Goal: Transaction & Acquisition: Obtain resource

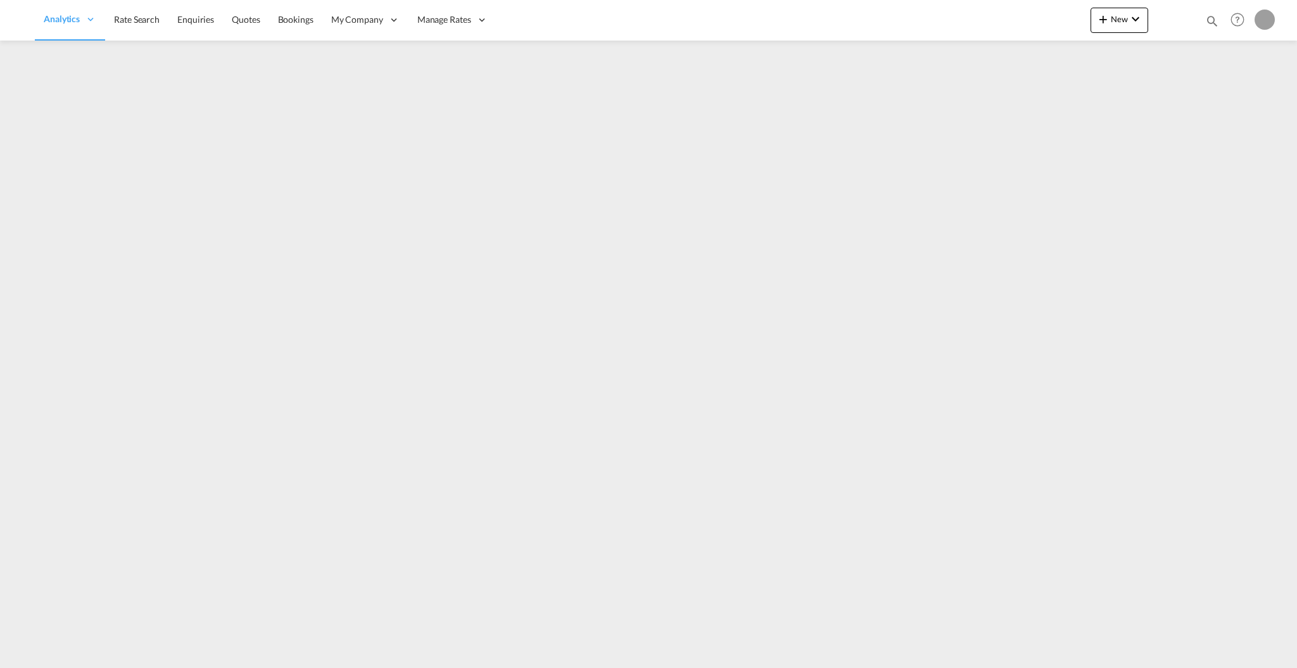
click at [1207, 24] on md-icon "icon-magnify" at bounding box center [1213, 21] width 14 height 14
click at [995, 27] on select "Bookings Quotes Enquiries" at bounding box center [1011, 21] width 60 height 23
select select "Quotes"
click at [981, 10] on select "Bookings Quotes Enquiries" at bounding box center [1011, 21] width 60 height 23
click at [1053, 26] on input at bounding box center [1117, 21] width 158 height 22
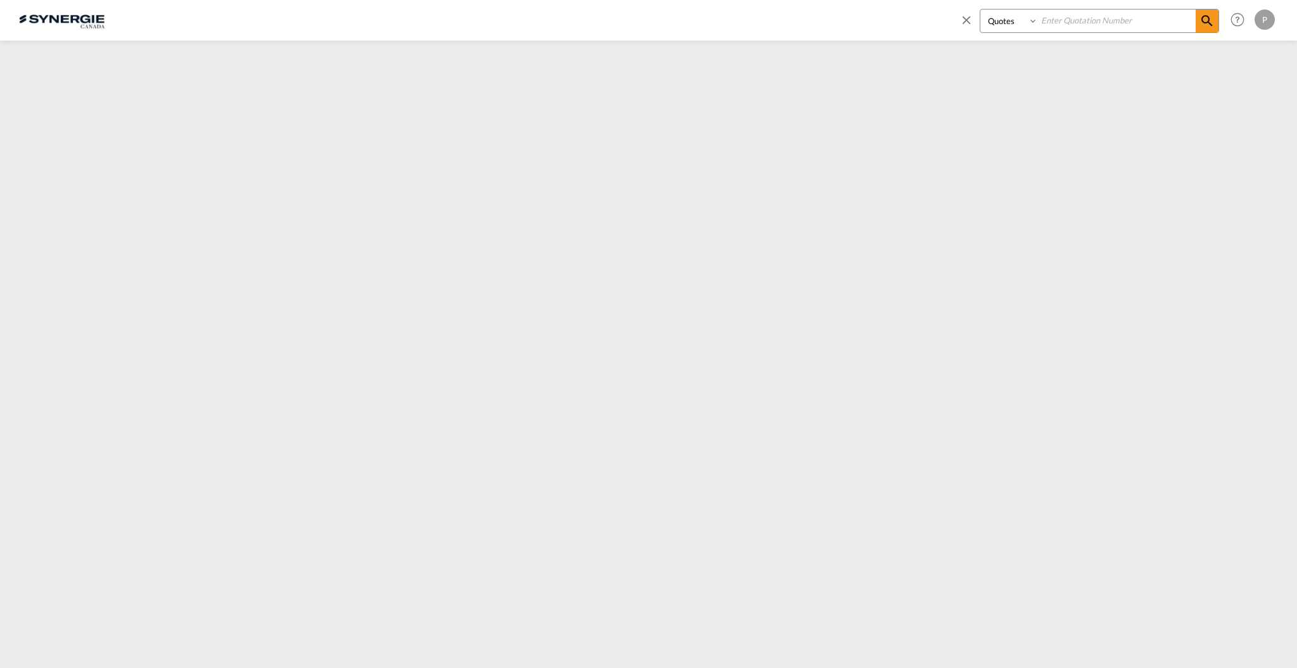
paste input "SYC000014013"
type input "SYC000014013"
click at [1203, 25] on md-icon "icon-magnify" at bounding box center [1207, 20] width 15 height 15
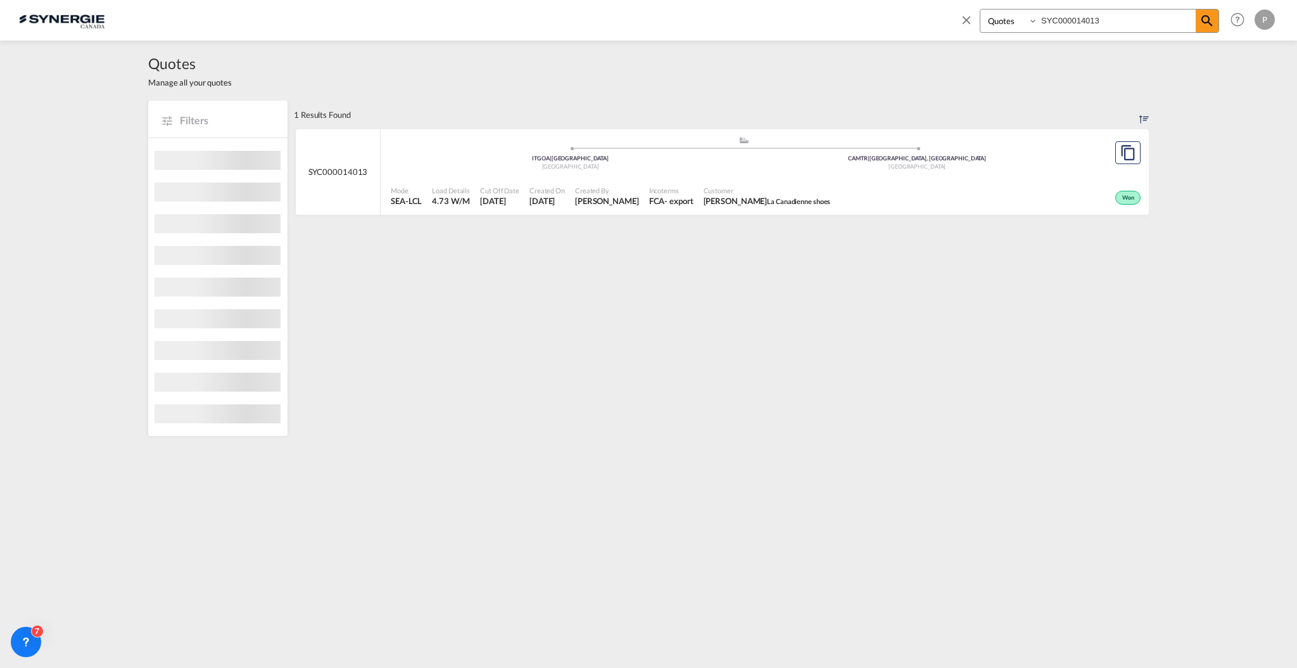
click at [1038, 177] on div "Mode SEA-LCL Load Details 4.73 W/M Cut Off Date [DATE] Created On [DATE] Create…" at bounding box center [765, 196] width 768 height 39
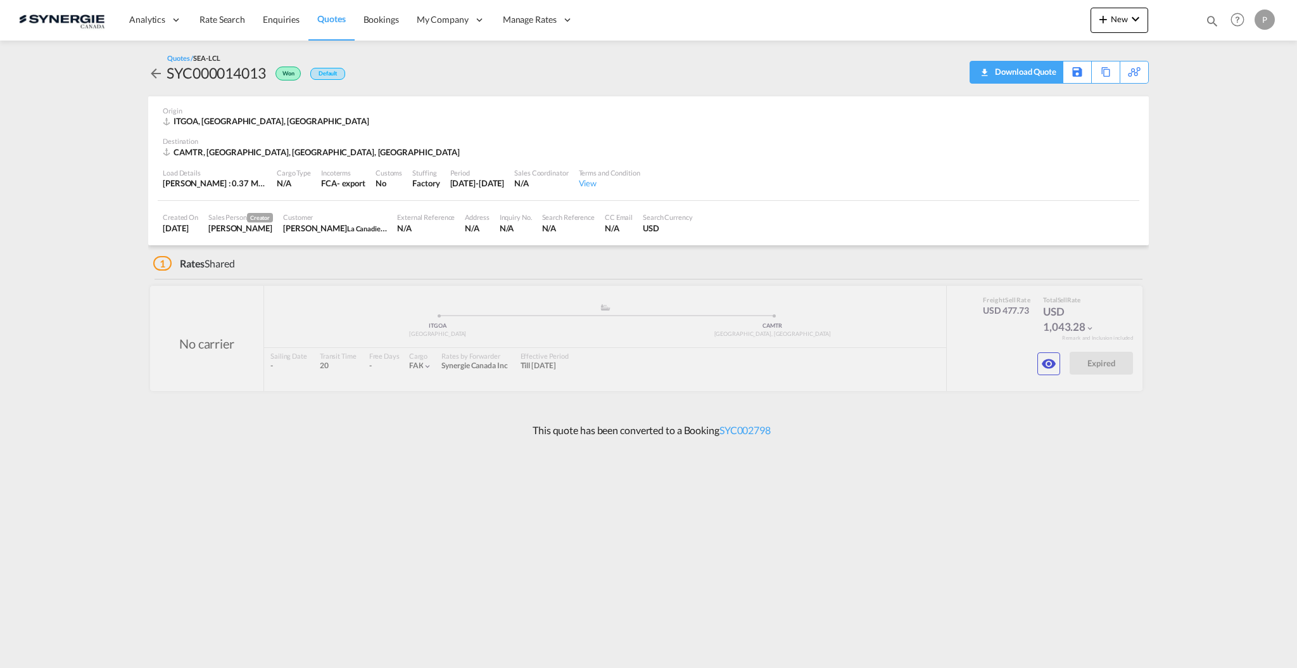
click at [1035, 75] on div "Download Quote" at bounding box center [1024, 71] width 65 height 20
click at [321, 17] on span "Quotes" at bounding box center [331, 18] width 28 height 11
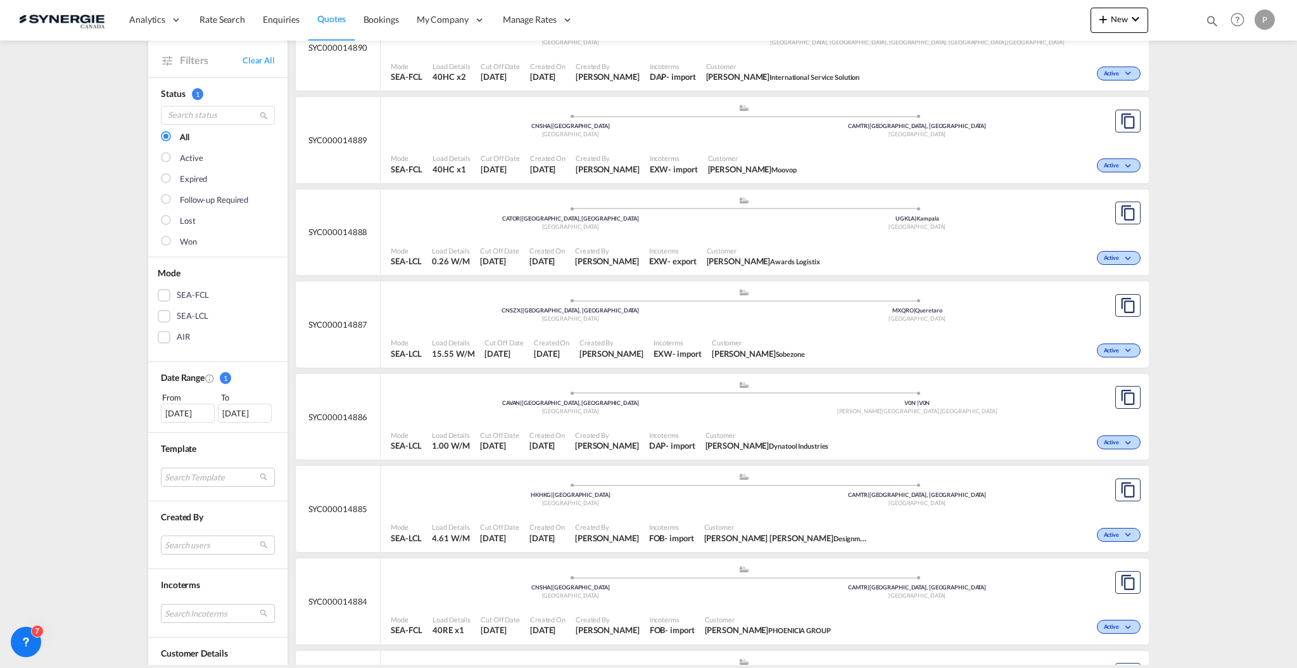
scroll to position [253, 0]
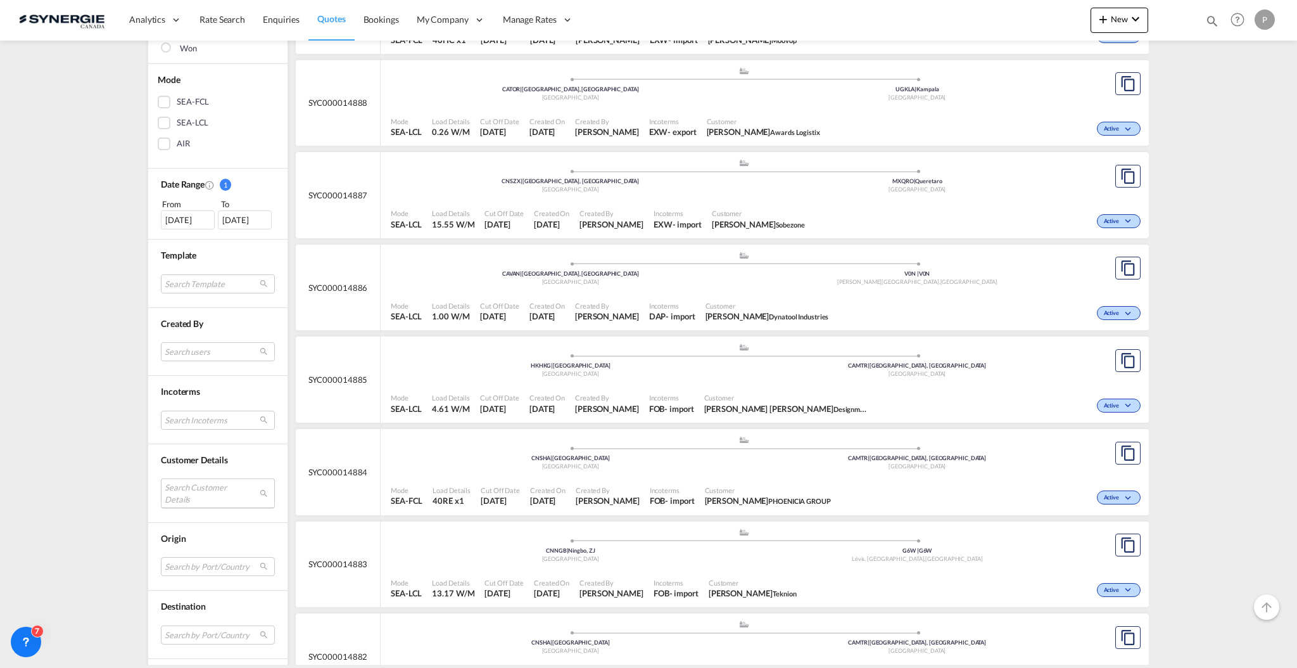
click at [213, 492] on md-select "Search Customer Details user name user ravi Hariharan b.ravi@iss-gf.com | inter…" at bounding box center [218, 492] width 114 height 29
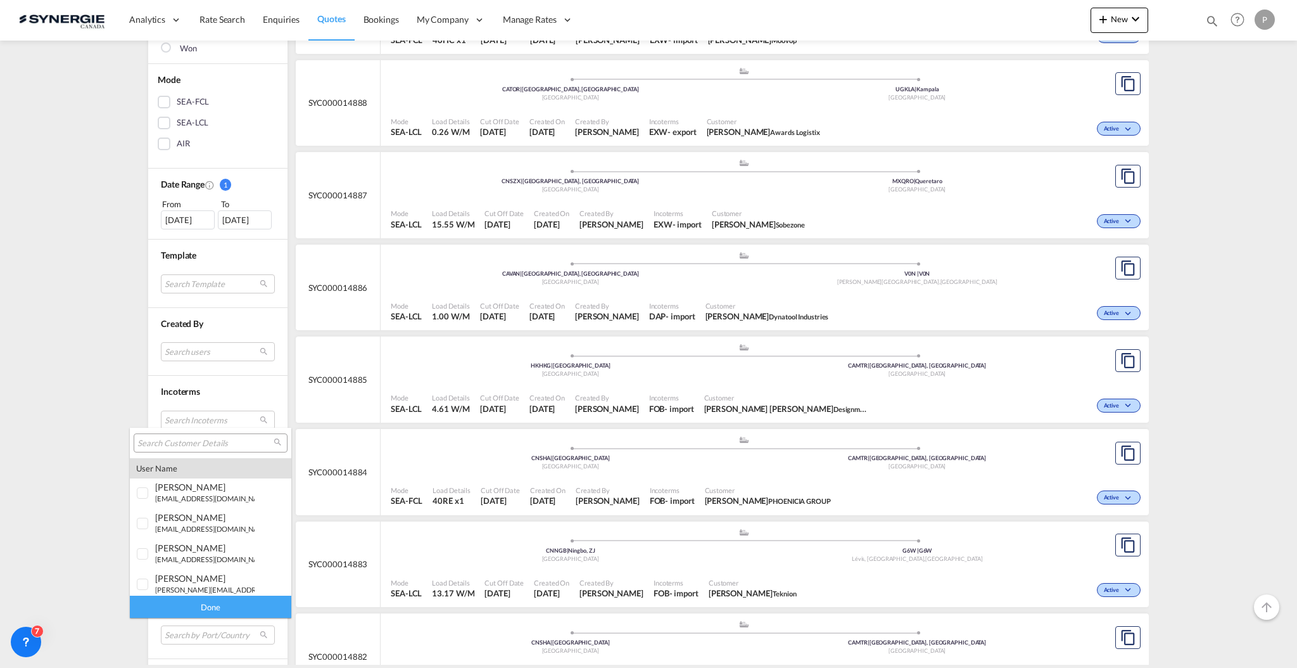
click at [210, 443] on input "search" at bounding box center [205, 443] width 136 height 11
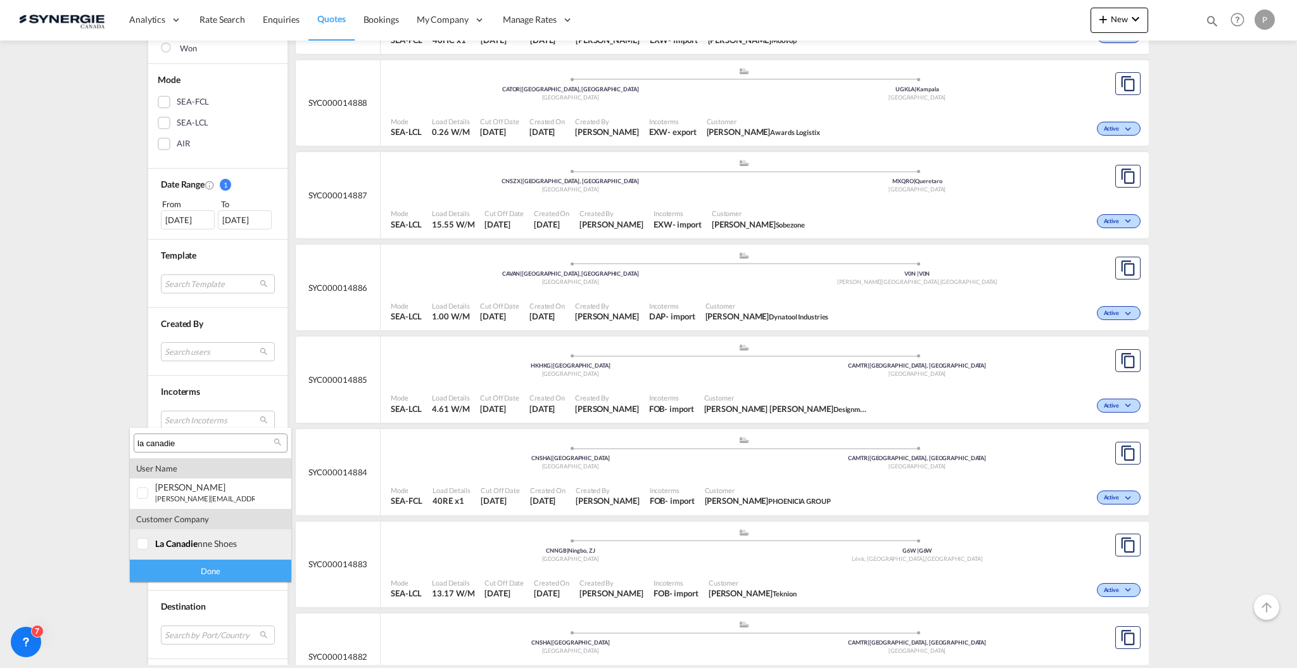
type input "la canadie"
click at [181, 538] on span "la canadie" at bounding box center [176, 543] width 42 height 11
click at [200, 571] on div "Done" at bounding box center [211, 570] width 162 height 22
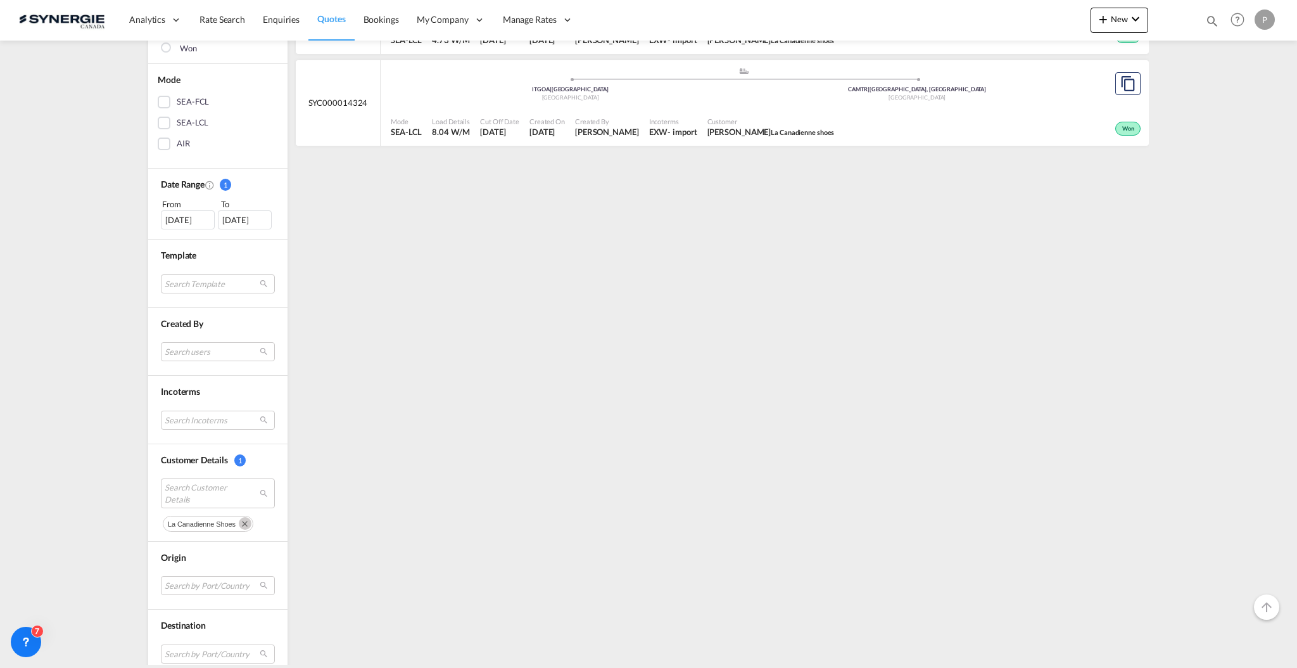
click at [189, 220] on div "20 Aug 2025" at bounding box center [188, 219] width 54 height 19
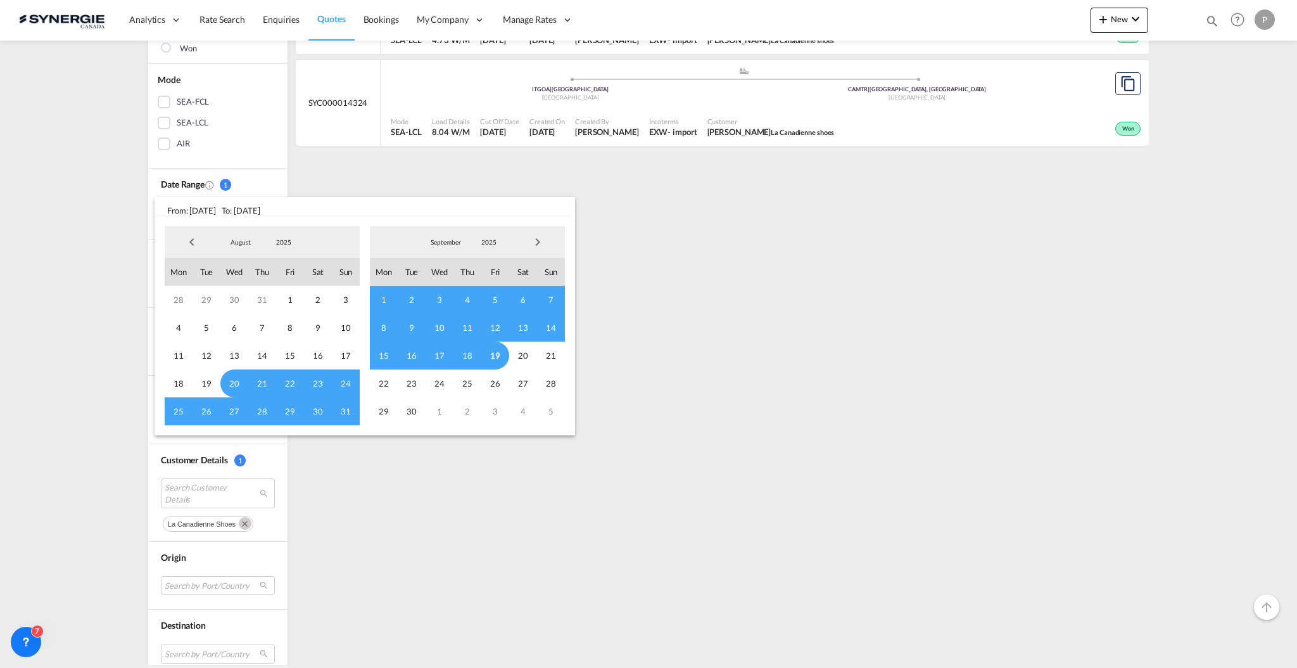
click at [179, 241] on span "Previous Month" at bounding box center [191, 241] width 25 height 25
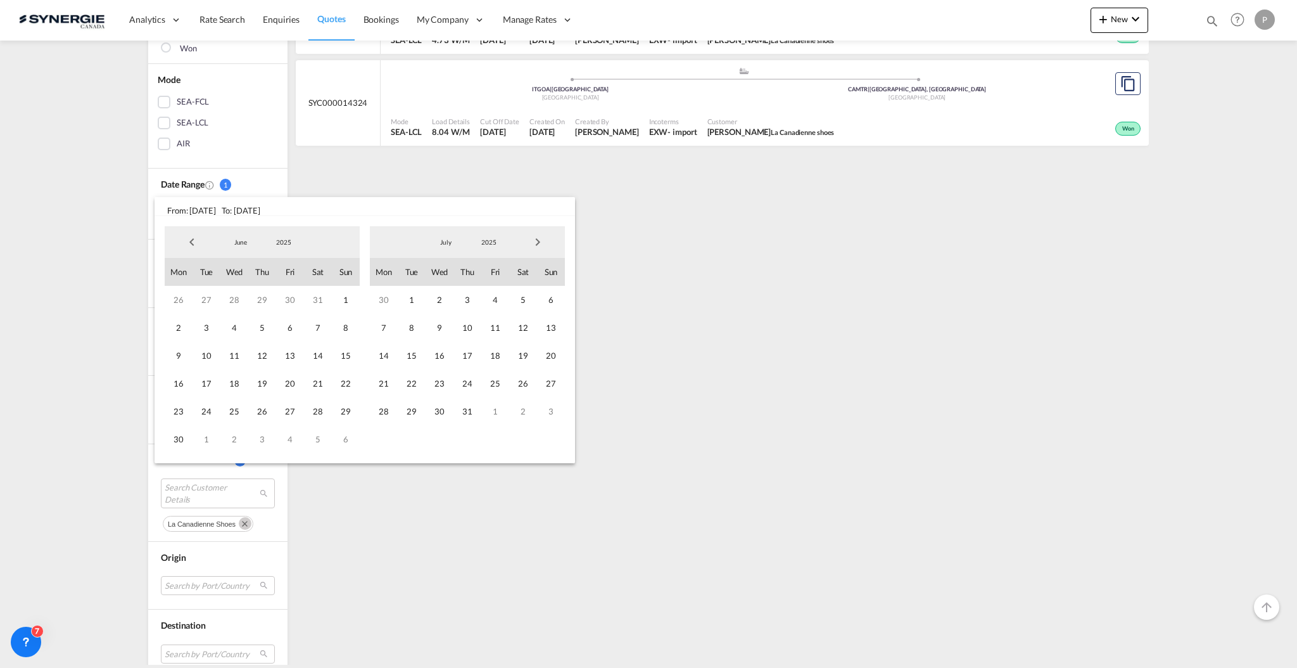
click at [179, 241] on span "Previous Month" at bounding box center [191, 241] width 25 height 25
click at [186, 240] on span "Previous Month" at bounding box center [191, 241] width 25 height 25
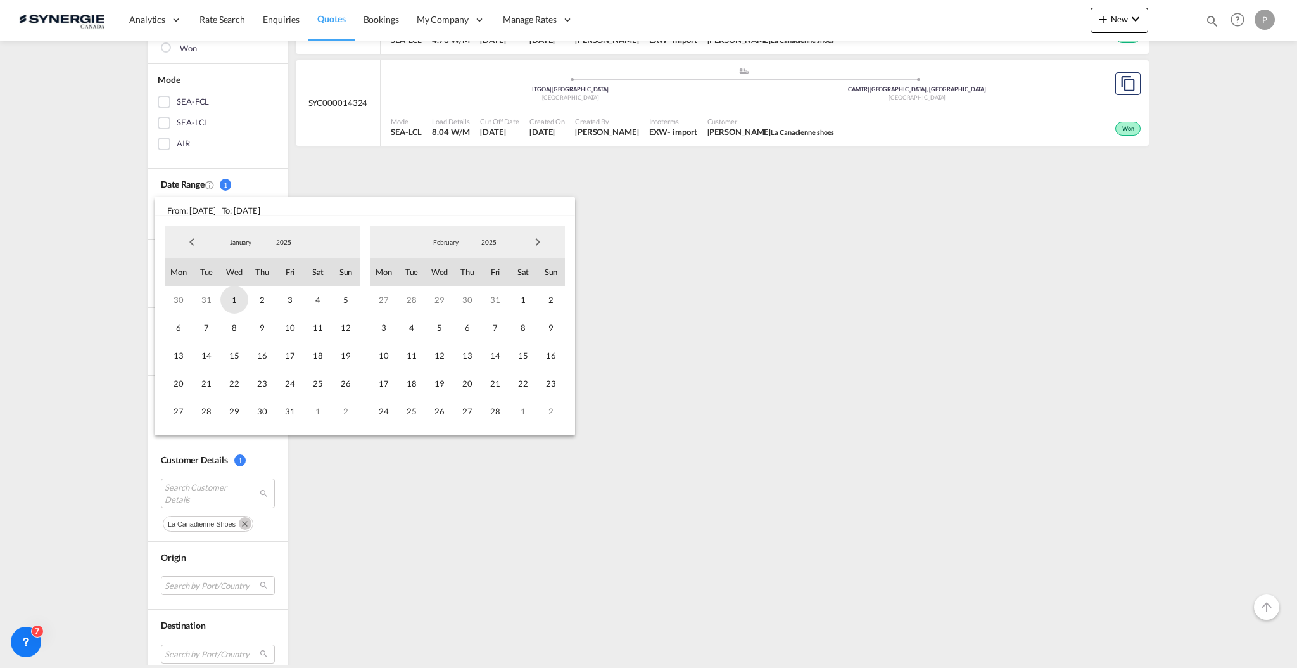
click at [233, 293] on span "1" at bounding box center [234, 300] width 28 height 28
click at [541, 246] on span "Next Month" at bounding box center [537, 241] width 25 height 25
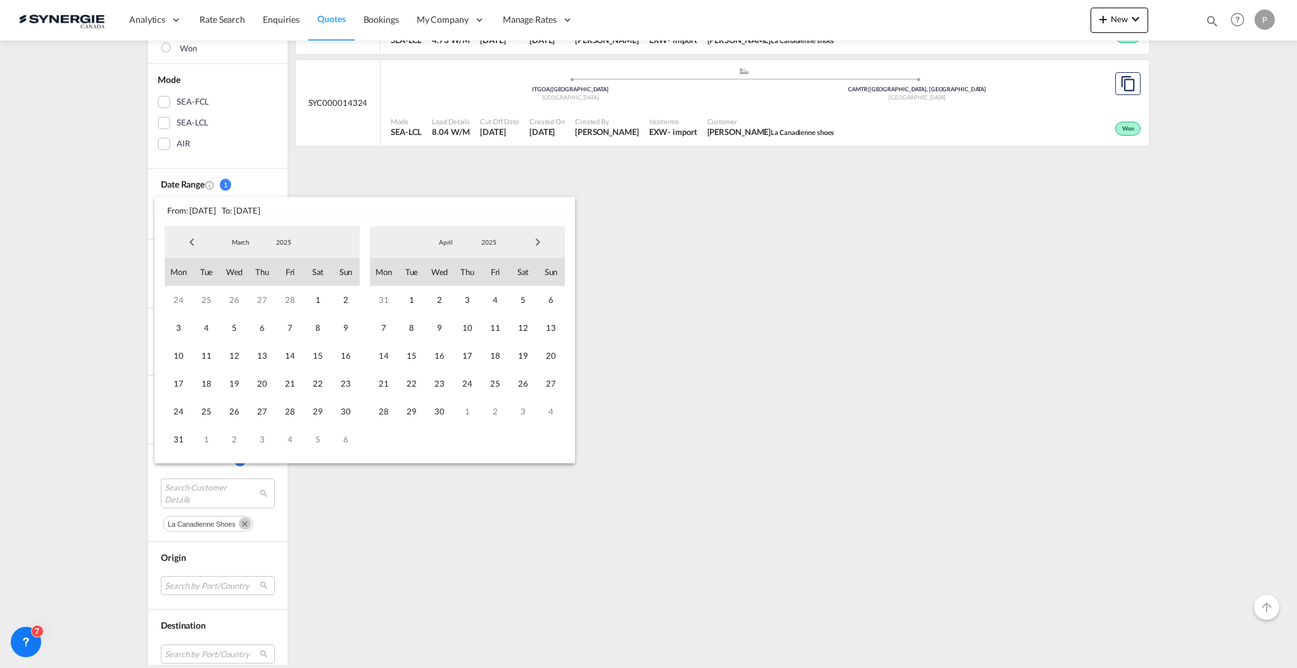
click at [541, 246] on span "Next Month" at bounding box center [537, 241] width 25 height 25
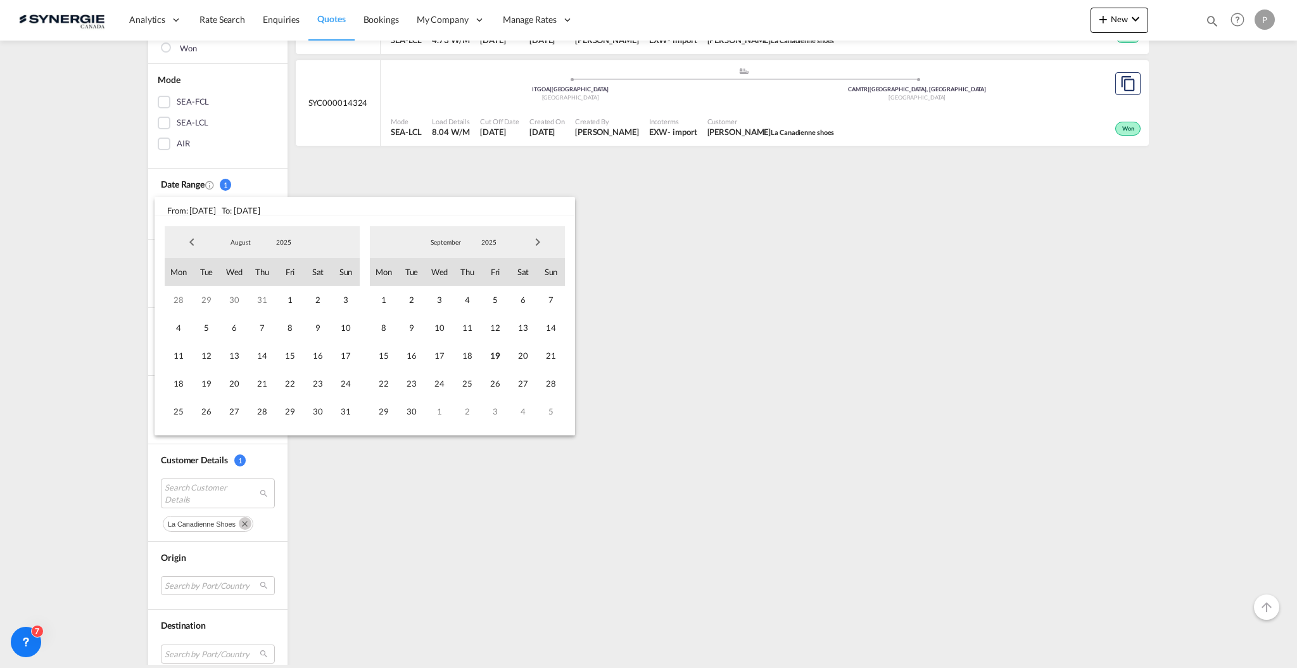
click at [541, 246] on span "Next Month" at bounding box center [537, 241] width 25 height 25
click at [288, 352] on span "19" at bounding box center [290, 355] width 28 height 28
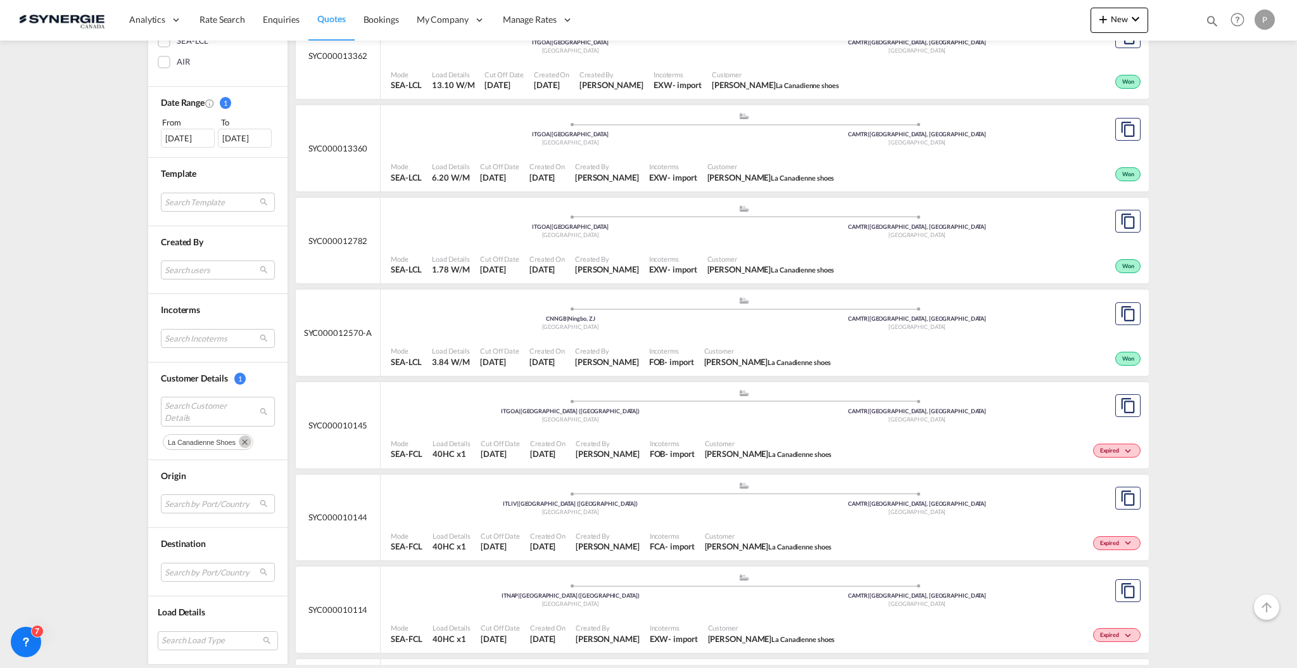
scroll to position [1436, 0]
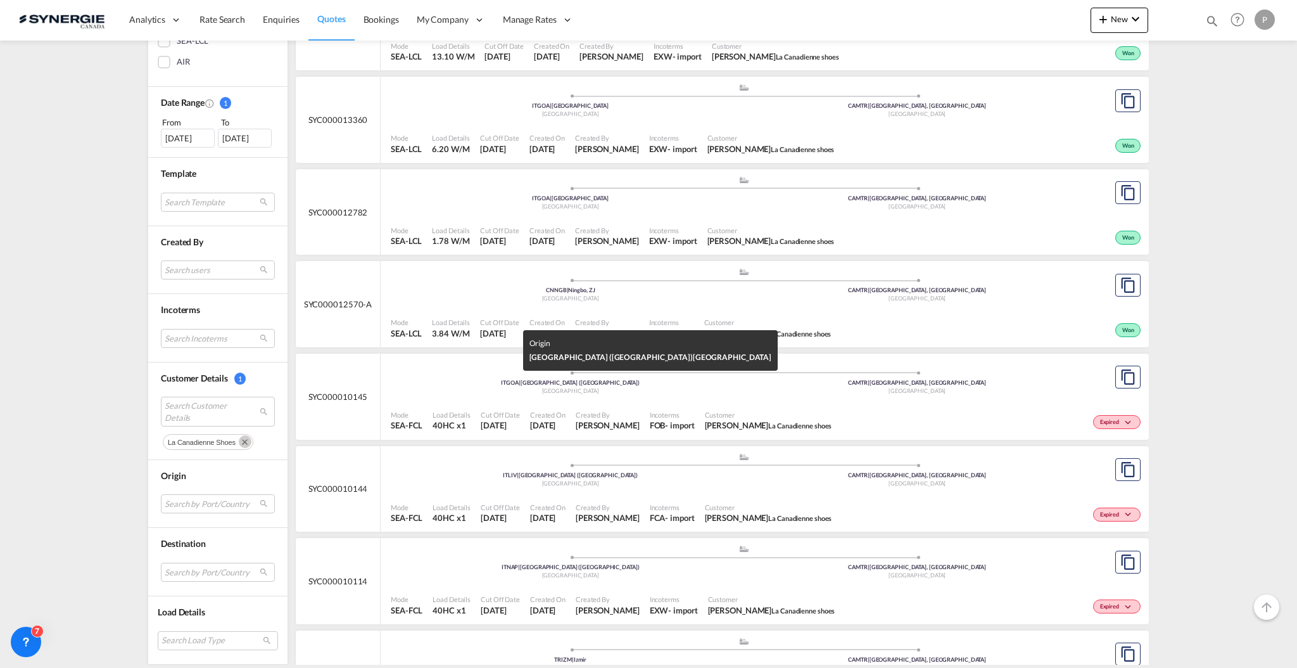
click at [649, 387] on div "Italy" at bounding box center [570, 391] width 347 height 8
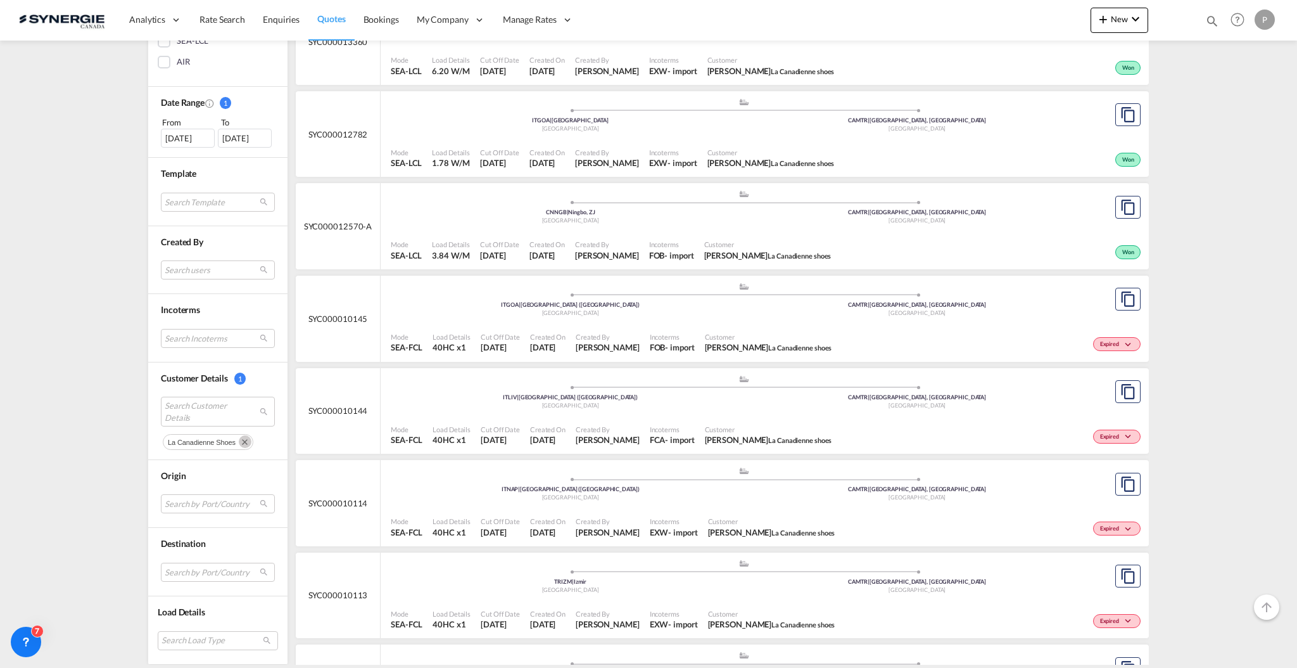
scroll to position [1429, 0]
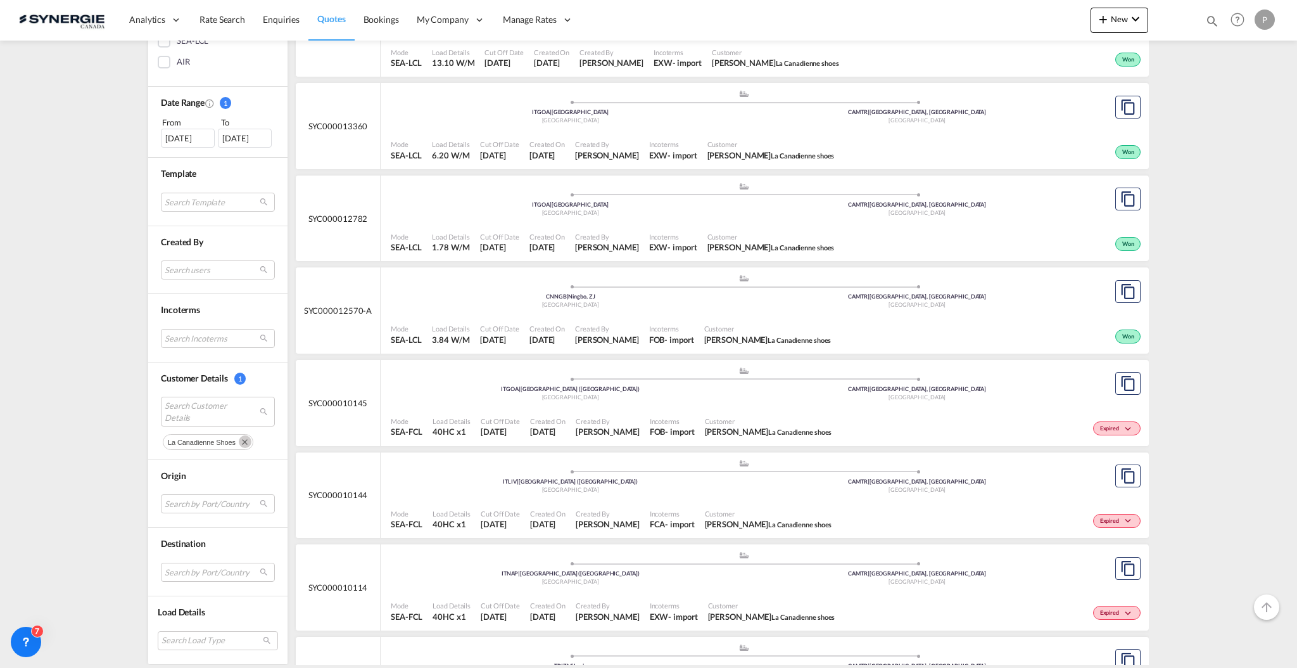
click at [1213, 22] on md-icon "icon-magnify" at bounding box center [1213, 21] width 14 height 14
click at [1026, 20] on select "Bookings Quotes Enquiries" at bounding box center [1011, 21] width 60 height 23
select select "Quotes"
click at [981, 10] on select "Bookings Quotes Enquiries" at bounding box center [1011, 21] width 60 height 23
click at [1091, 16] on input at bounding box center [1117, 21] width 158 height 22
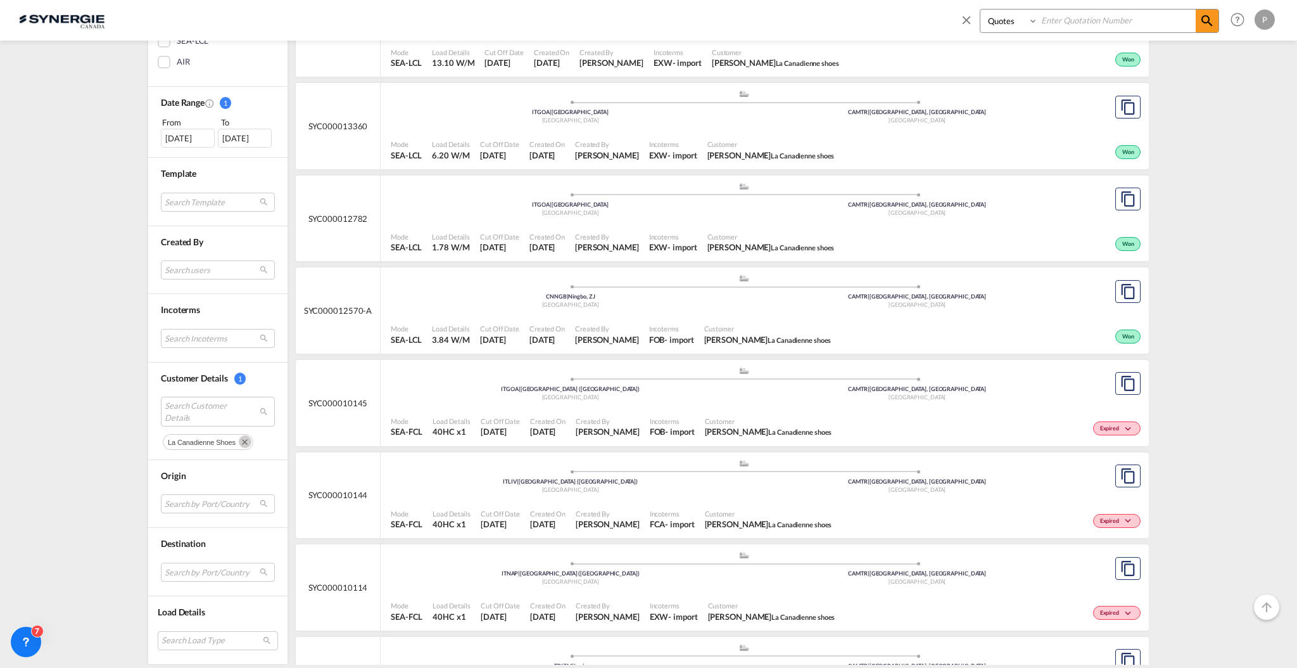
paste input "SYC000014719"
type input "SYC000014719"
click at [1203, 22] on md-icon "icon-magnify" at bounding box center [1207, 20] width 15 height 15
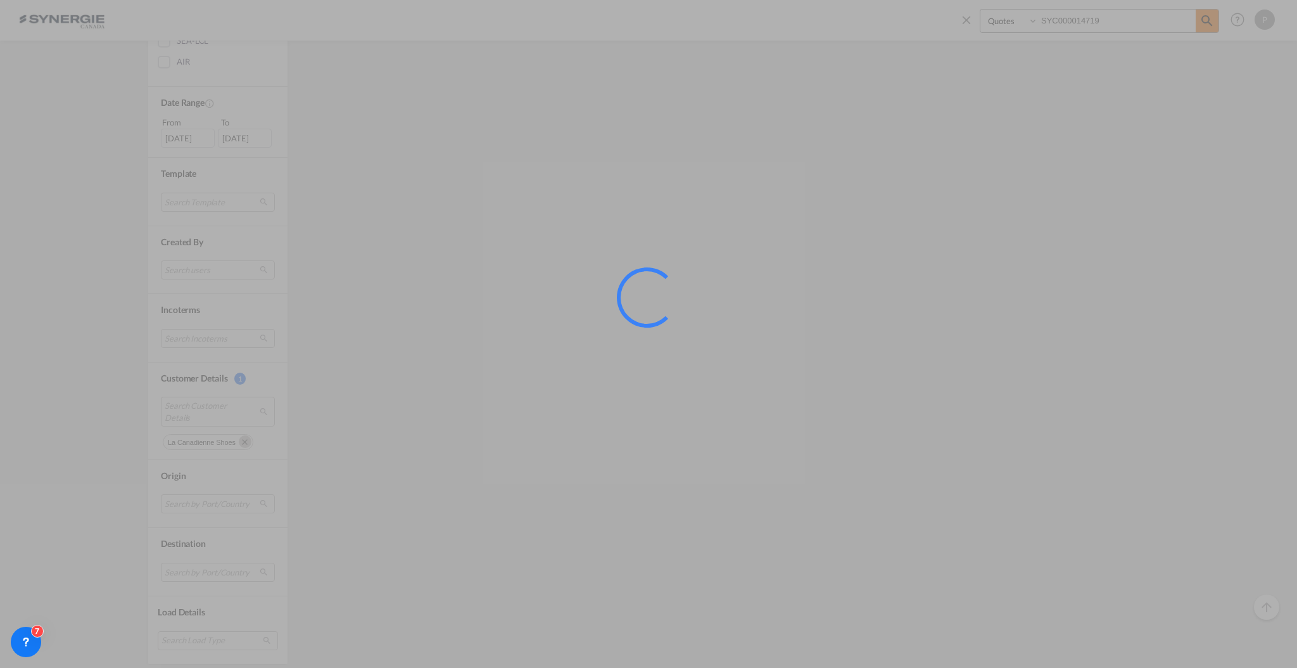
scroll to position [0, 0]
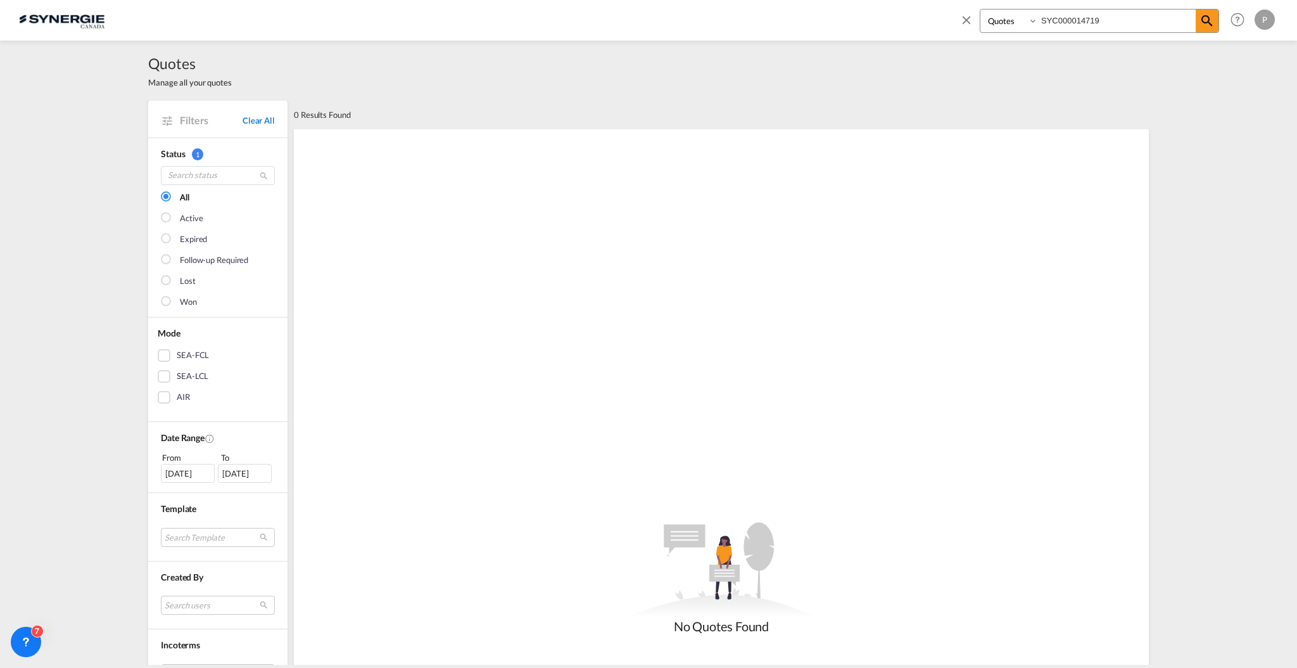
click at [253, 118] on link "Clear All" at bounding box center [259, 120] width 32 height 11
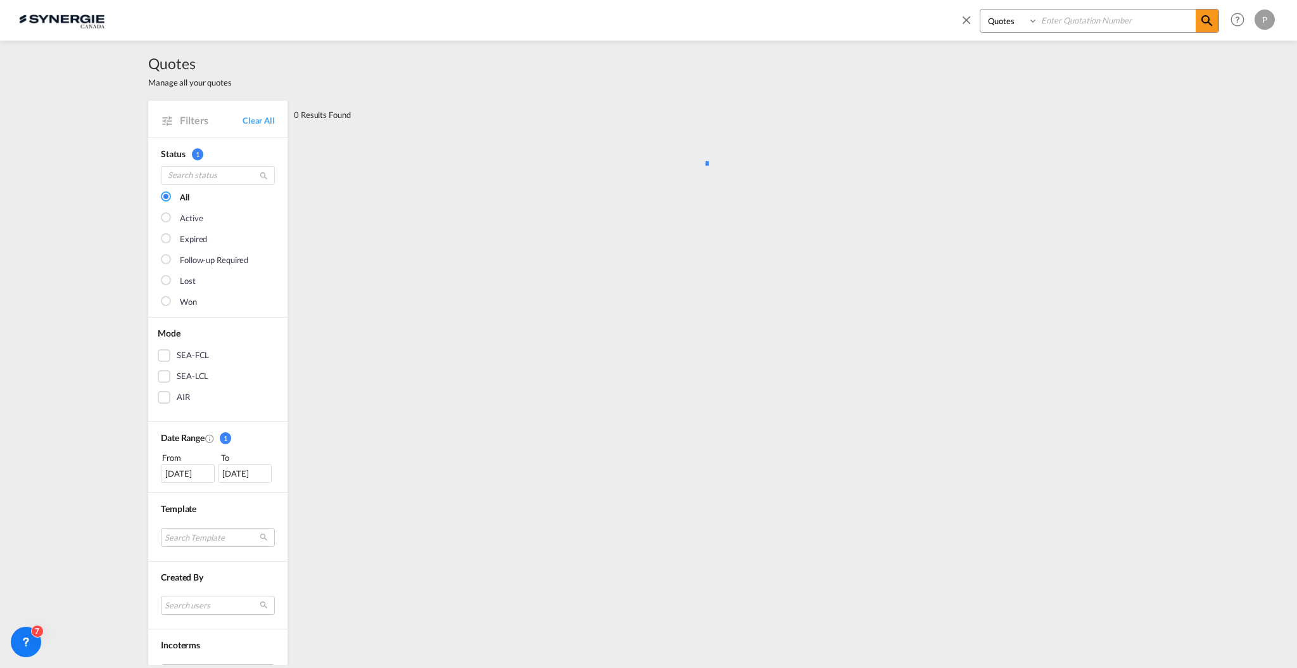
click at [1081, 20] on input at bounding box center [1117, 21] width 158 height 22
paste input "SYC000014719"
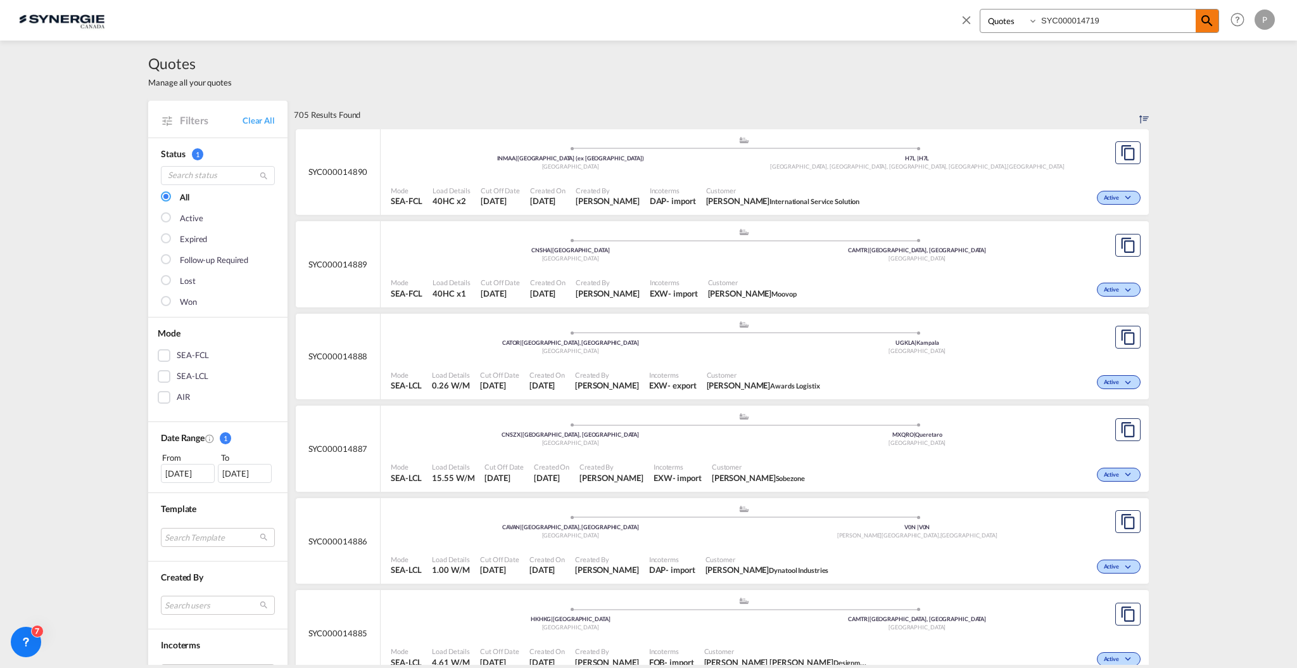
type input "SYC000014719"
click at [1203, 18] on md-icon "icon-magnify" at bounding box center [1207, 20] width 15 height 15
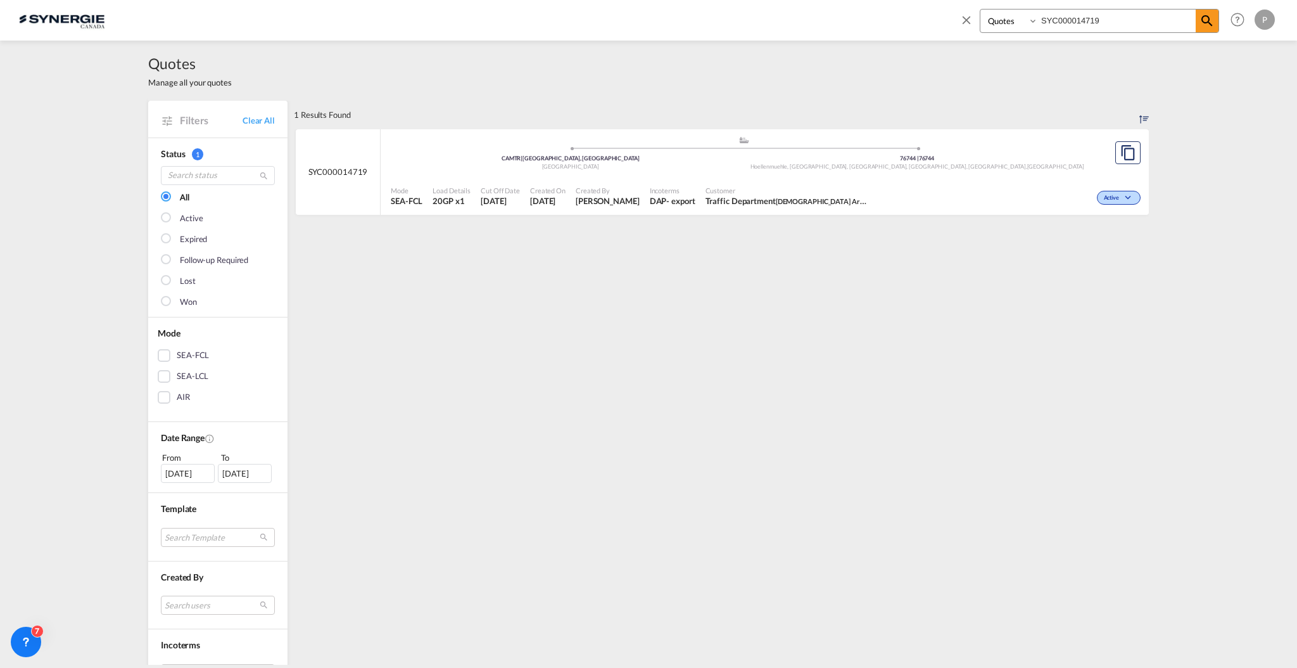
click at [808, 181] on div "Customer Traffic Department Canadian Armed Forces" at bounding box center [788, 197] width 175 height 32
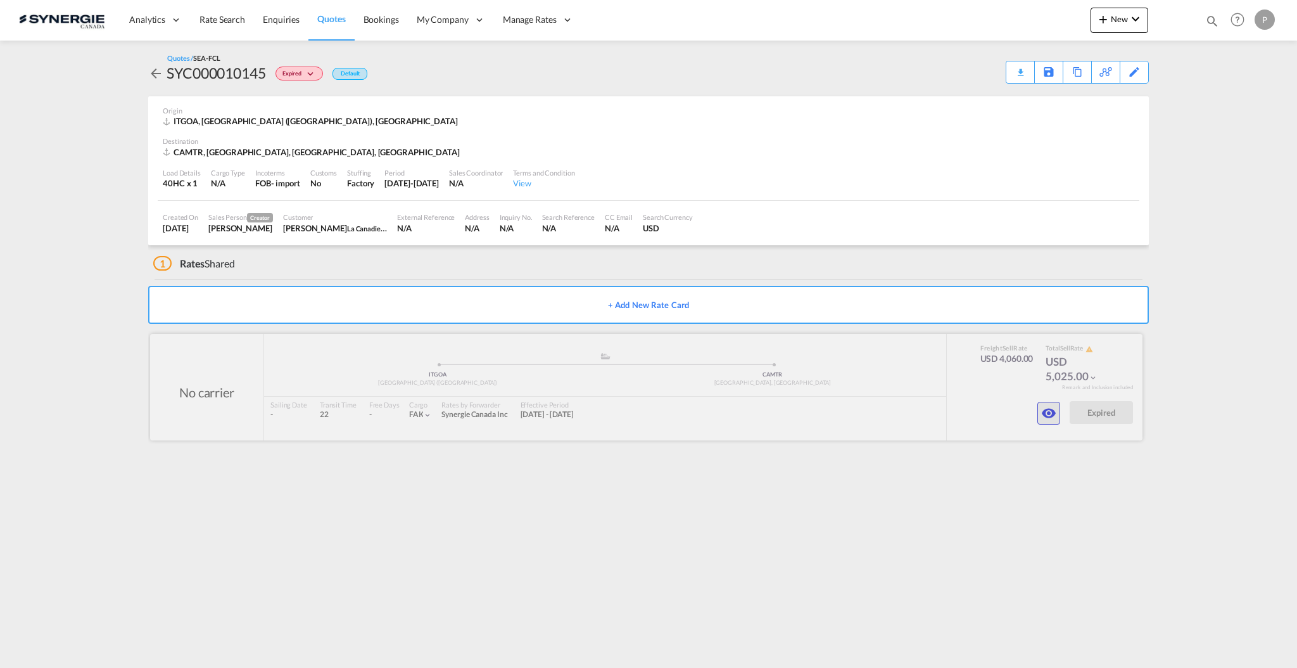
click at [1049, 407] on md-icon "icon-eye" at bounding box center [1048, 412] width 15 height 15
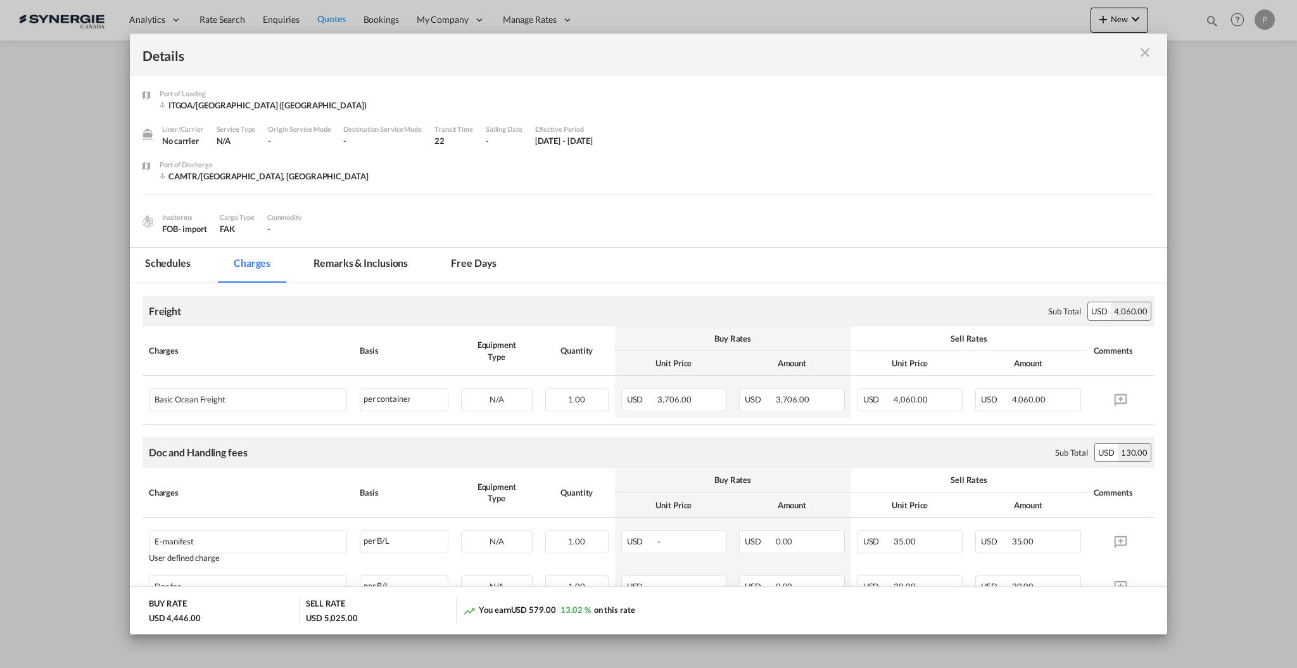
click at [375, 263] on md-tab-item "Remarks & Inclusions" at bounding box center [360, 265] width 125 height 35
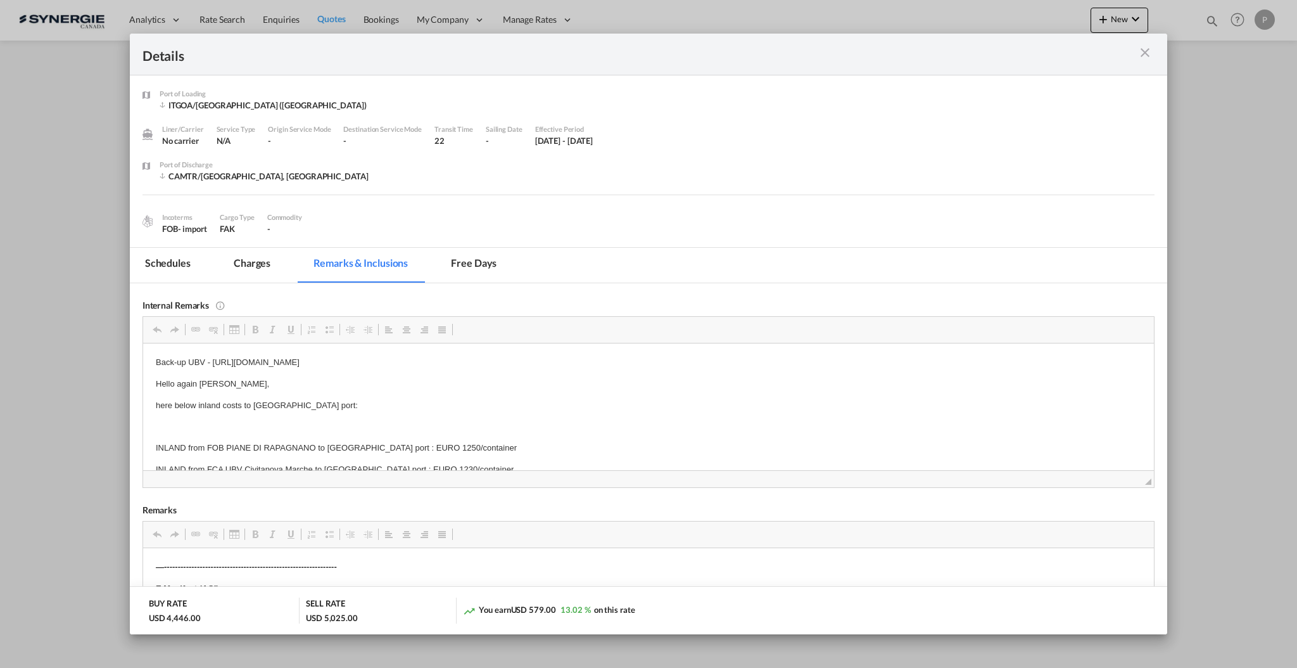
click at [254, 258] on md-tab-item "Charges" at bounding box center [252, 265] width 67 height 35
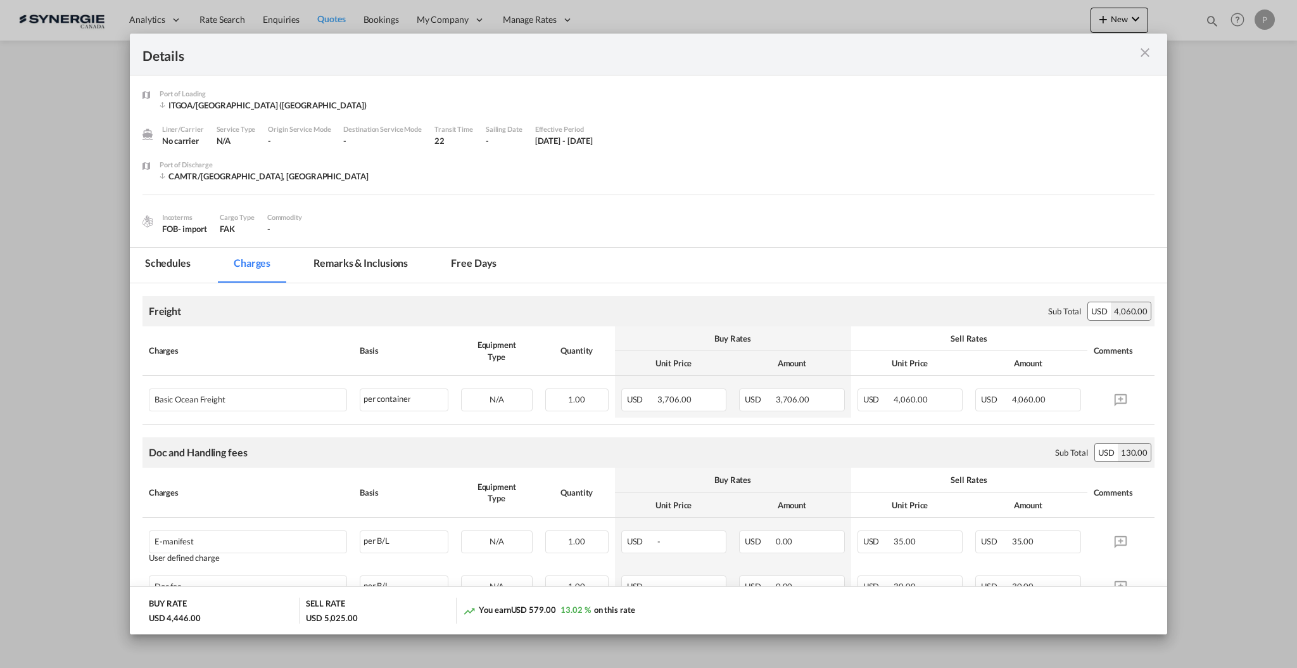
click at [1140, 51] on md-icon "icon-close m-3 fg-AAA8AD cursor" at bounding box center [1145, 52] width 15 height 15
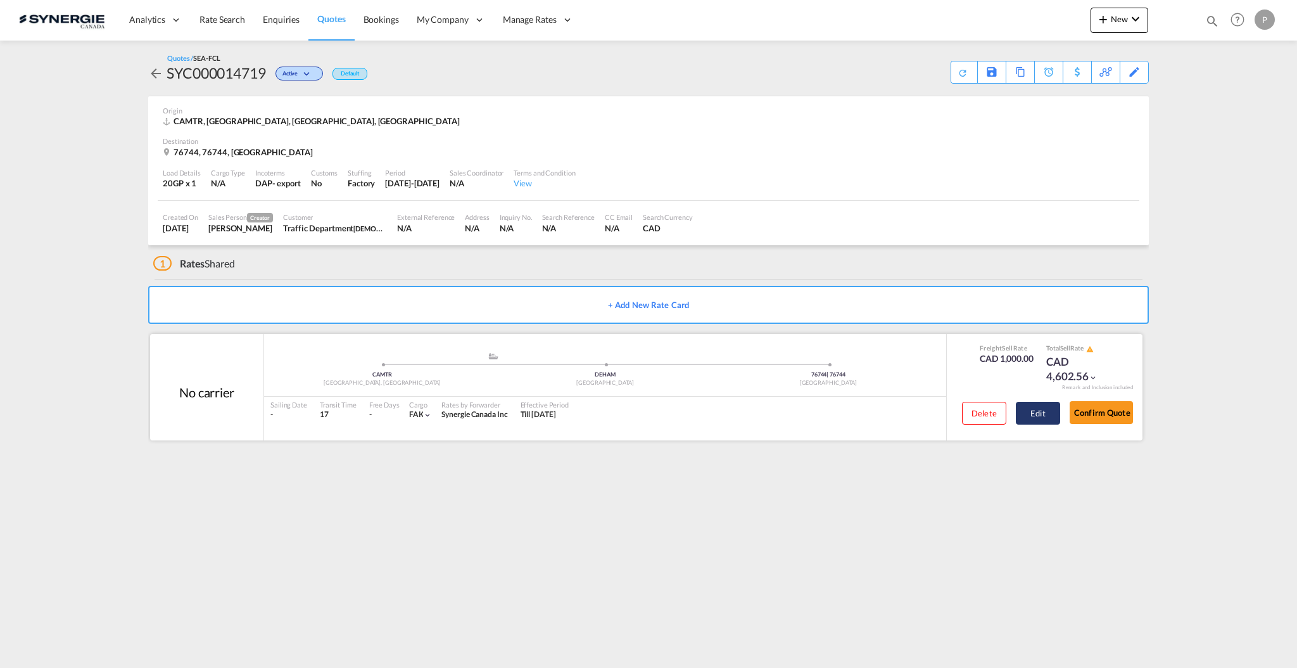
click at [1029, 412] on button "Edit" at bounding box center [1038, 413] width 44 height 23
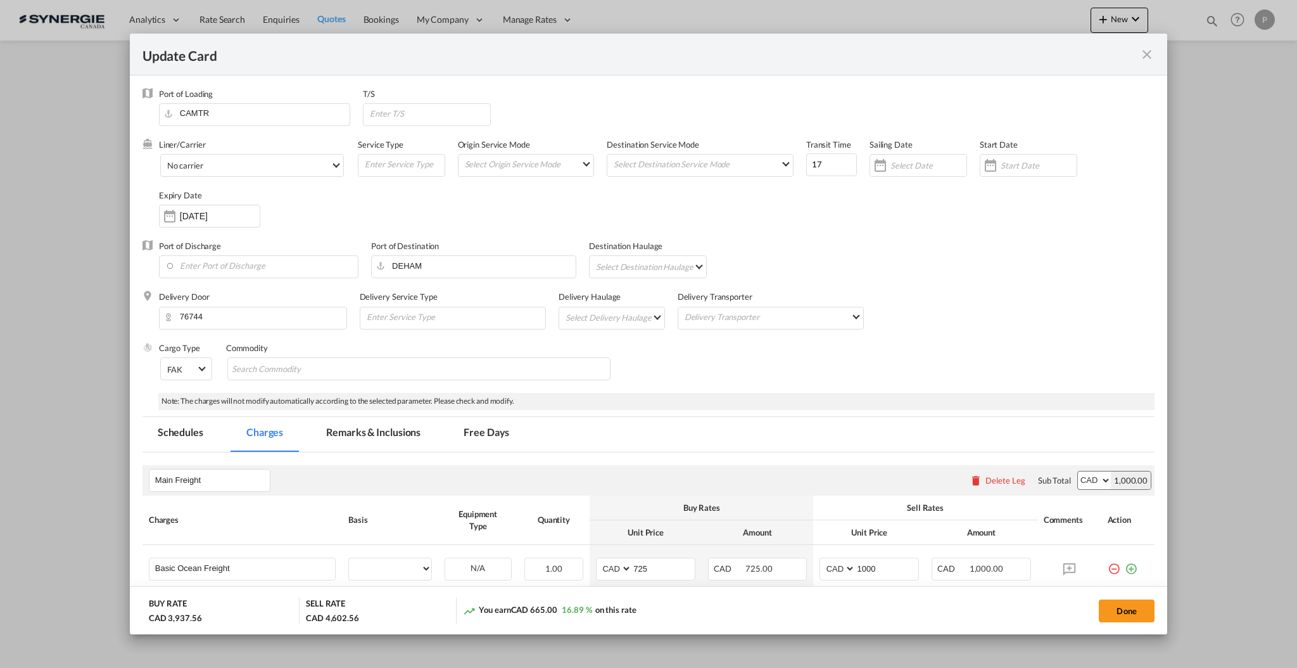
select select "per container"
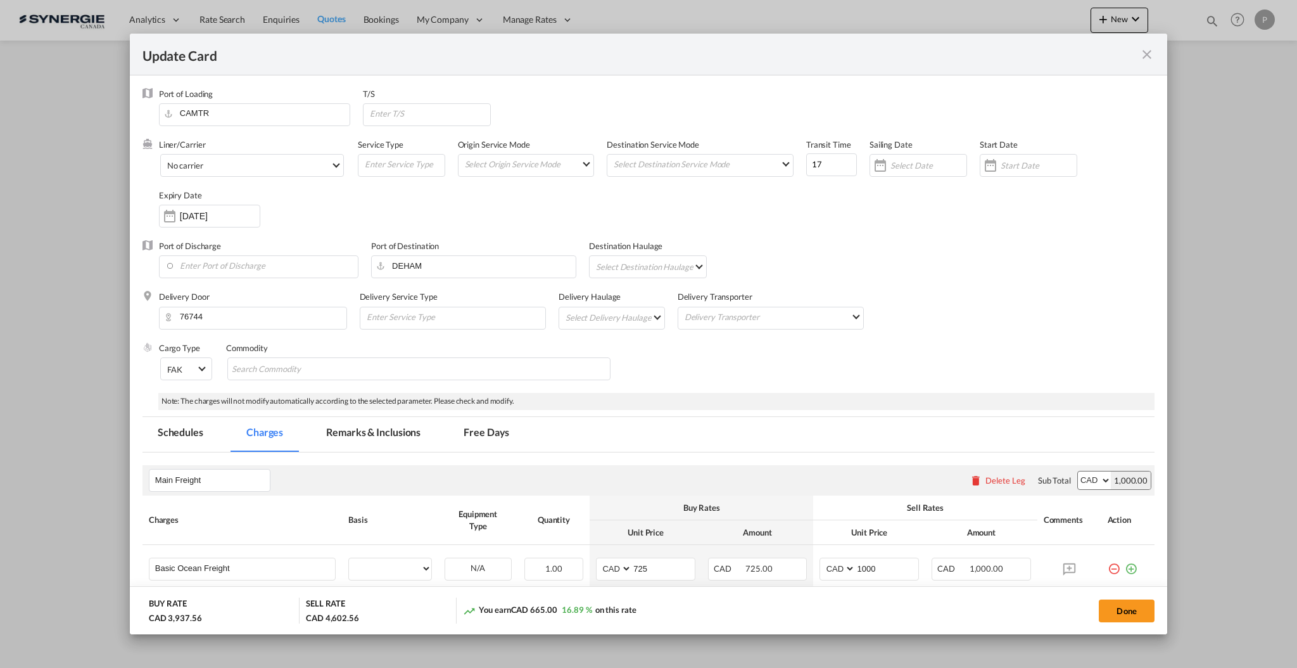
select select "flat"
drag, startPoint x: 562, startPoint y: 607, endPoint x: 571, endPoint y: 608, distance: 8.9
click at [571, 608] on span "16.89 %" at bounding box center [577, 609] width 30 height 10
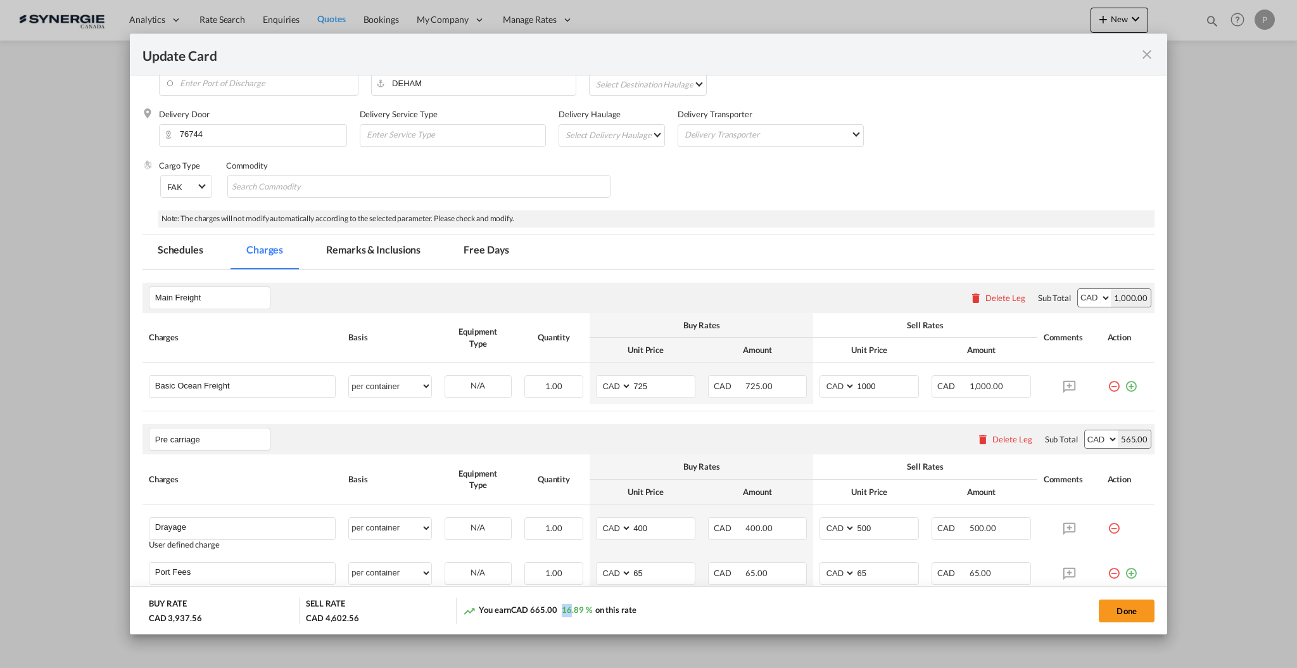
scroll to position [169, 0]
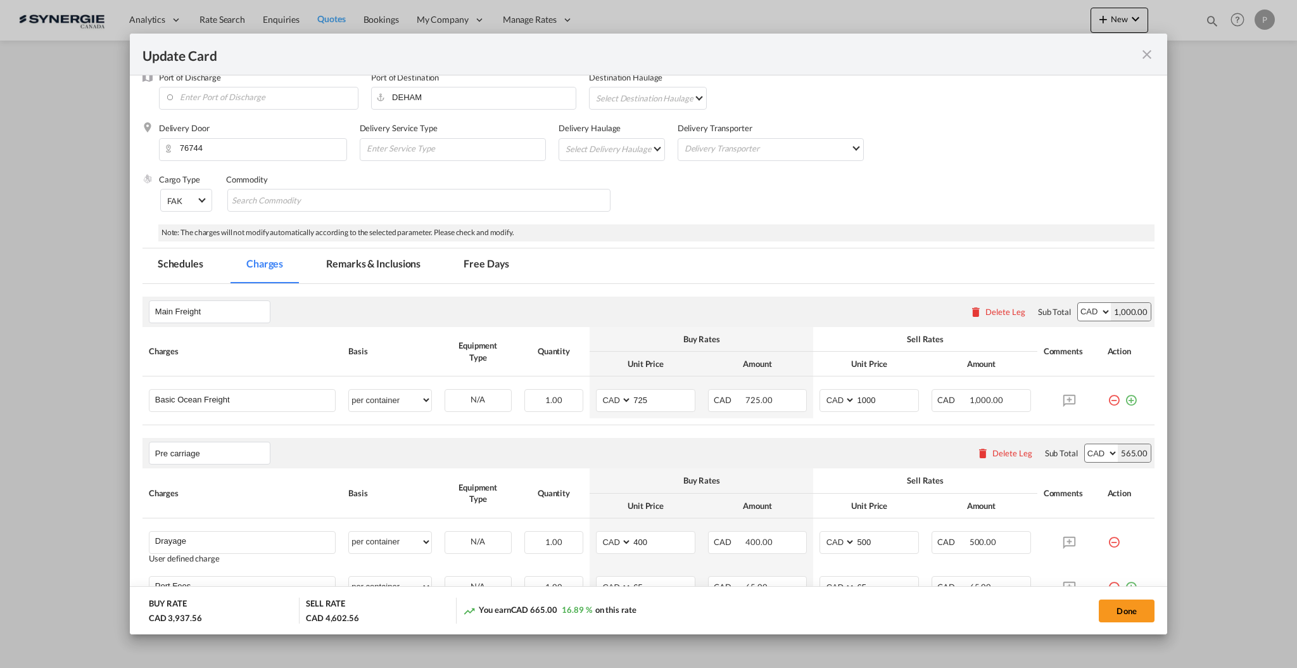
click at [1137, 50] on div "Update Card" at bounding box center [641, 54] width 997 height 16
click at [1142, 51] on md-icon "icon-close fg-AAA8AD m-0 pointer" at bounding box center [1147, 54] width 15 height 15
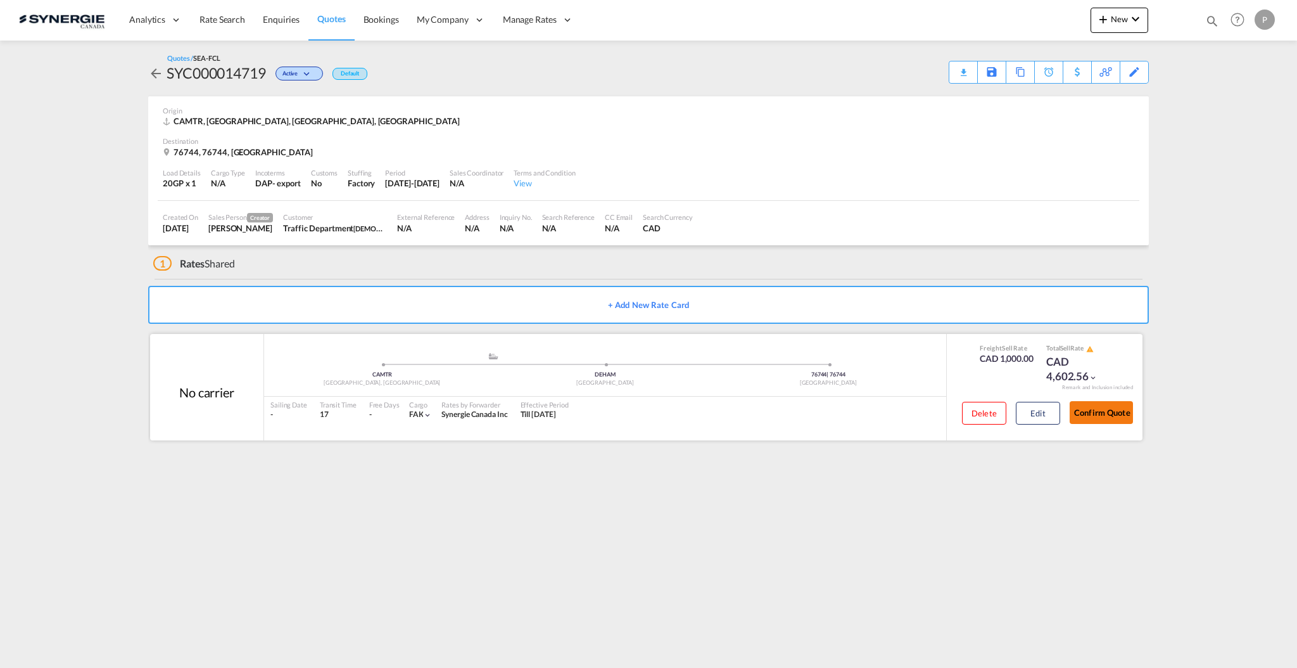
click at [1115, 412] on button "Confirm Quote" at bounding box center [1101, 412] width 63 height 23
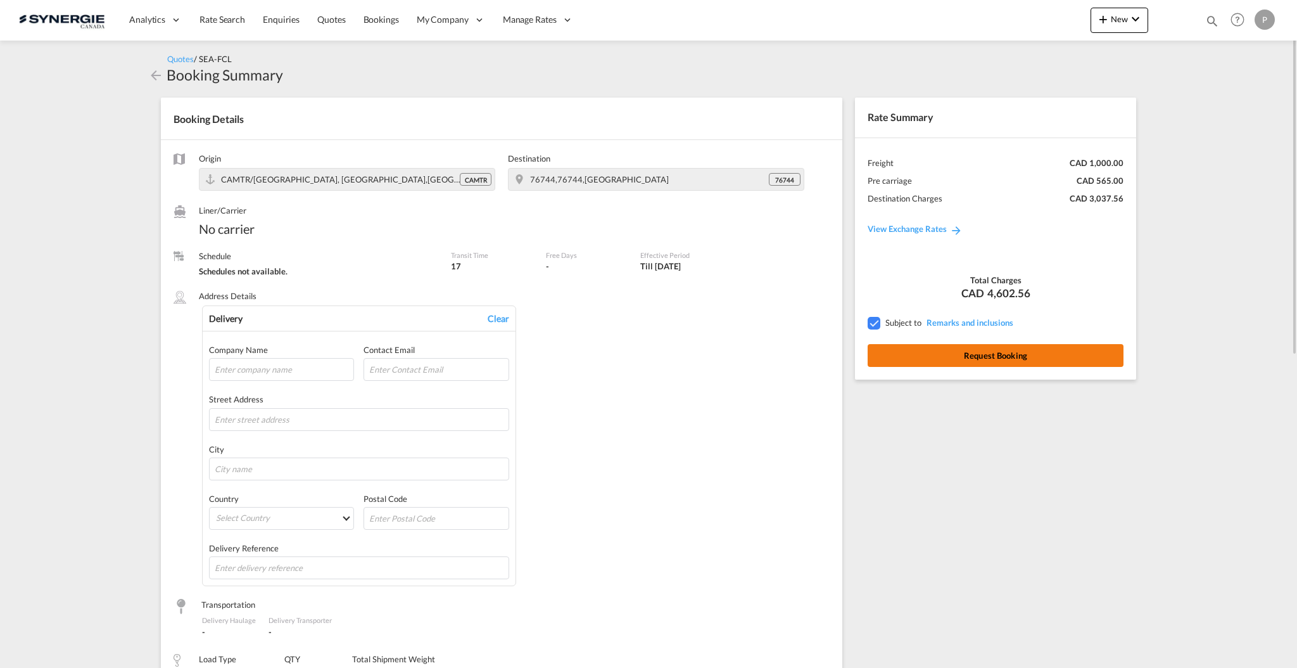
click at [985, 363] on button "Request Booking" at bounding box center [996, 355] width 256 height 23
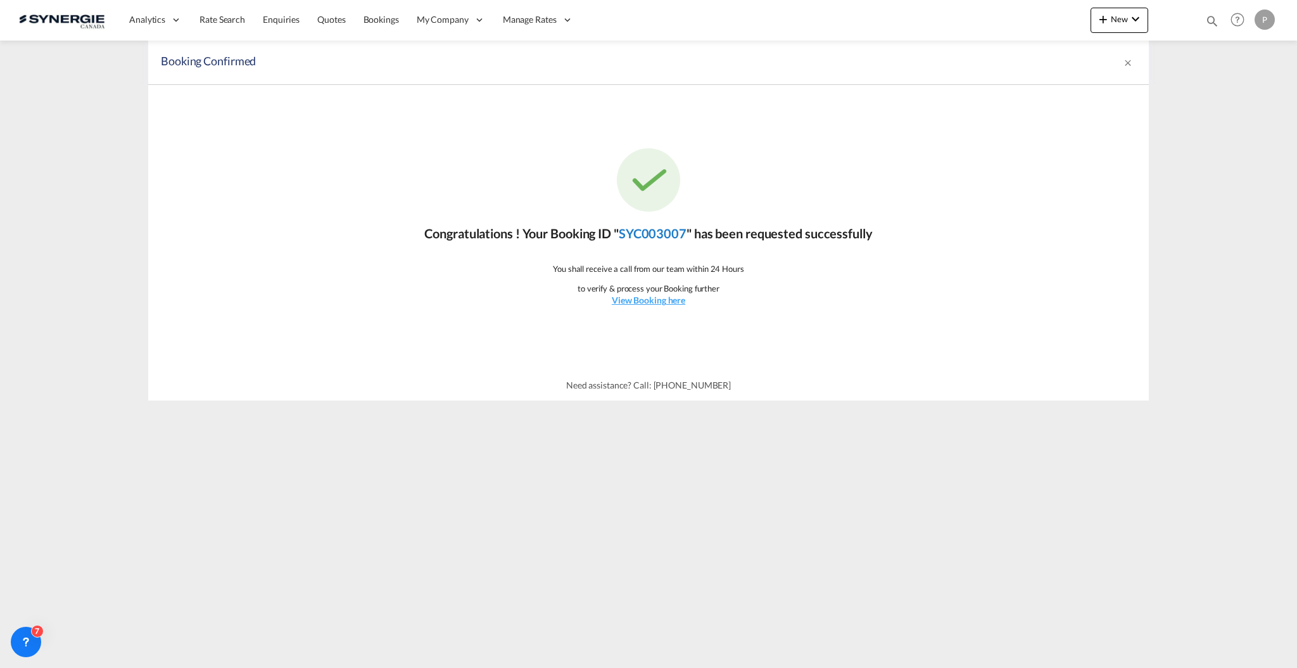
drag, startPoint x: 618, startPoint y: 239, endPoint x: 687, endPoint y: 236, distance: 69.1
click at [687, 236] on p "Congratulations ! Your Booking ID " SYC003007 " has been requested successfully" at bounding box center [648, 233] width 448 height 18
copy p "SYC003007"
click at [650, 297] on u "View Booking here" at bounding box center [648, 300] width 73 height 11
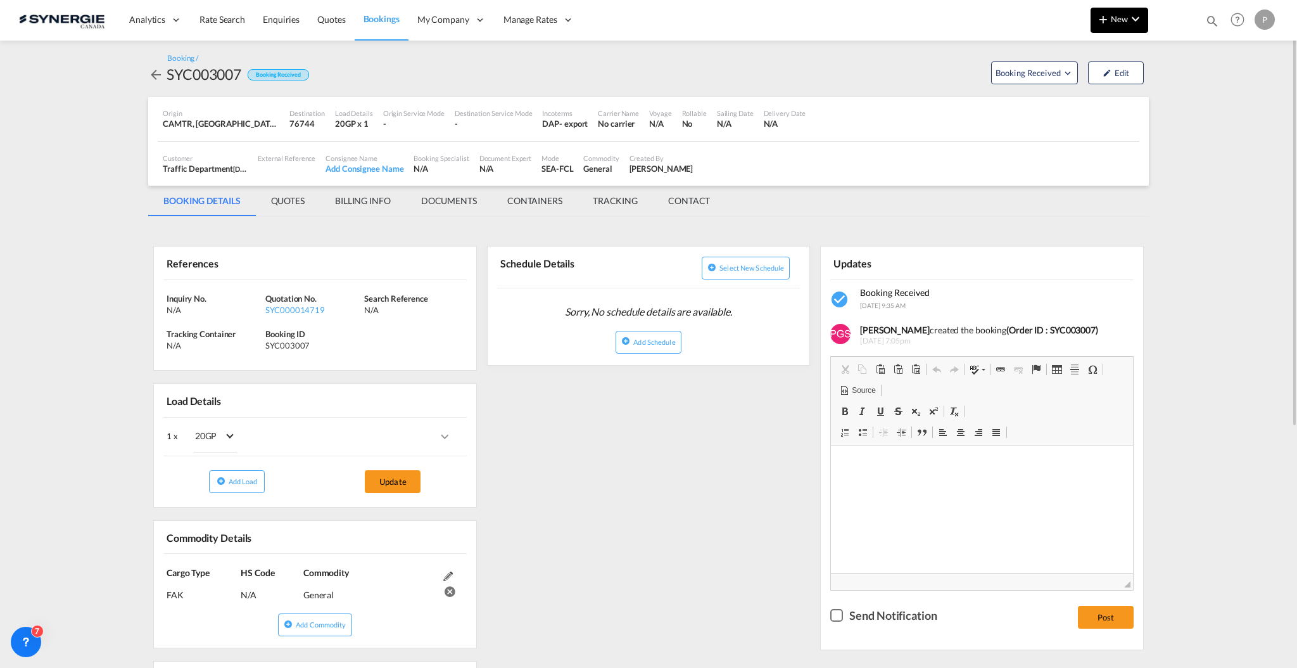
click at [1134, 11] on md-icon "icon-chevron-down" at bounding box center [1135, 18] width 15 height 15
click at [1111, 72] on button "Rates" at bounding box center [1099, 53] width 98 height 41
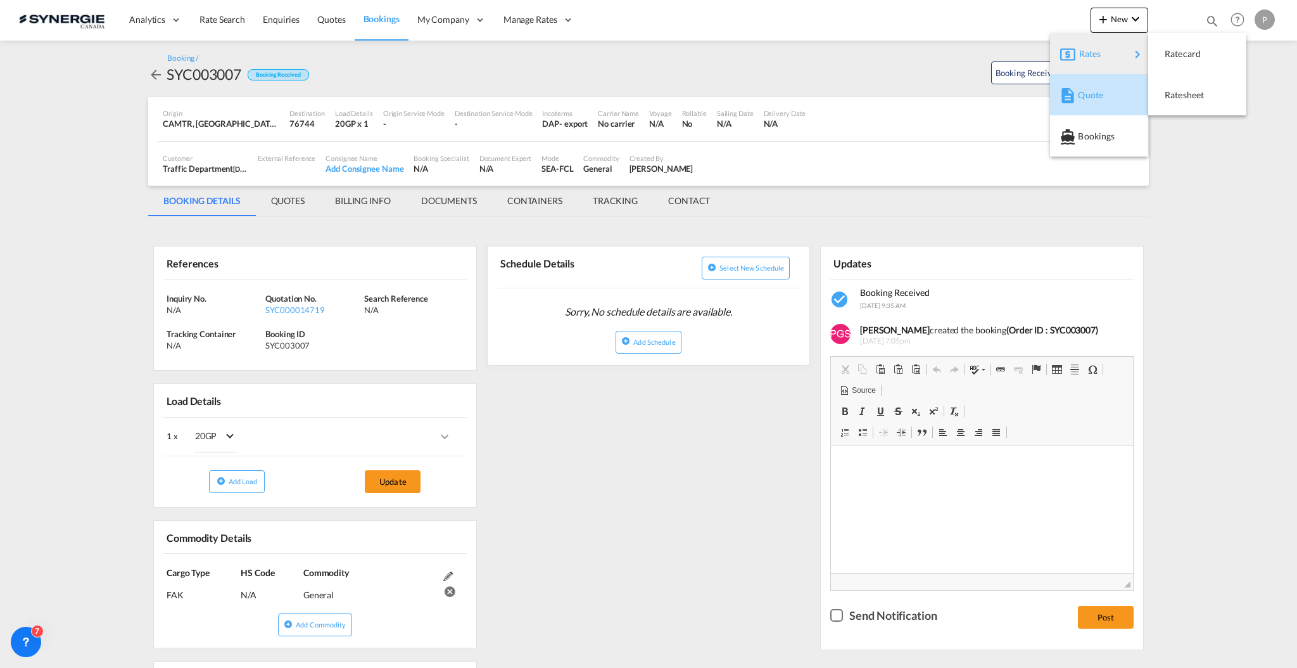
click at [1098, 87] on div "Quote" at bounding box center [1101, 95] width 47 height 32
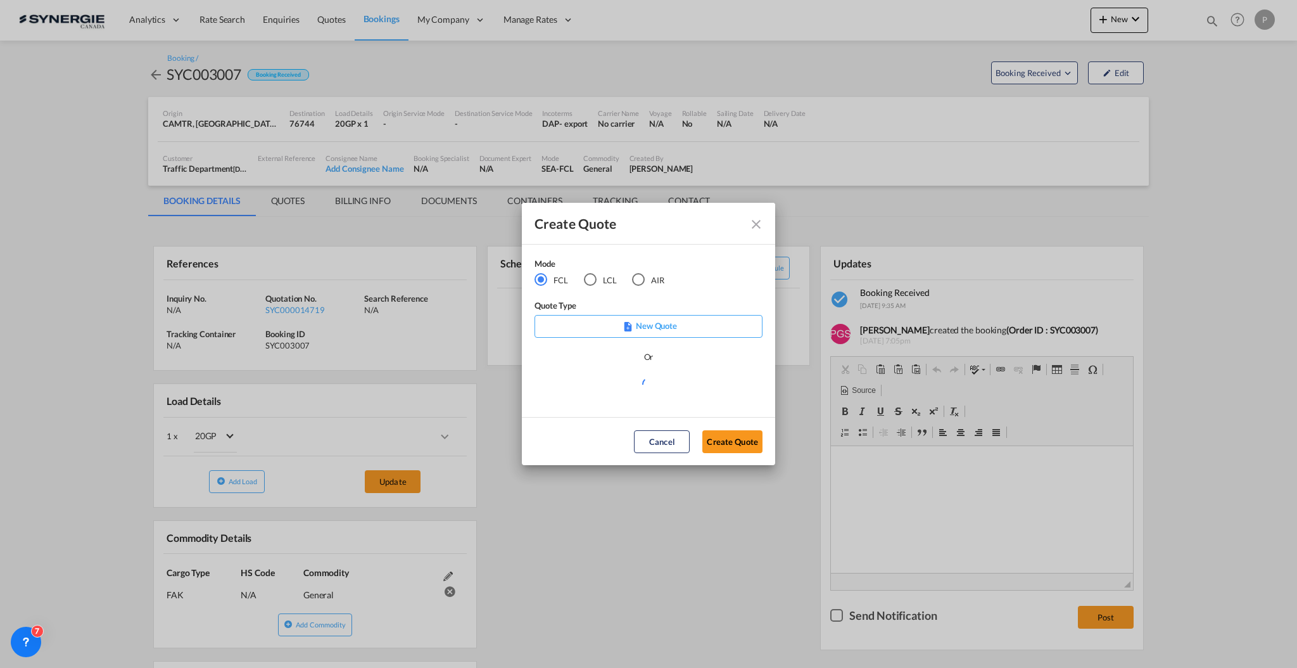
click at [601, 290] on div "Mode FCL LCL AIR" at bounding box center [608, 278] width 146 height 42
click at [592, 278] on div "LCL" at bounding box center [590, 279] width 13 height 13
click at [616, 390] on div "Create QuoteModeFCL LCLAIR ..." at bounding box center [649, 384] width 228 height 16
click at [616, 390] on md-select "Select template New DAP Import LCL Karen Mercier | 09 Jul 2025 BRAZIL LCL EXPOR…" at bounding box center [649, 388] width 228 height 25
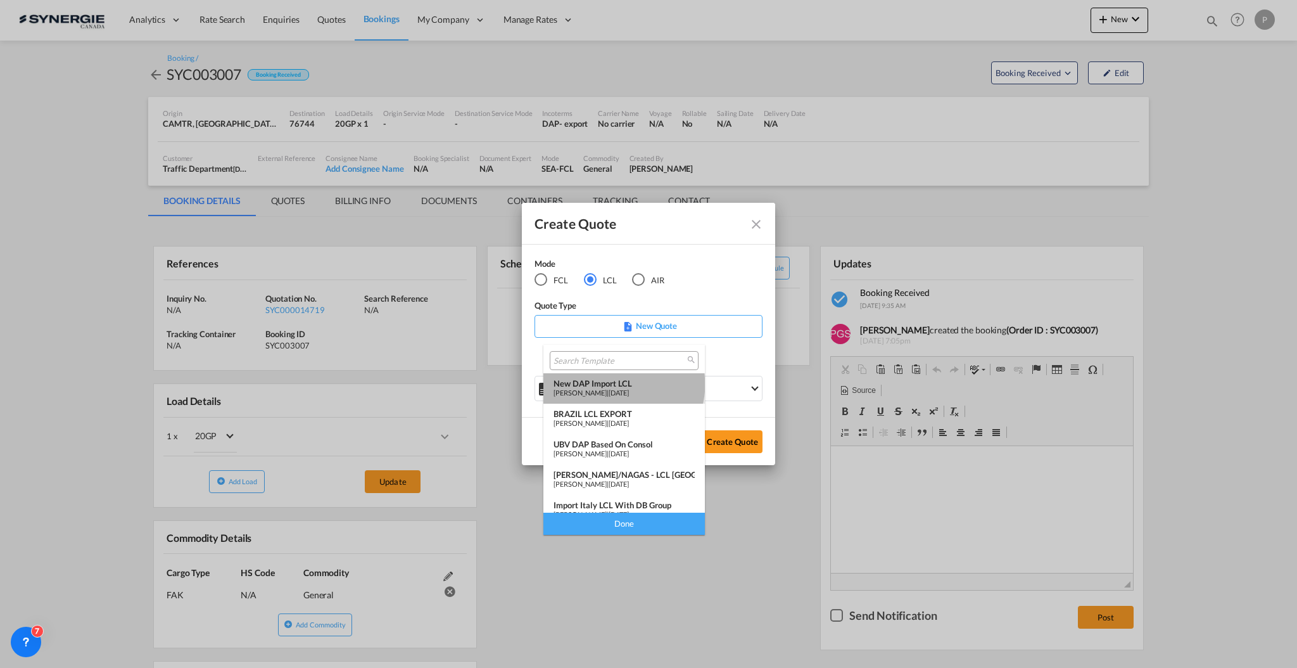
click at [623, 385] on div "New DAP Import LCL" at bounding box center [624, 383] width 141 height 10
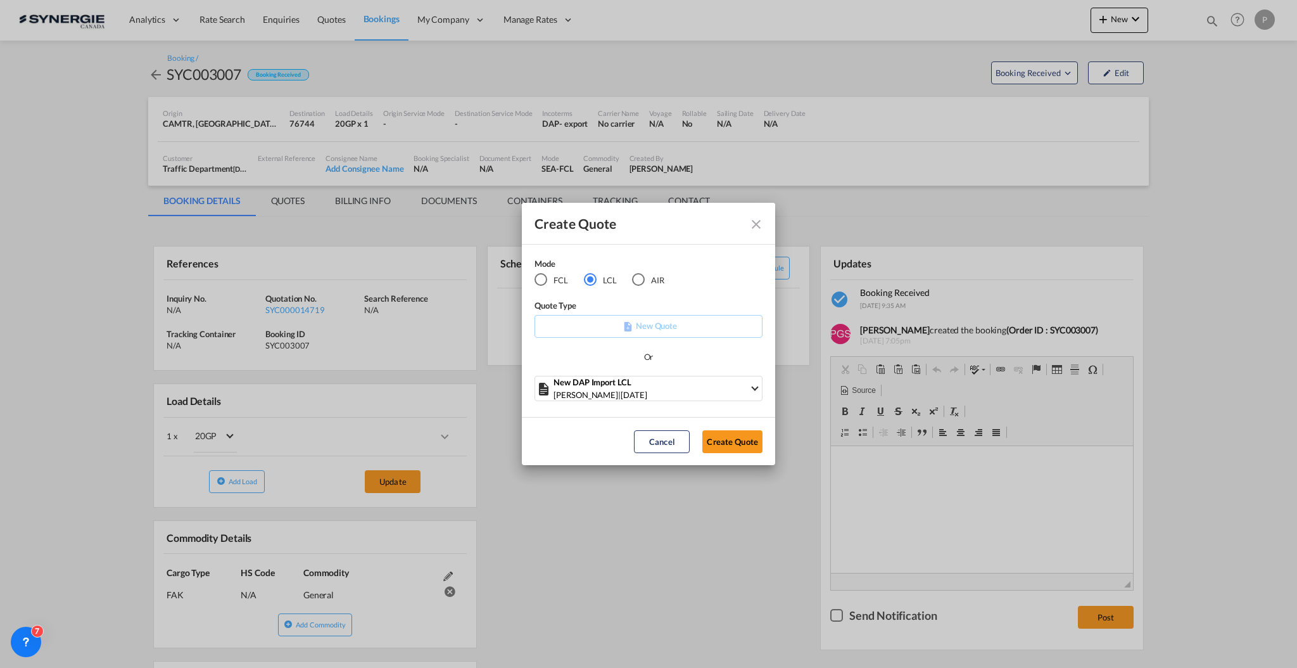
click at [741, 452] on md-dialog-actions "Cancel Create Quote" at bounding box center [648, 441] width 253 height 48
drag, startPoint x: 738, startPoint y: 436, endPoint x: 642, endPoint y: 378, distance: 111.7
click at [642, 378] on div "Create Quote Mode FCL LCL AIR Quote Type New Quote Or New DAP Import LCL Karen …" at bounding box center [648, 334] width 253 height 263
click at [538, 273] on div "FCL" at bounding box center [541, 279] width 13 height 13
click at [639, 382] on md-select "Select template *NEW* FCL FREEHAND / DAP Pablo Gomez Saldarriaga | 10 Jul 2025 …" at bounding box center [649, 388] width 228 height 25
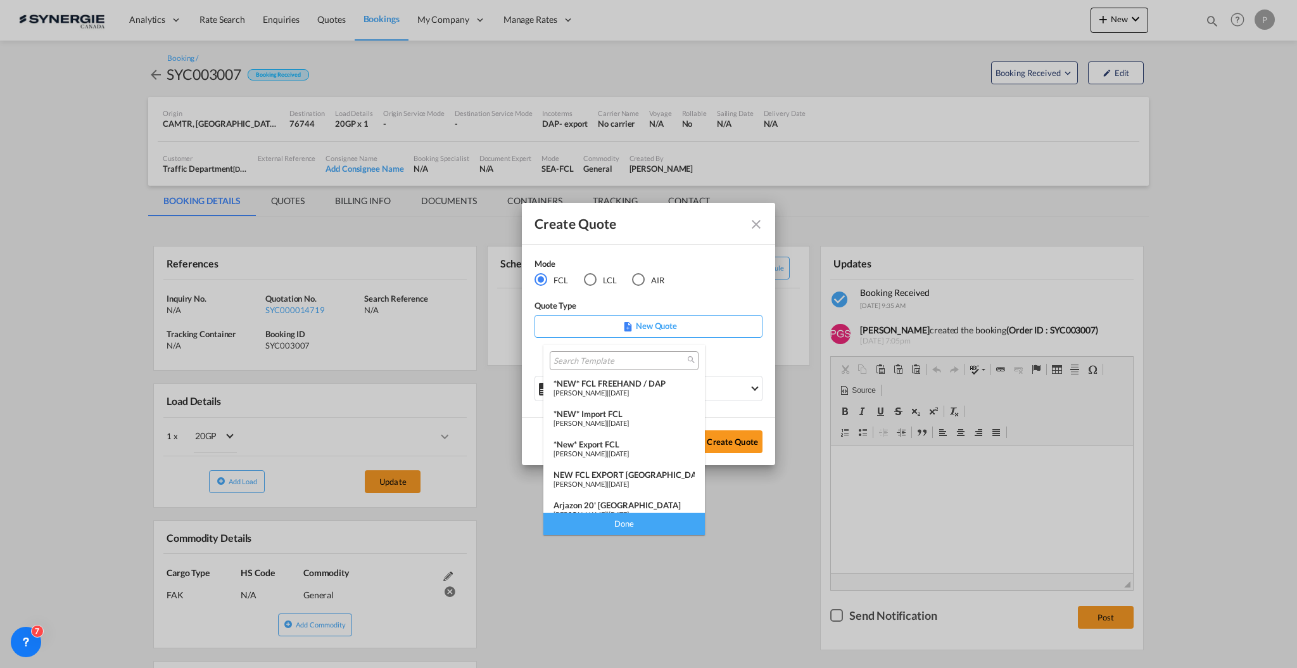
click at [629, 421] on span "24 Mar 2025" at bounding box center [619, 423] width 20 height 8
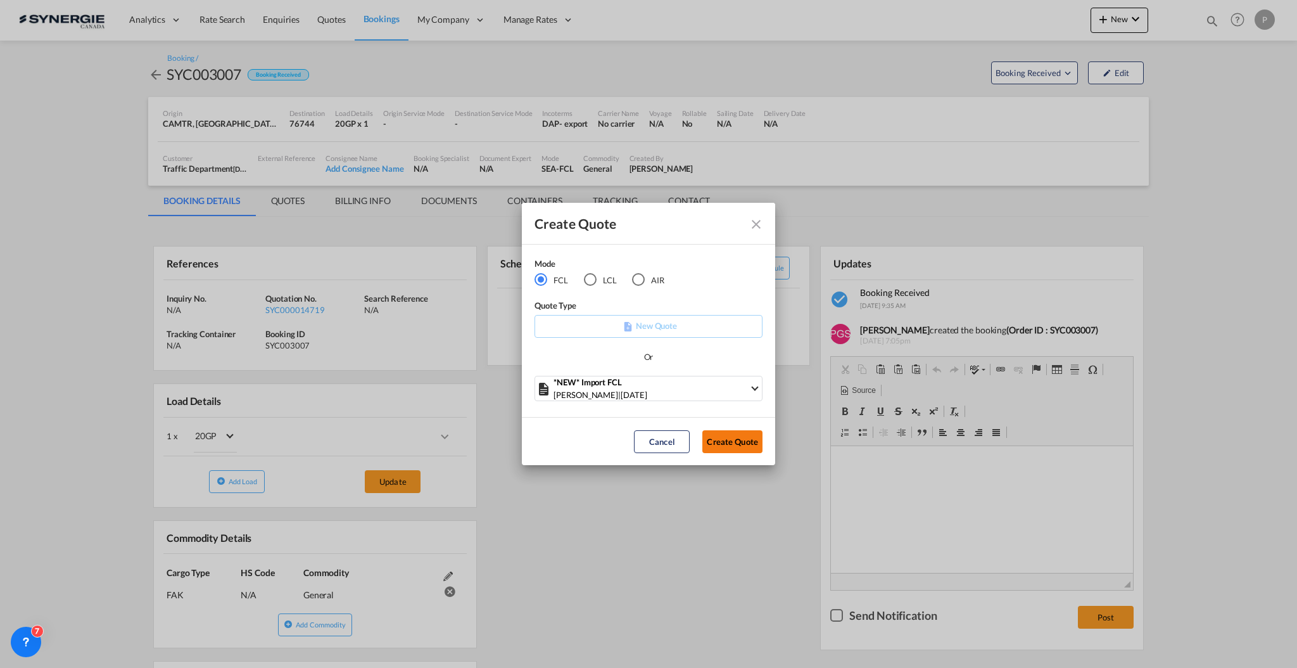
click at [732, 437] on button "Create Quote" at bounding box center [733, 441] width 60 height 23
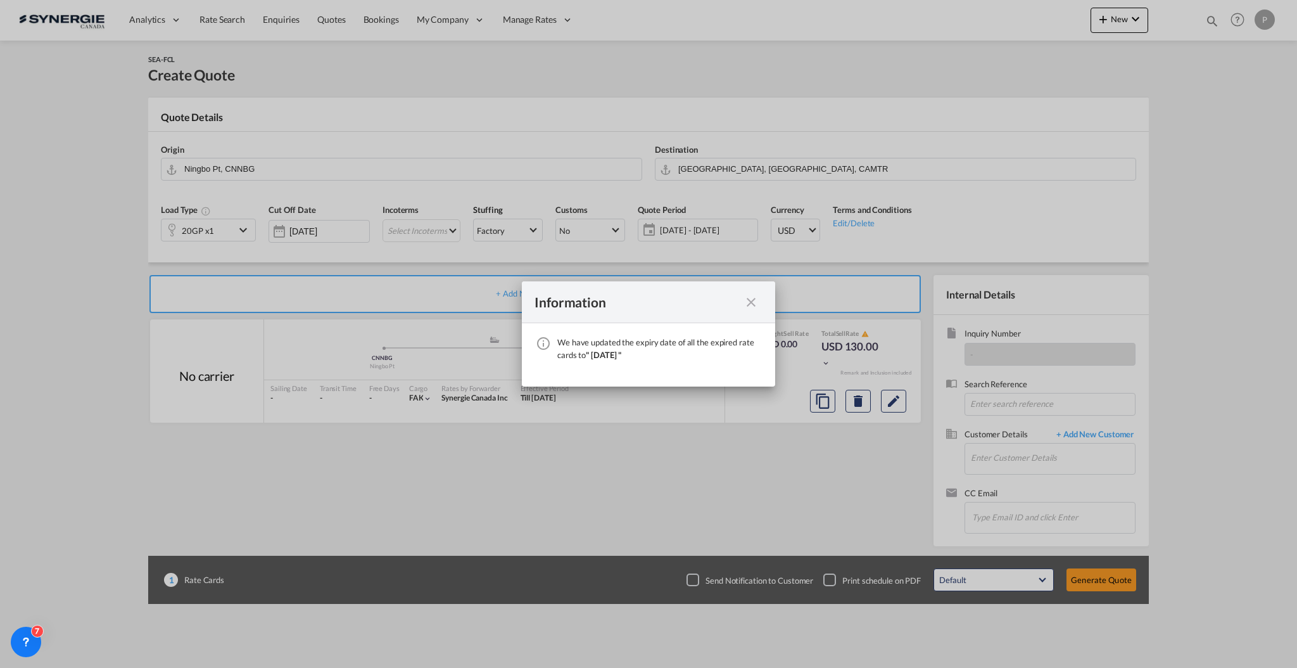
click at [750, 303] on md-icon "icon-close fg-AAA8AD cursor" at bounding box center [751, 302] width 15 height 15
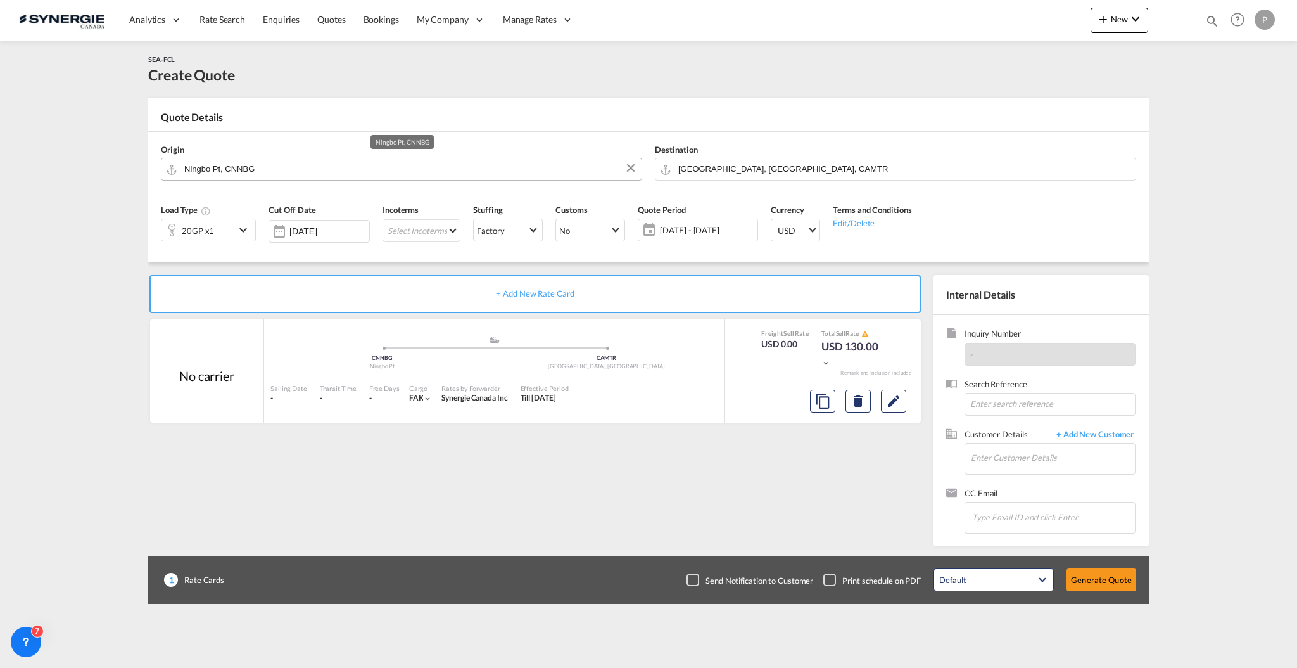
click at [345, 163] on input "Ningbo Pt, CNNBG" at bounding box center [409, 169] width 451 height 22
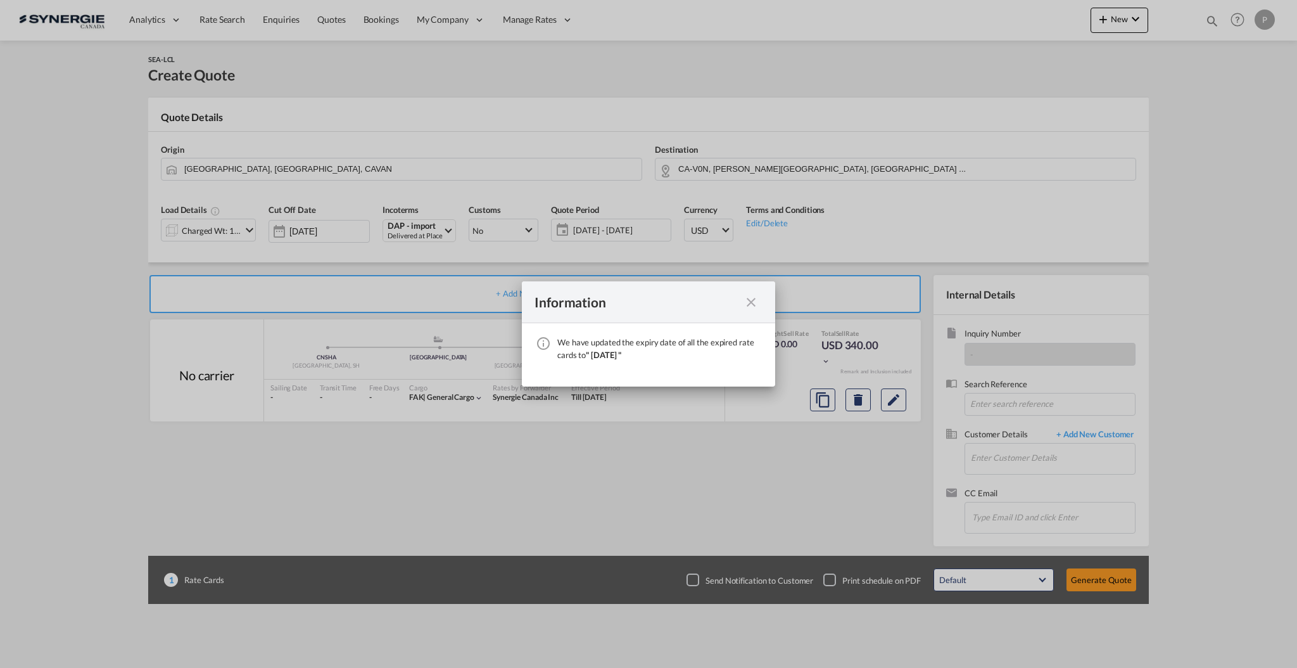
click at [748, 303] on md-icon "icon-close fg-AAA8AD cursor" at bounding box center [751, 302] width 15 height 15
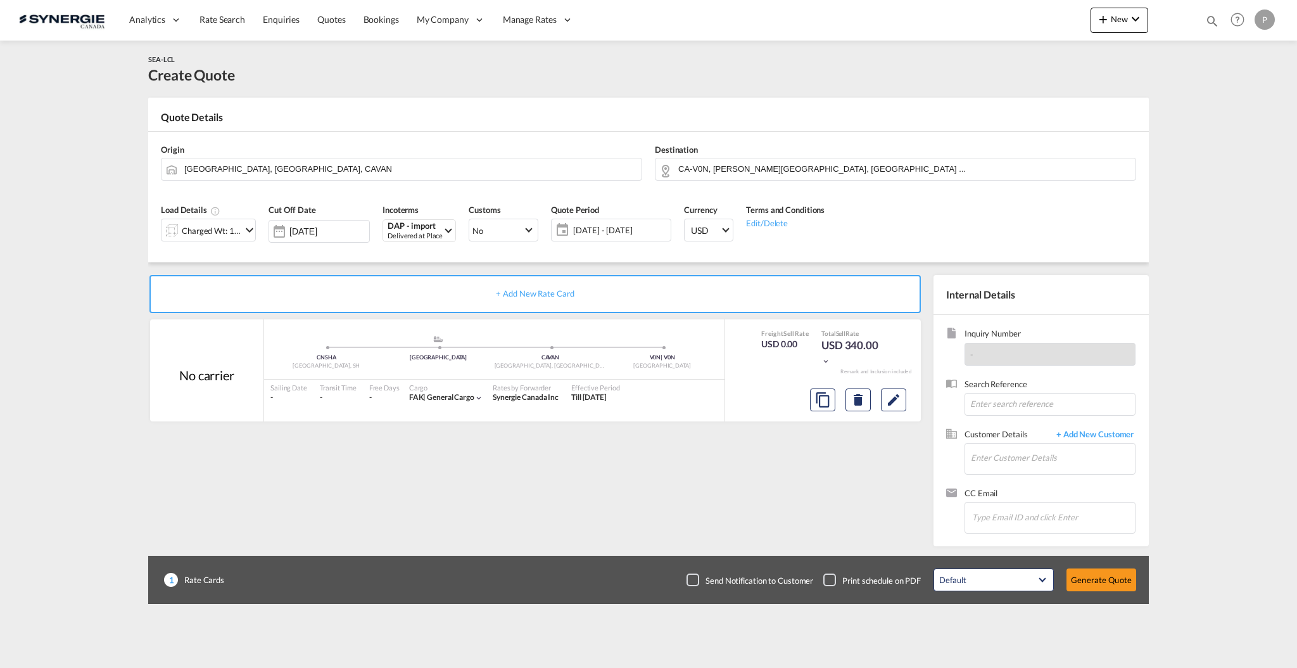
click at [223, 219] on div "Charged Wt: 1.46 W/M" at bounding box center [202, 230] width 80 height 22
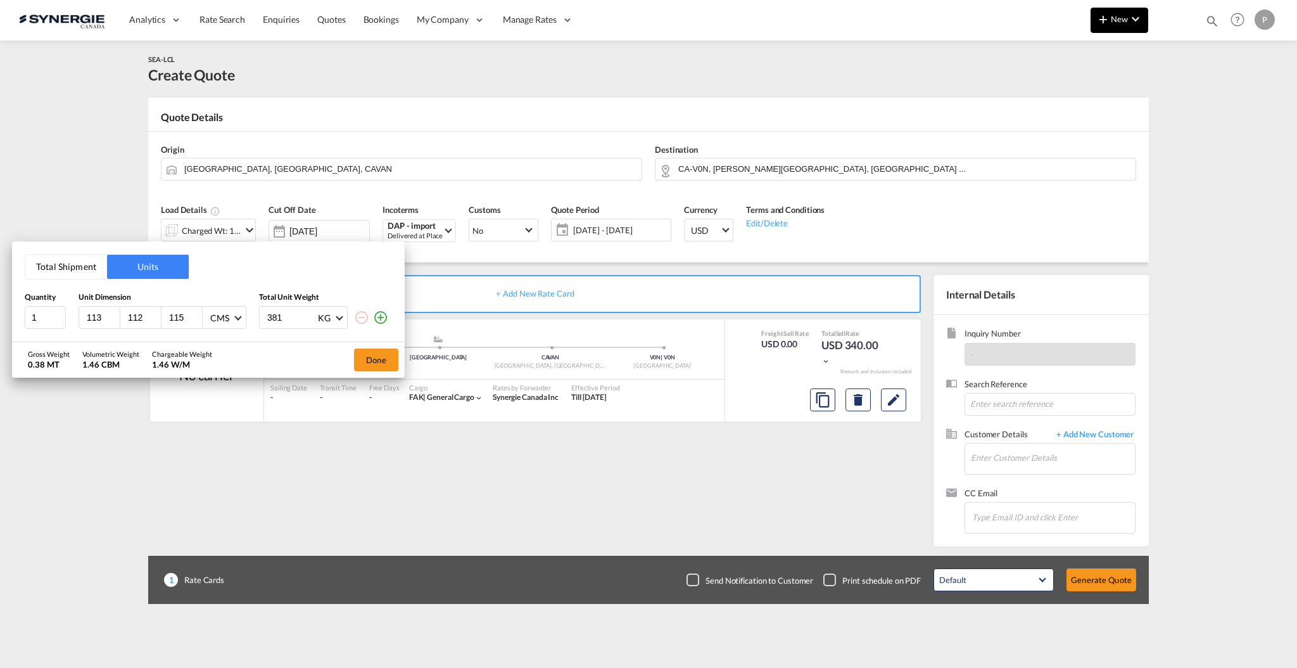
drag, startPoint x: 1152, startPoint y: 26, endPoint x: 1107, endPoint y: 18, distance: 46.3
click at [1152, 25] on div "Total Shipment Units Quantity Unit Dimension Total Unit Weight 1 113 112 115 CM…" at bounding box center [648, 334] width 1297 height 668
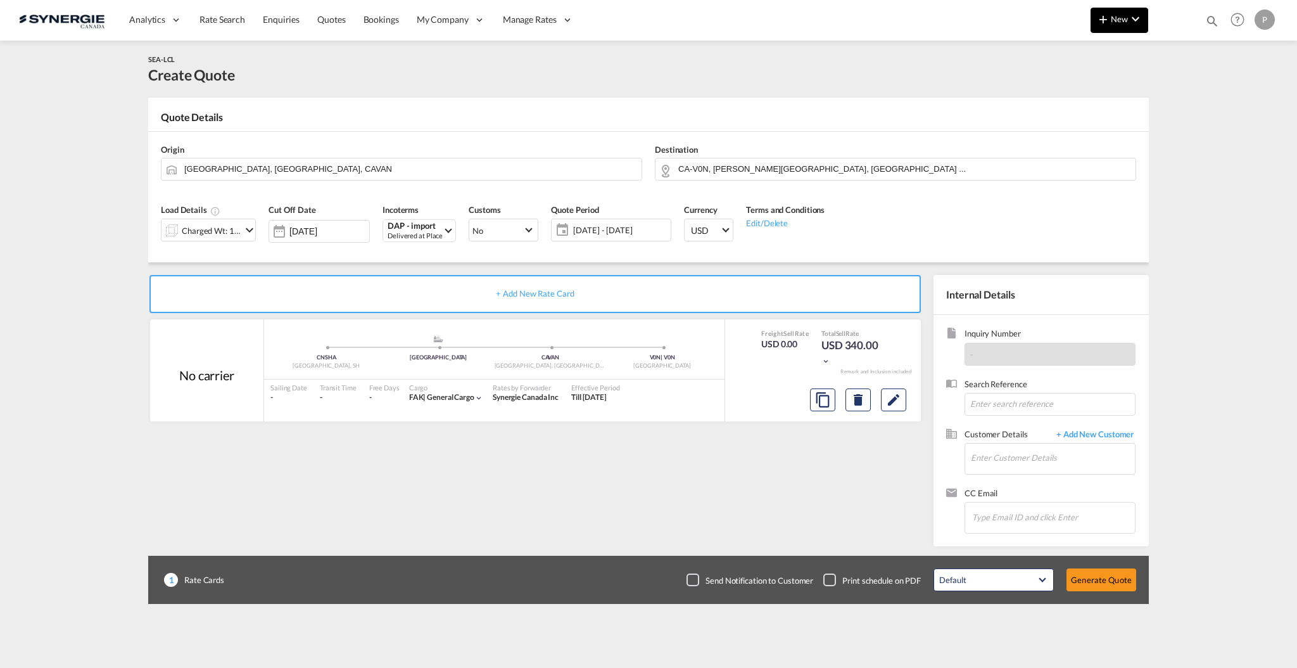
click at [1107, 18] on md-icon "icon-plus 400-fg" at bounding box center [1103, 18] width 15 height 15
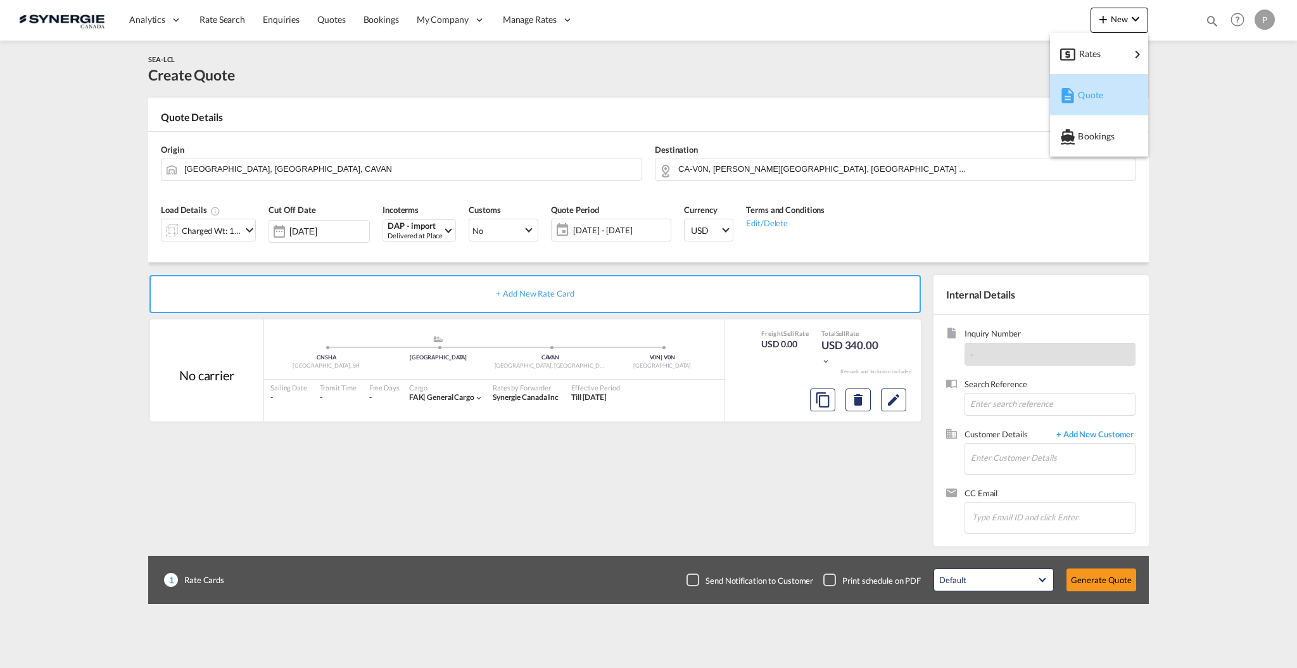
click at [1092, 98] on span "Quote" at bounding box center [1085, 94] width 14 height 25
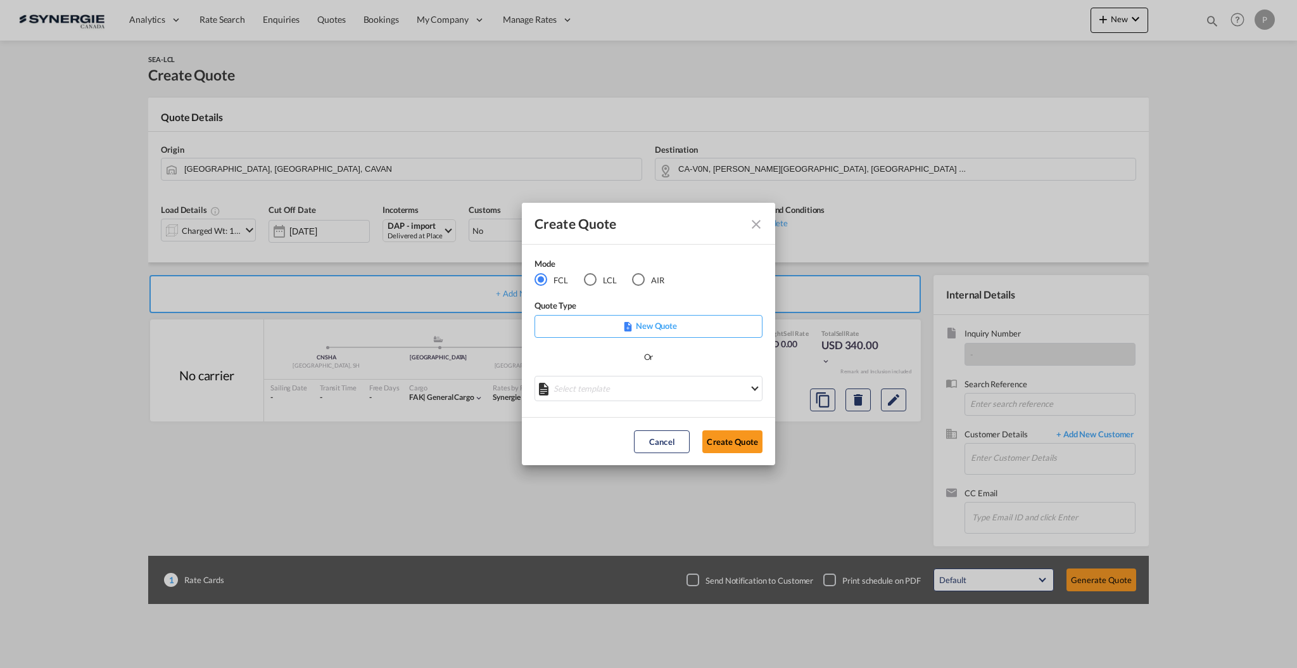
click at [615, 388] on md-select "Select template *NEW* FCL FREEHAND / DAP Pablo Gomez Saldarriaga | 10 Jul 2025 …" at bounding box center [649, 388] width 228 height 25
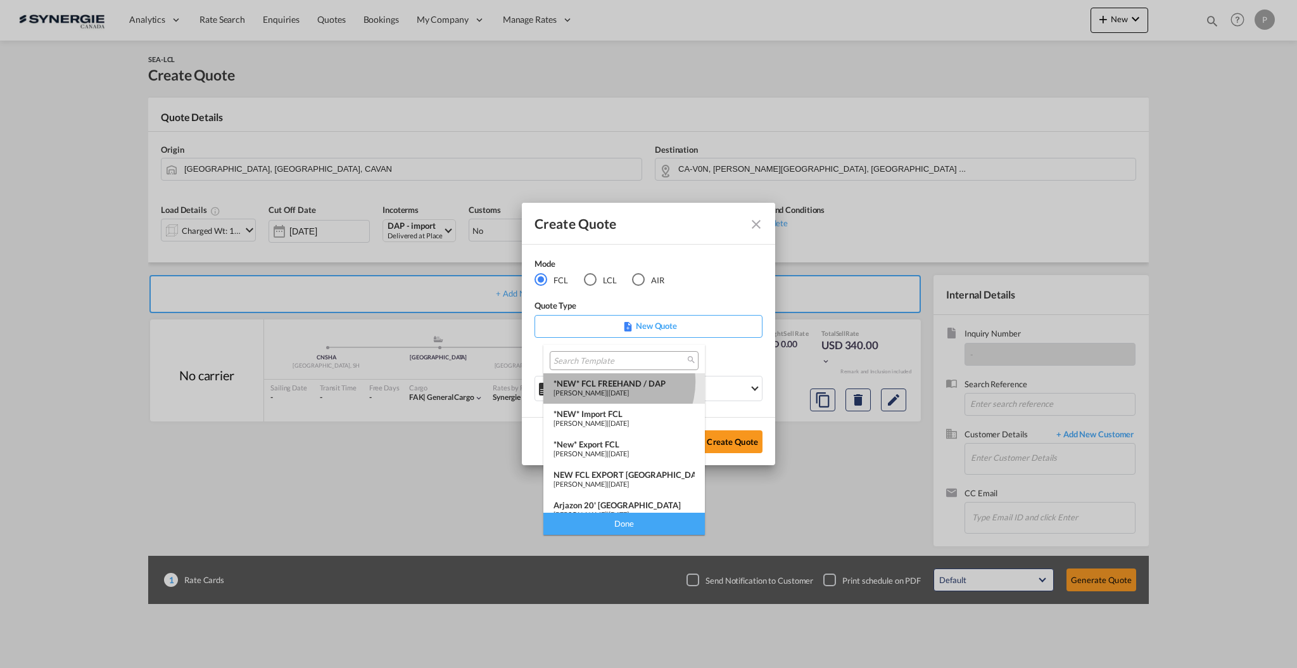
click at [613, 381] on div "*NEW* FCL FREEHAND / DAP" at bounding box center [624, 383] width 141 height 10
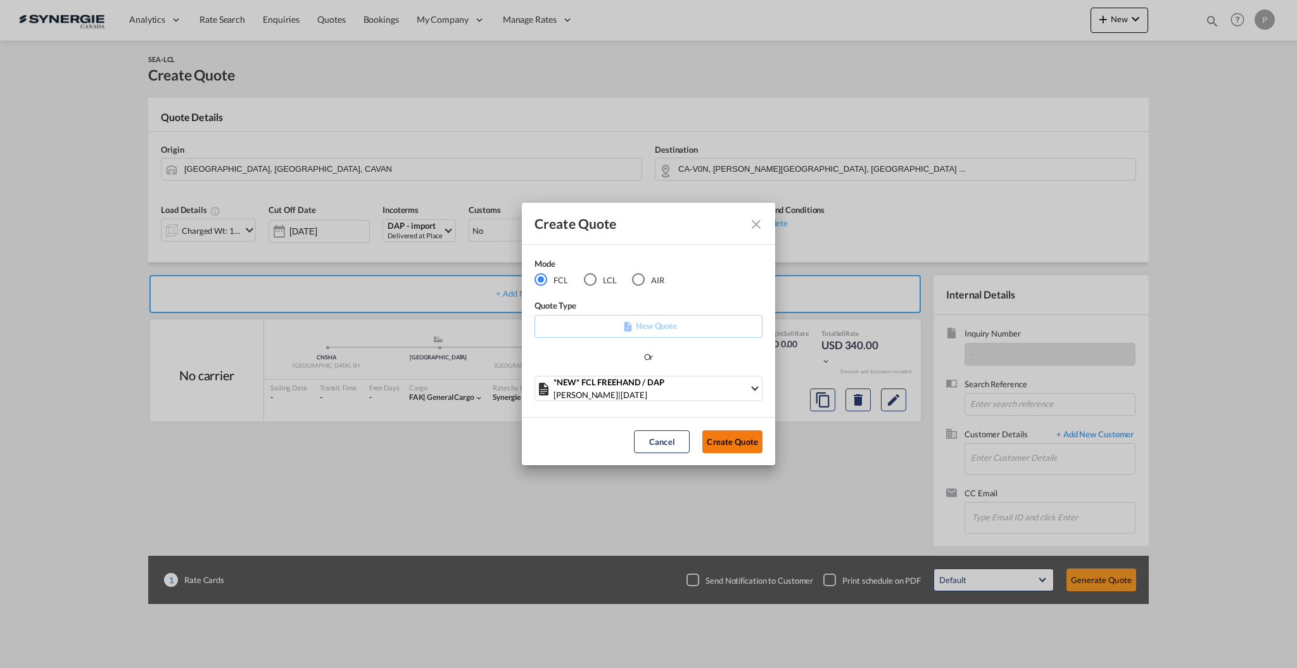
click at [732, 436] on button "Create Quote" at bounding box center [733, 441] width 60 height 23
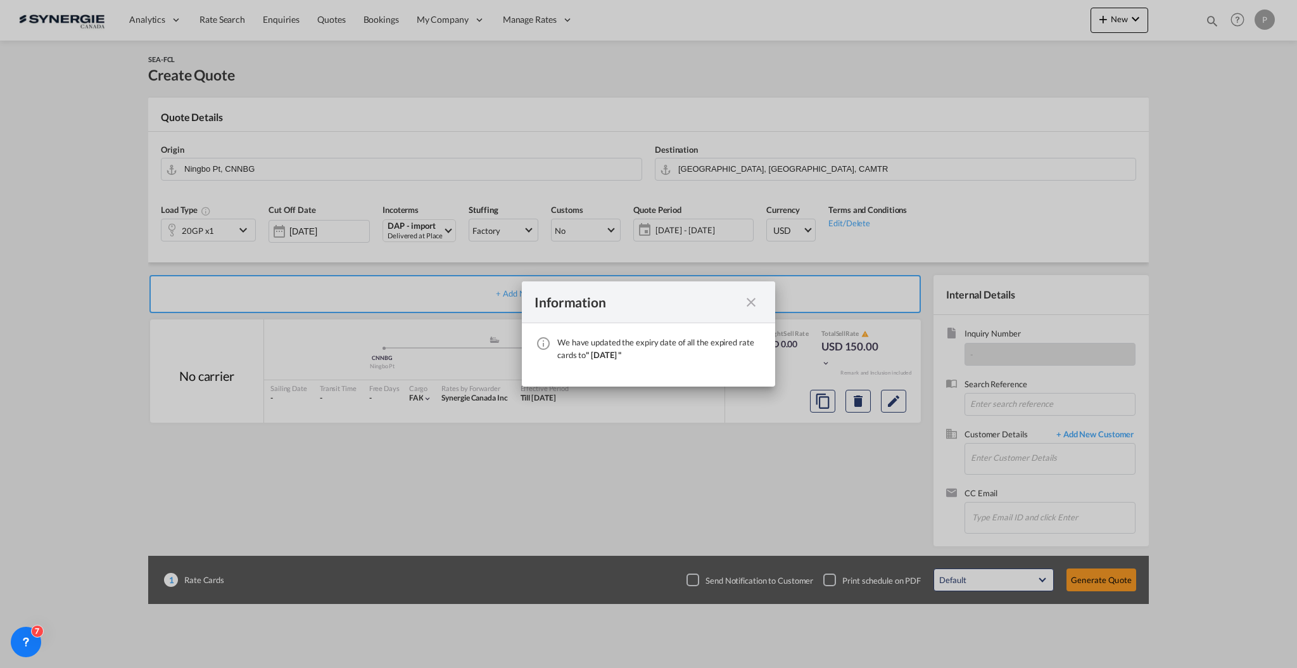
click at [756, 297] on div "Information" at bounding box center [648, 302] width 253 height 42
click at [748, 296] on md-icon "icon-close fg-AAA8AD cursor" at bounding box center [751, 302] width 15 height 15
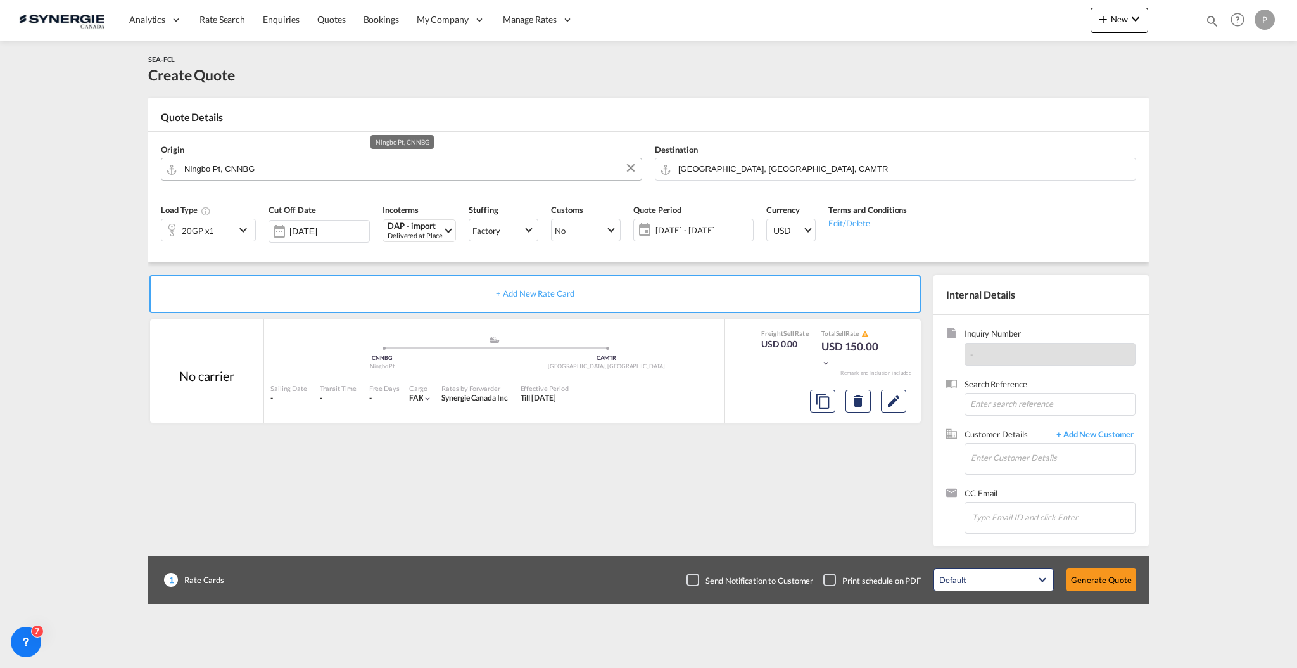
click at [253, 165] on input "Ningbo Pt, CNNBG" at bounding box center [409, 169] width 451 height 22
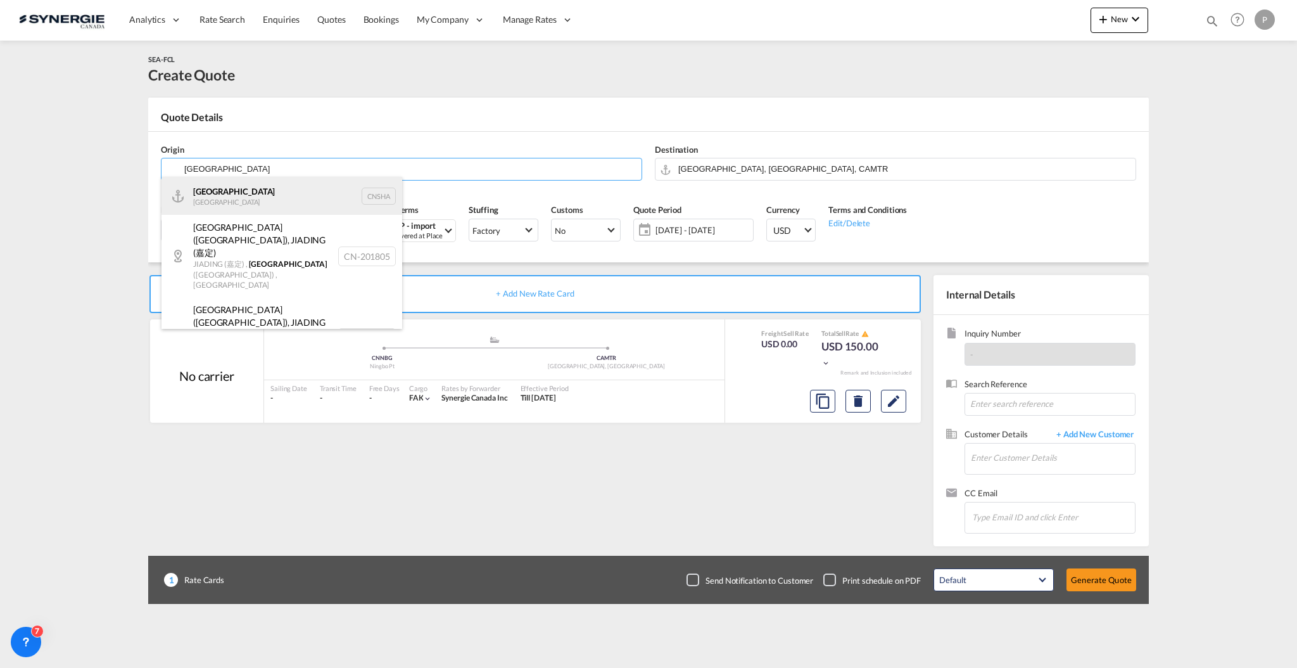
click at [243, 188] on div "Shanghai China CNSHA" at bounding box center [282, 196] width 241 height 38
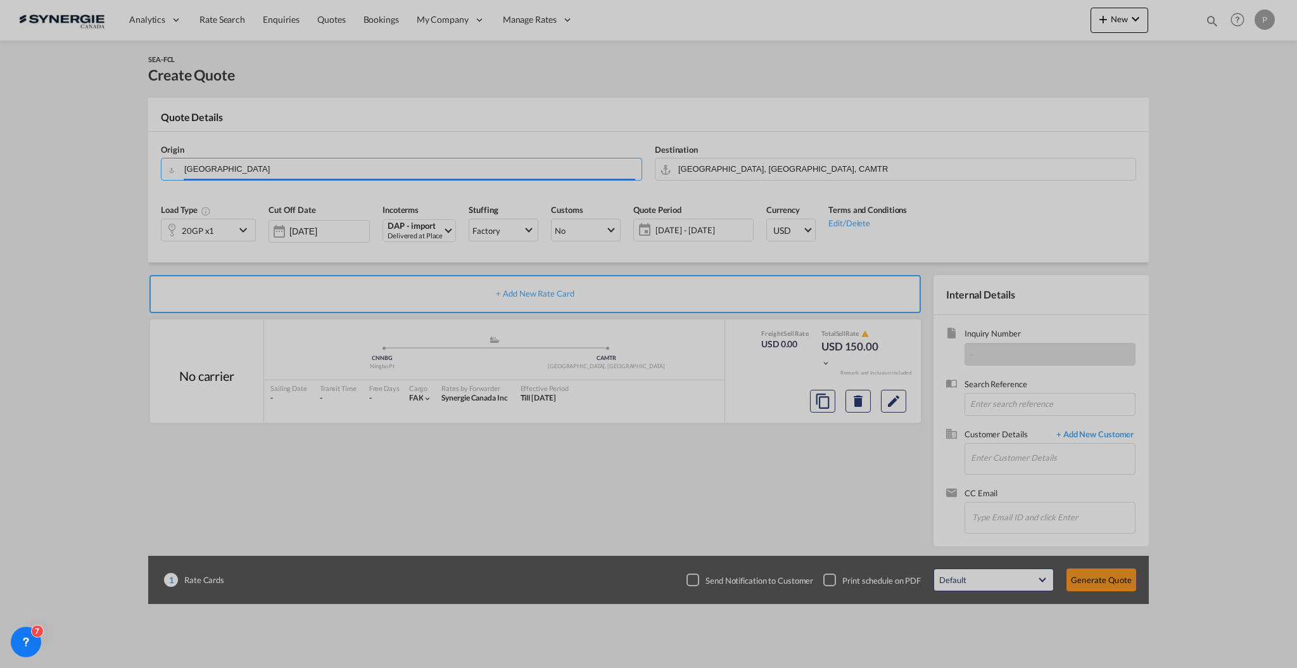
type input "Shanghai, CNSHA"
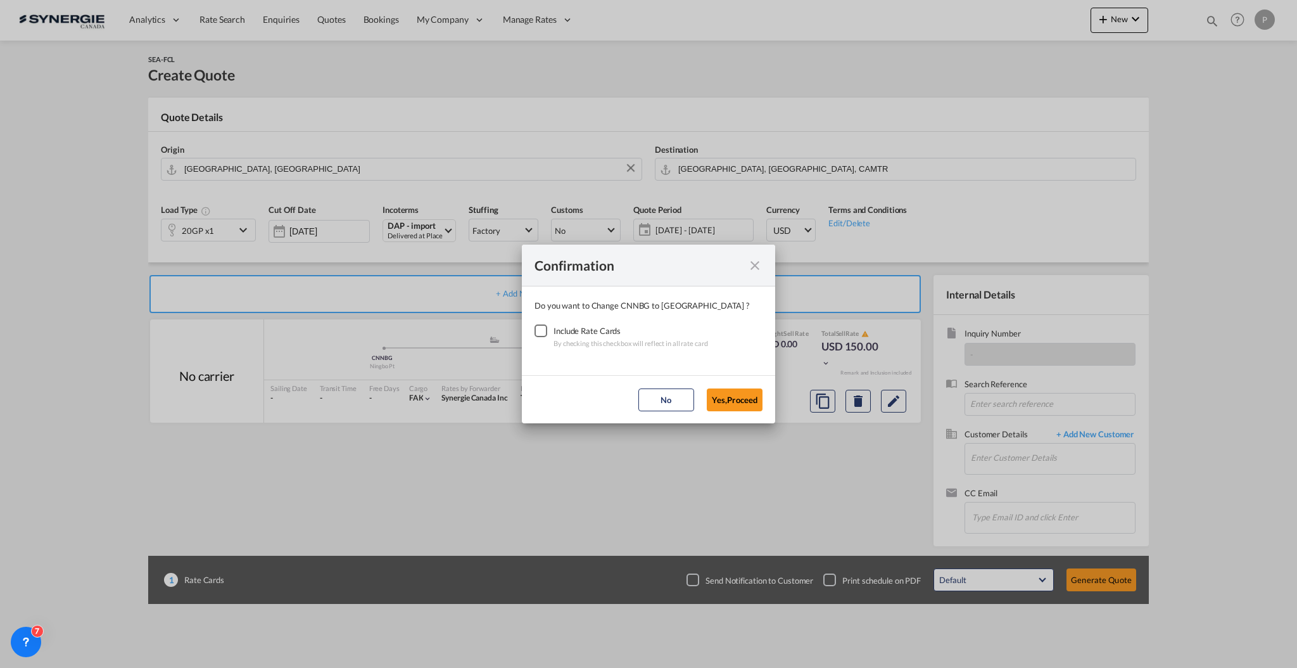
click at [538, 337] on div "Checkbox No Ink" at bounding box center [541, 330] width 13 height 13
click at [545, 332] on div "Checkbox No Ink" at bounding box center [541, 330] width 13 height 13
click at [744, 401] on button "Yes,Proceed" at bounding box center [735, 399] width 56 height 23
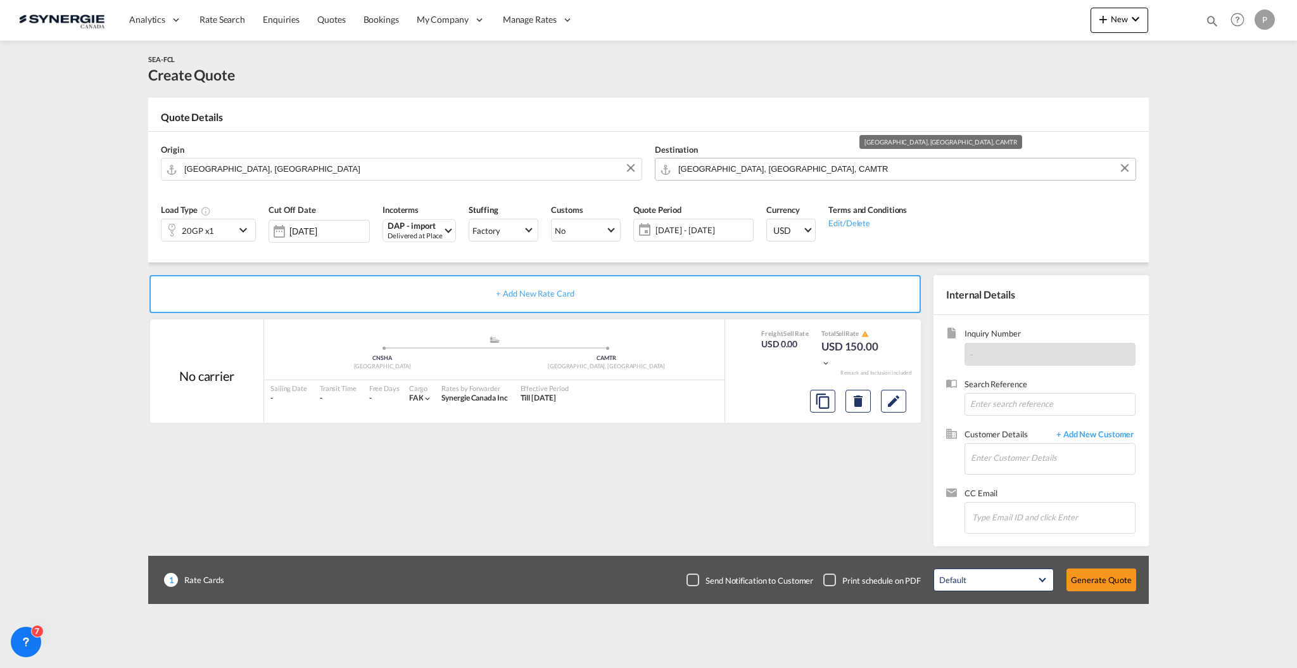
click at [740, 169] on input "Montreal, QC, CAMTR" at bounding box center [903, 169] width 451 height 22
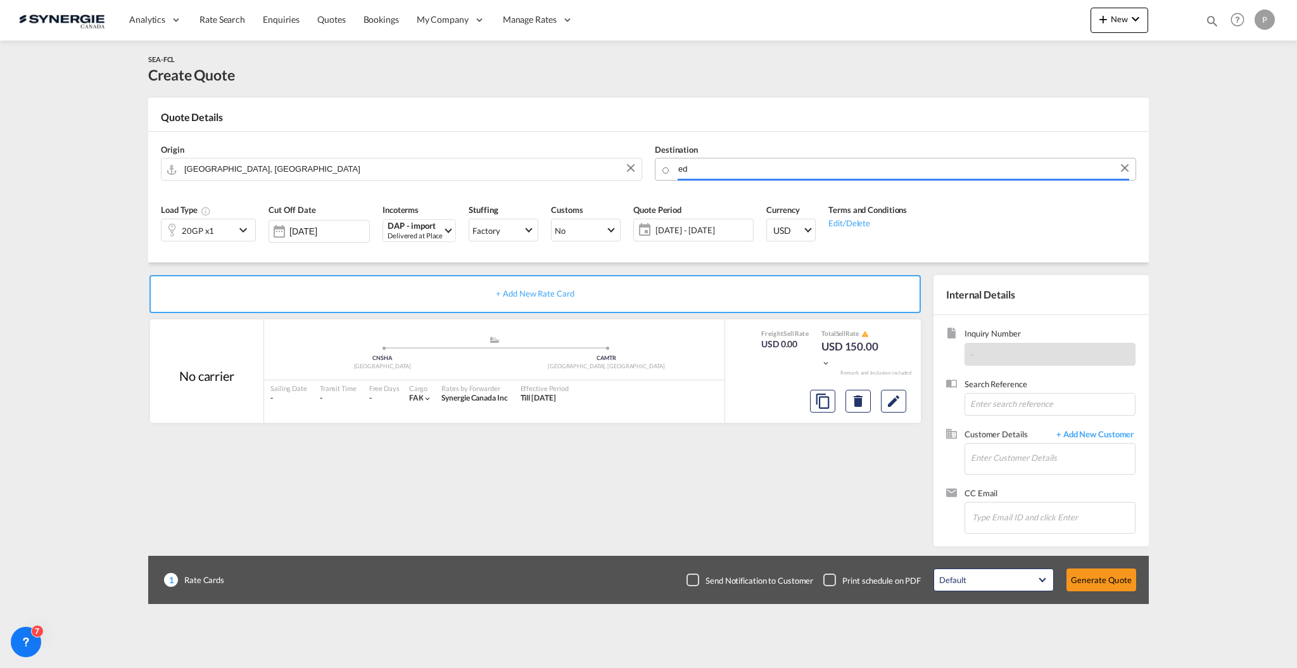
type input "e"
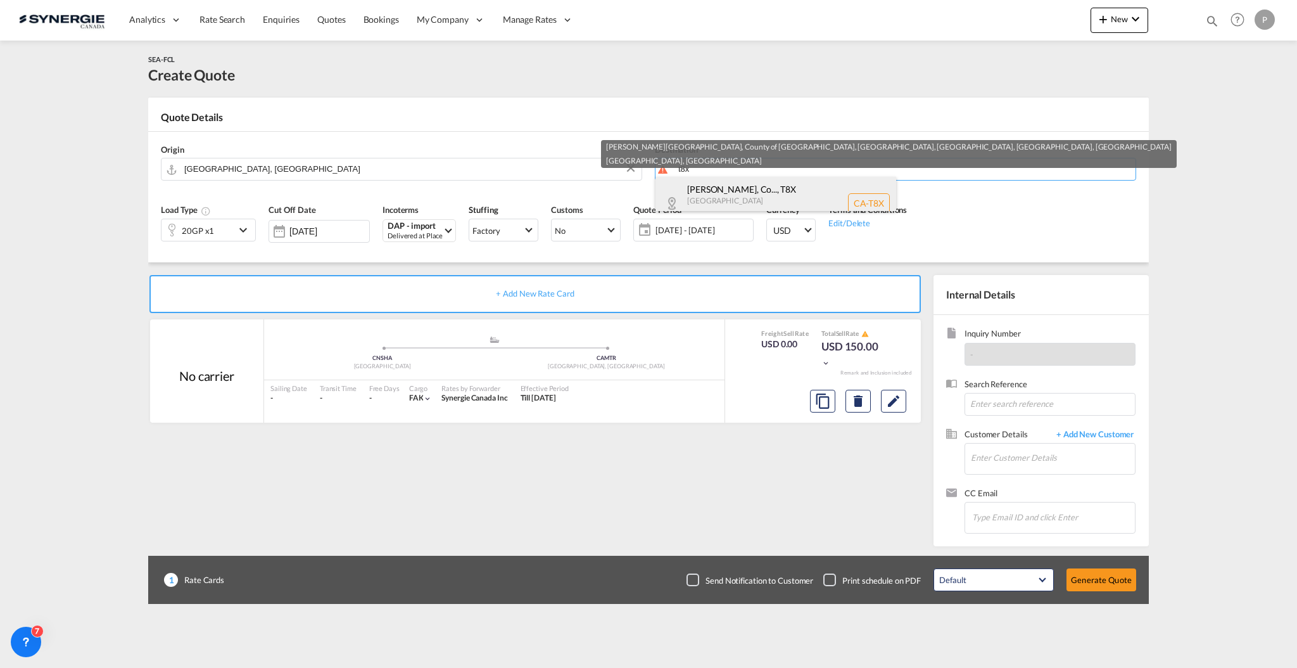
click at [735, 189] on div "Clairmont, AB, Co... , T8X Alberta Canada CA-T8X" at bounding box center [776, 203] width 241 height 53
type input "CA-T8X, Clairmont, AB, County of Grande Prairie No. 1, County of Grande Prairie…"
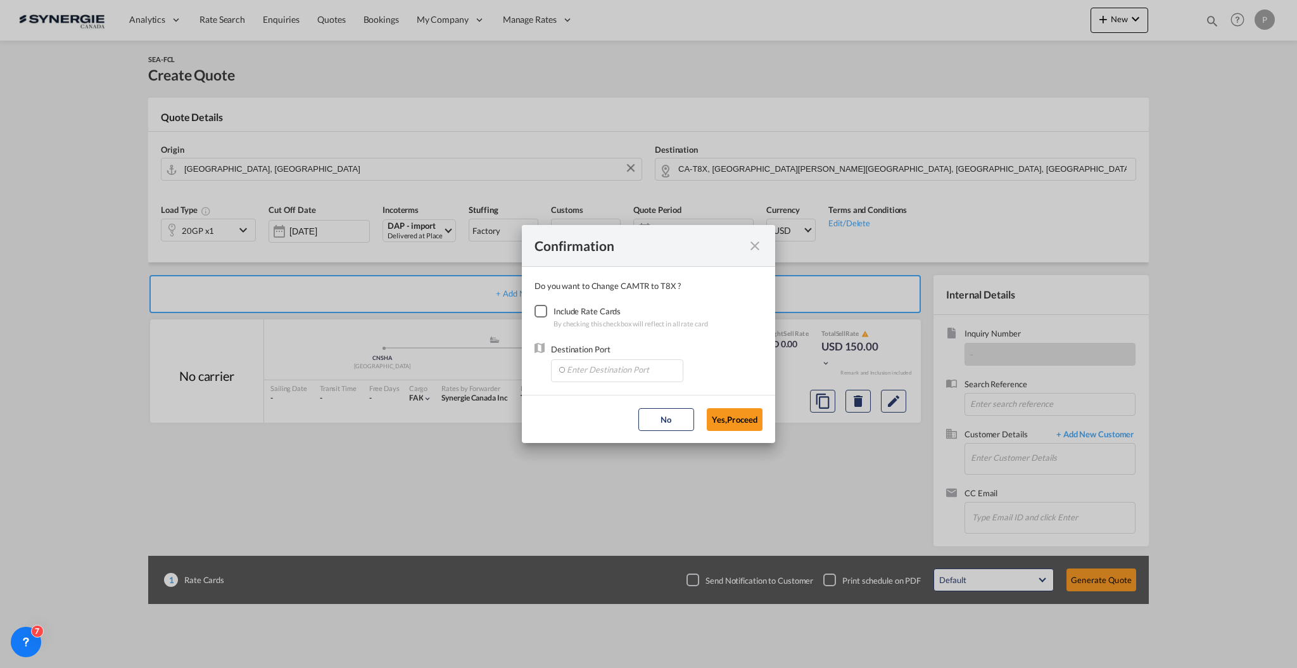
click at [545, 317] on div "Checkbox No Ink" at bounding box center [541, 311] width 13 height 13
click at [573, 373] on input "Enter Destination Port" at bounding box center [619, 369] width 125 height 19
click at [578, 393] on span "CAEDM, Edmonton, AB, Canada, North America, Americas" at bounding box center [815, 397] width 499 height 11
type input "CAEDM, Edmonton, AB, Canada, North America, Americas"
click at [754, 414] on button "Yes,Proceed" at bounding box center [735, 419] width 56 height 23
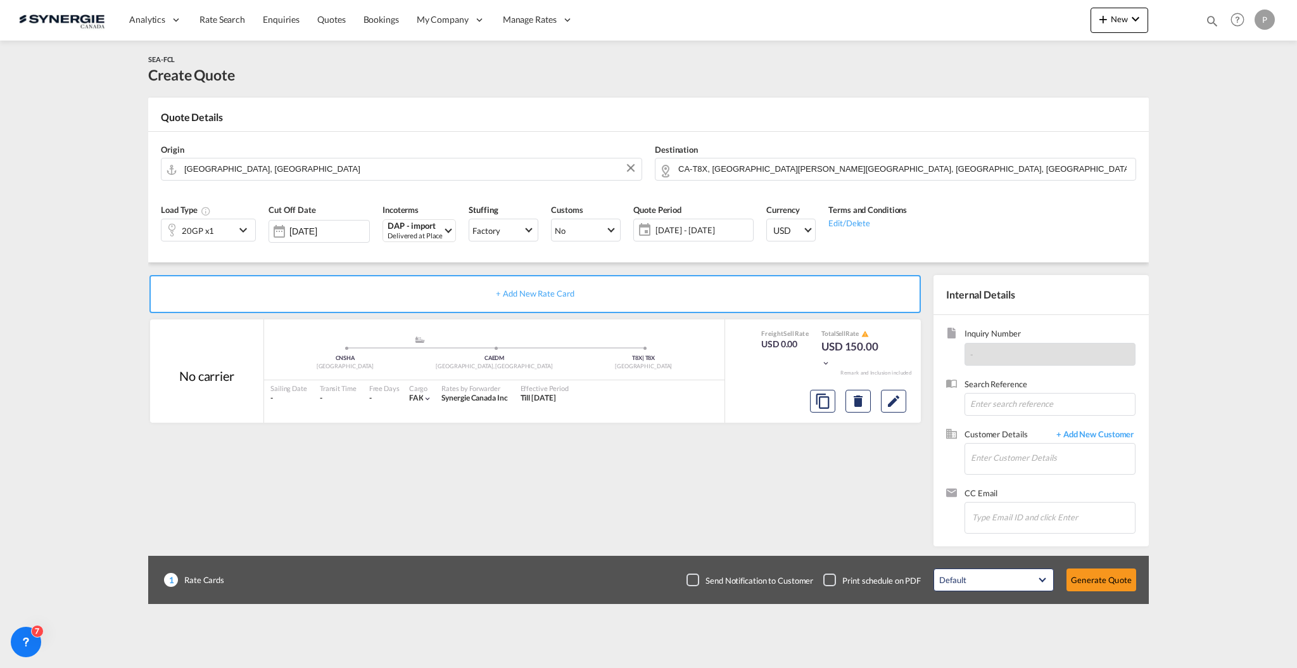
click at [213, 230] on div "20GP x1" at bounding box center [198, 230] width 73 height 22
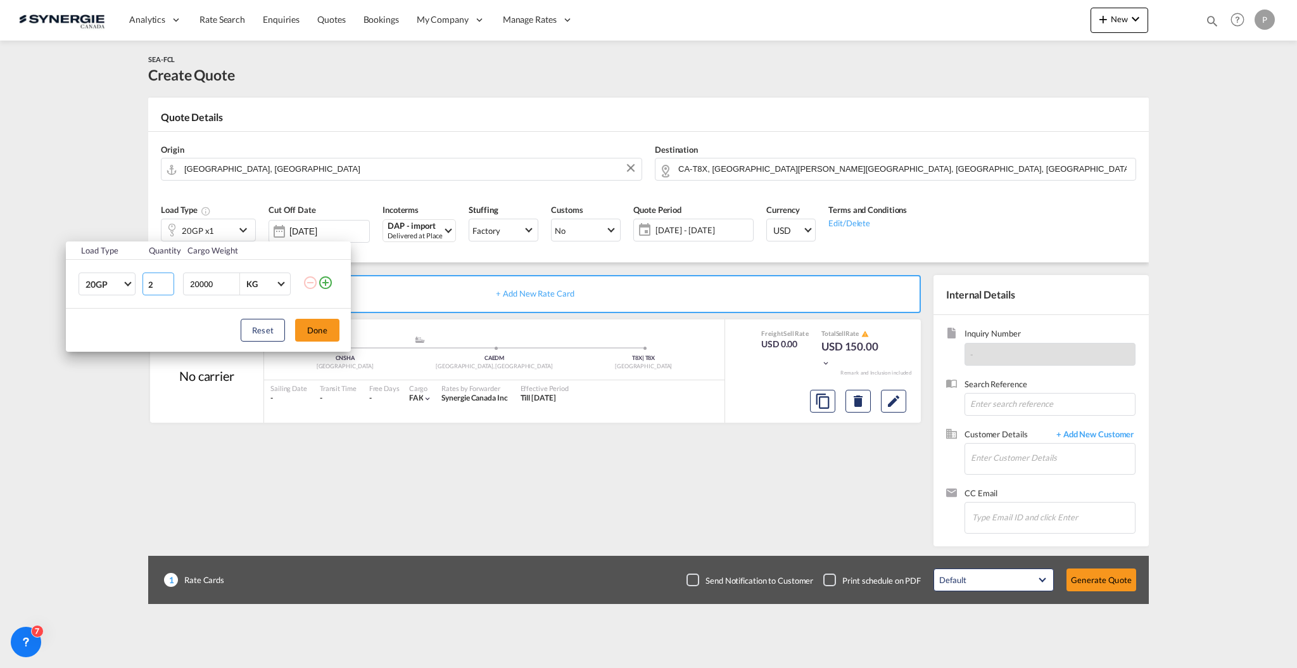
type input "2"
click at [167, 281] on input "2" at bounding box center [159, 283] width 32 height 23
click at [329, 281] on md-icon "icon-plus-circle-outline" at bounding box center [325, 282] width 15 height 15
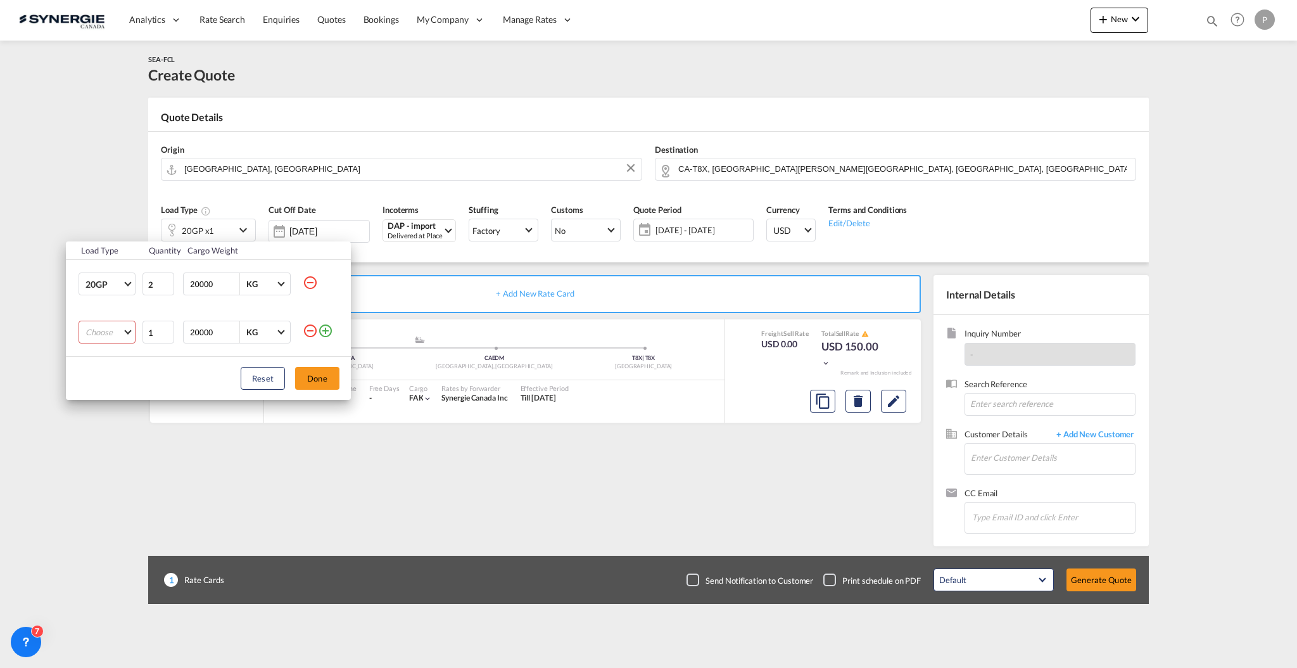
click at [116, 314] on td "Choose 20GP 40GP 40HC 45HC 20RE 40RE 40HR 20OT 40OT 20FR 40FR 40NR 20NR 45S 20T…" at bounding box center [103, 332] width 75 height 48
click at [113, 338] on md-select "Choose 20GP 40GP 40HC 45HC 20RE 40RE 40HR 20OT 40OT 20FR 40FR 40NR 20NR 45S 20T…" at bounding box center [107, 332] width 57 height 23
click at [116, 386] on md-option "40HC" at bounding box center [118, 393] width 86 height 30
type input "2"
click at [167, 330] on input "2" at bounding box center [159, 332] width 32 height 23
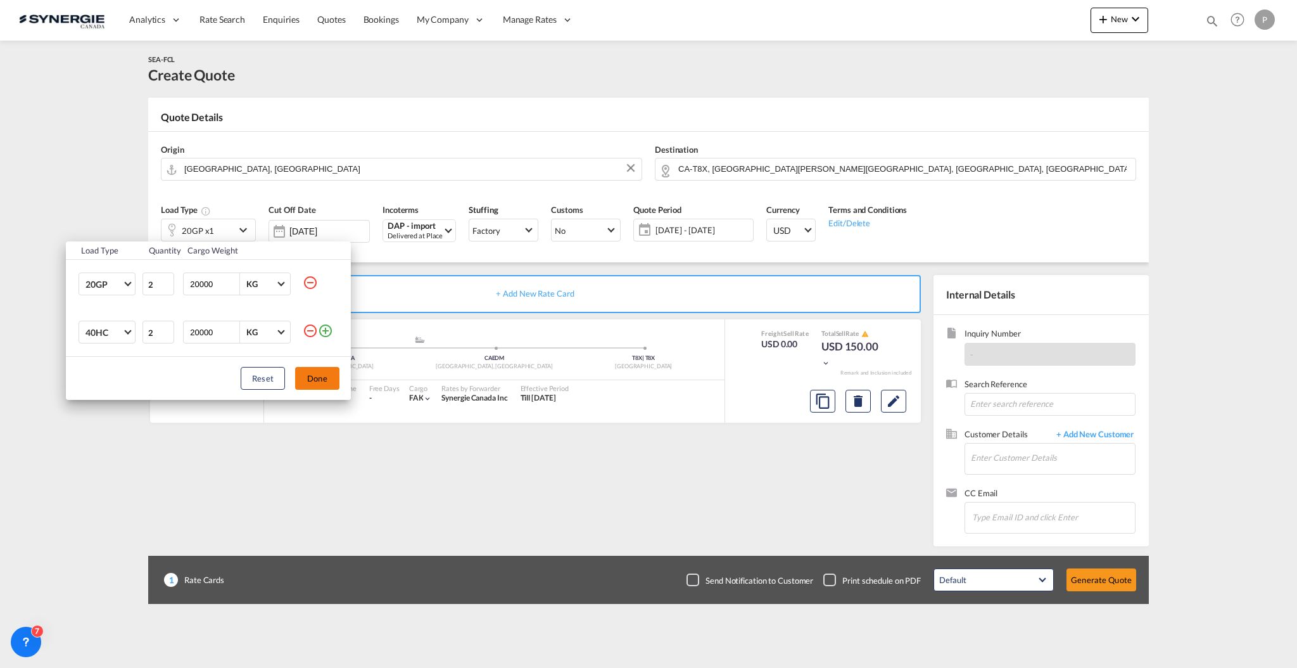
click at [305, 374] on button "Done" at bounding box center [317, 378] width 44 height 23
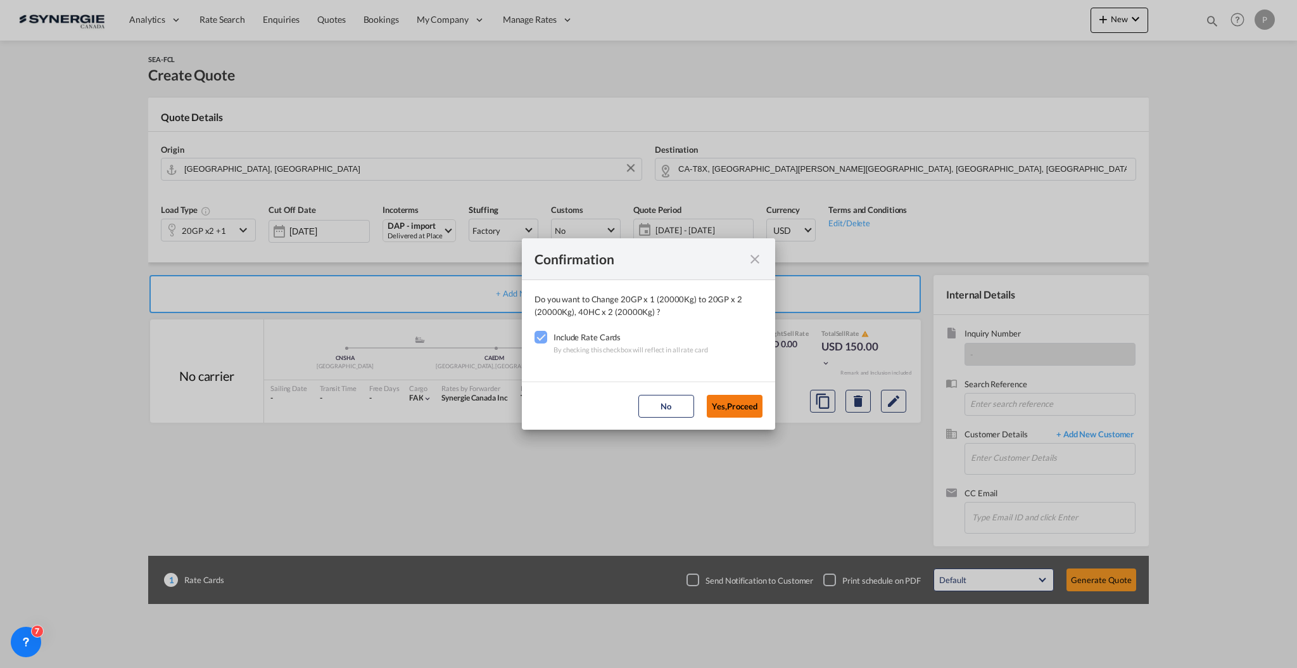
click at [725, 403] on button "Yes,Proceed" at bounding box center [735, 406] width 56 height 23
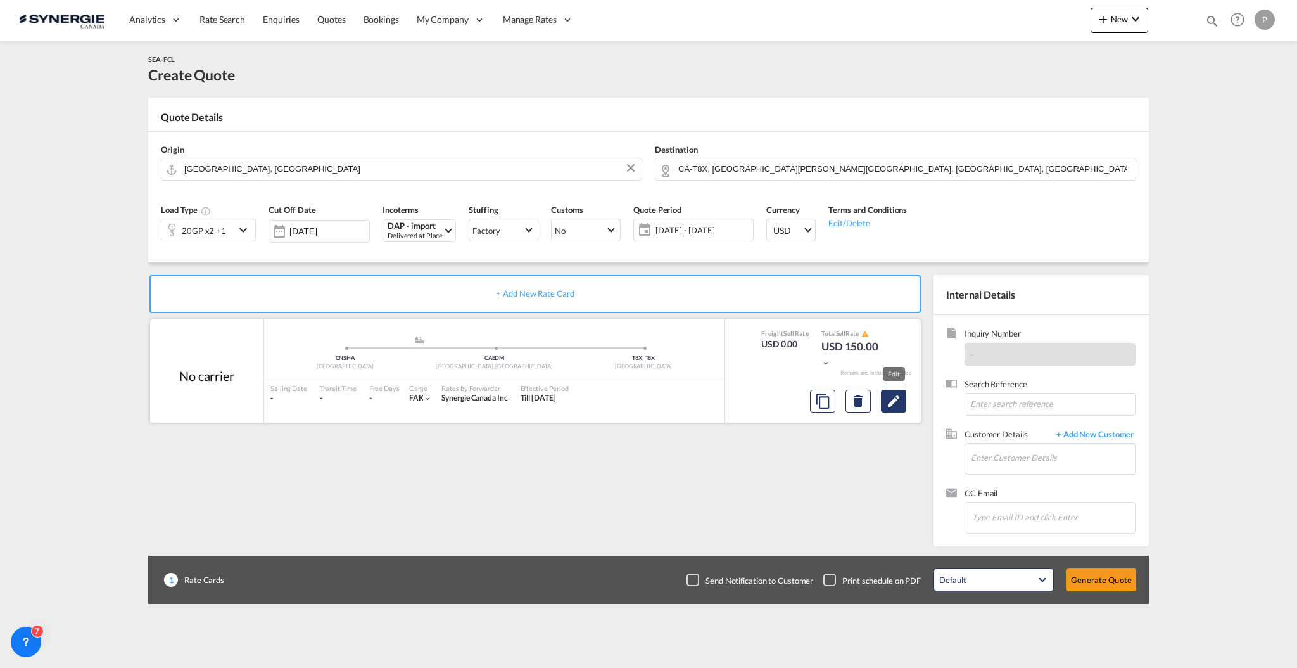
click at [887, 402] on md-icon "Edit" at bounding box center [893, 400] width 15 height 15
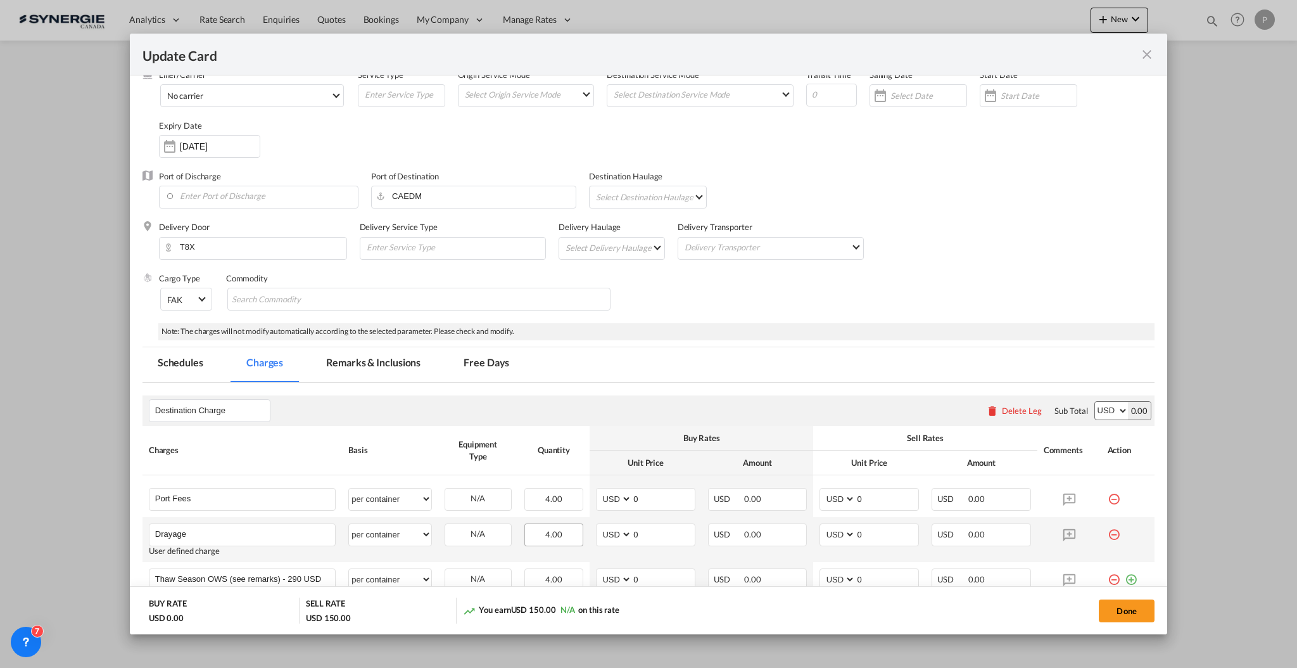
scroll to position [169, 0]
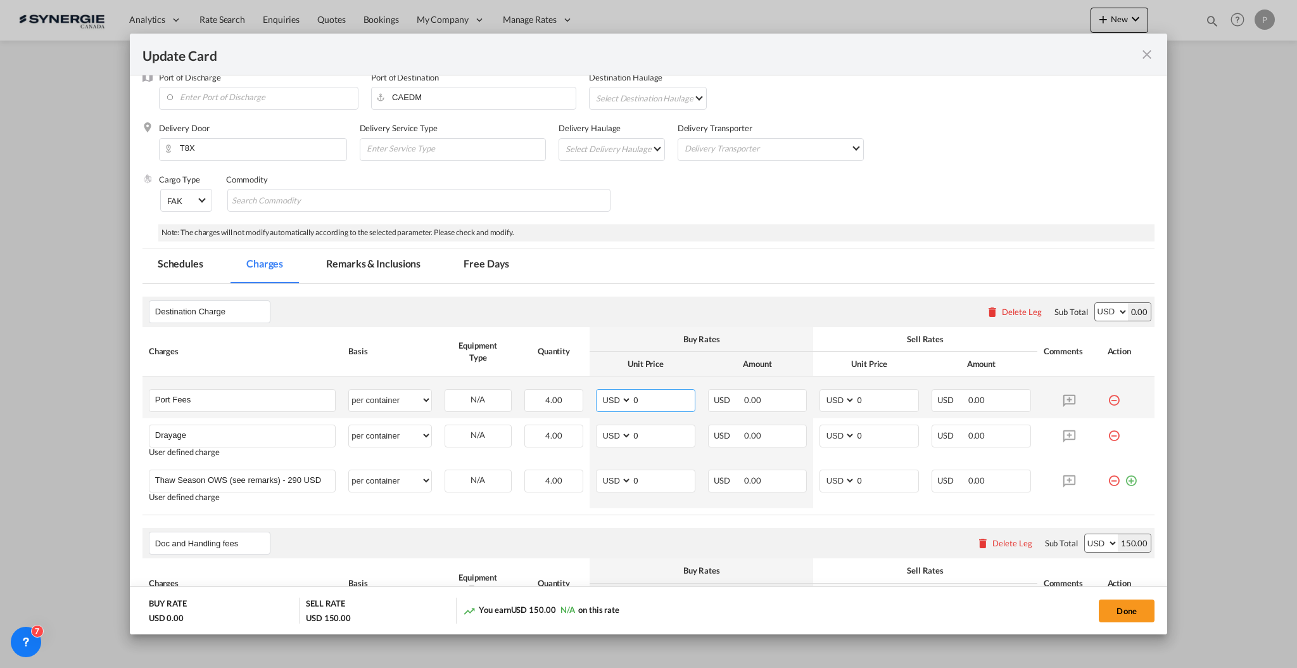
click at [671, 398] on input "0" at bounding box center [663, 399] width 63 height 19
click at [1108, 399] on md-icon "icon-minus-circle-outline red-400-fg" at bounding box center [1114, 395] width 13 height 13
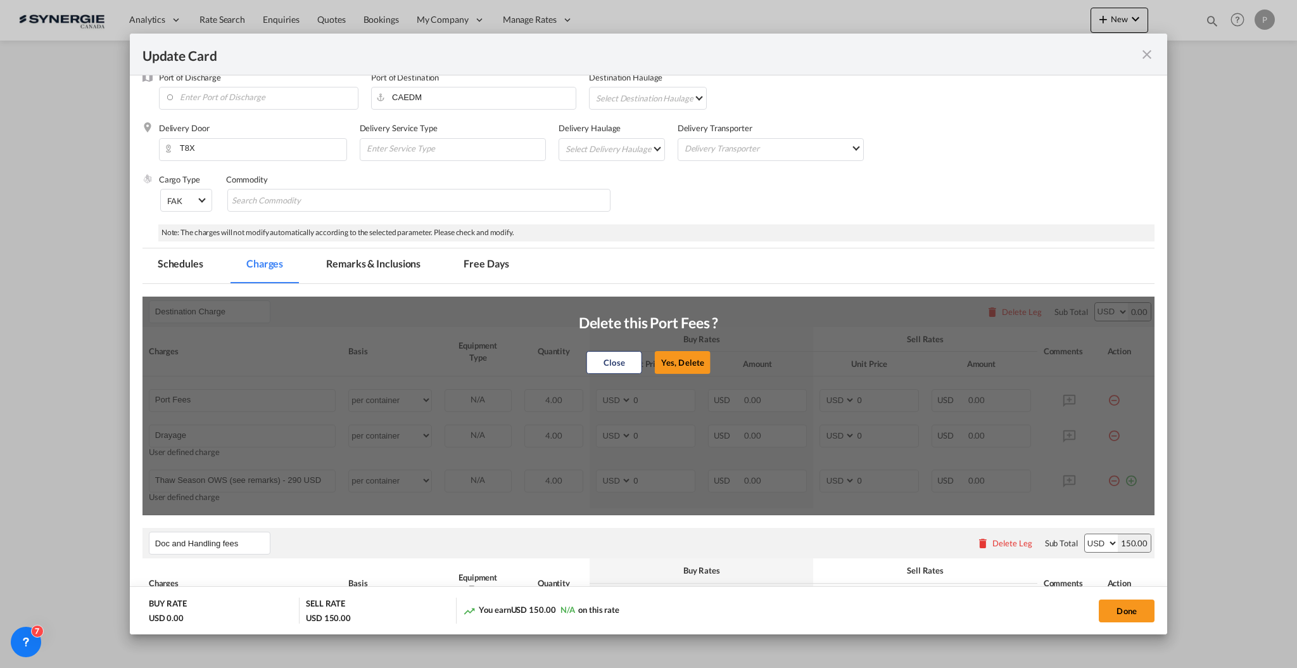
click at [641, 360] on div "Close Yes, Delete" at bounding box center [649, 362] width 140 height 30
click at [672, 360] on button "Yes, Delete" at bounding box center [683, 362] width 56 height 23
type input "Drayage"
type input "Thaw Season OWS (see remarks) - 290 USD if applicable"
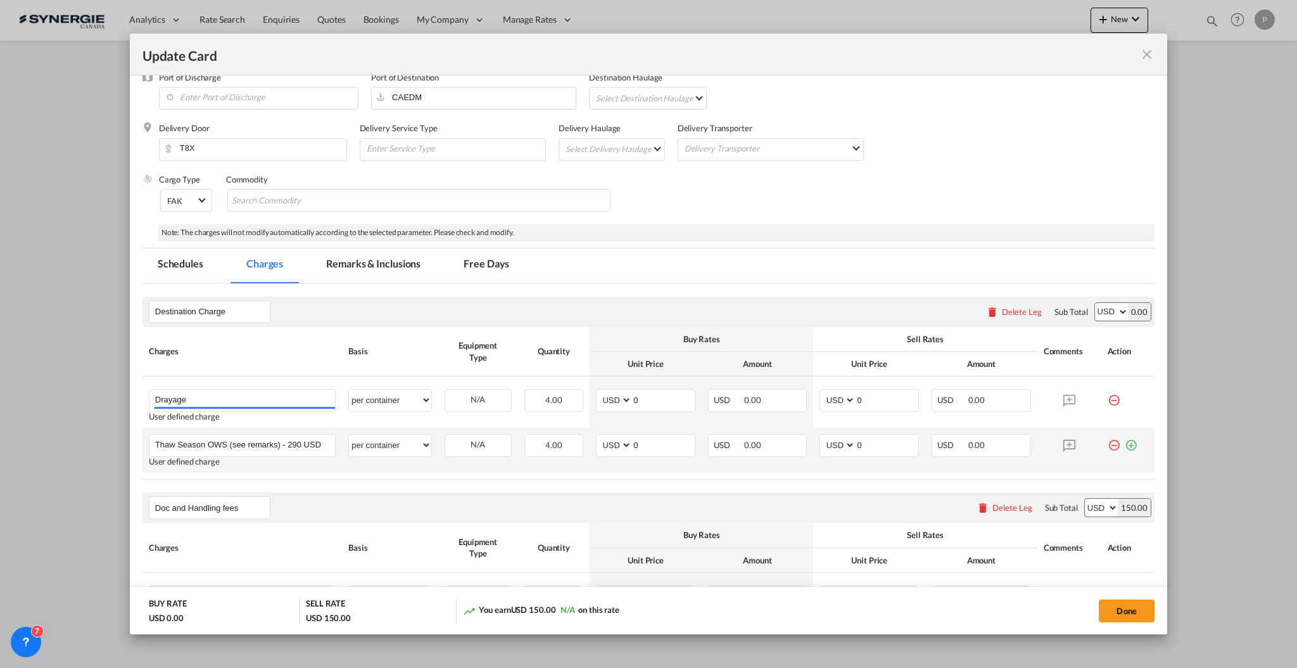
click at [1108, 443] on md-icon "icon-minus-circle-outline red-400-fg" at bounding box center [1114, 440] width 13 height 13
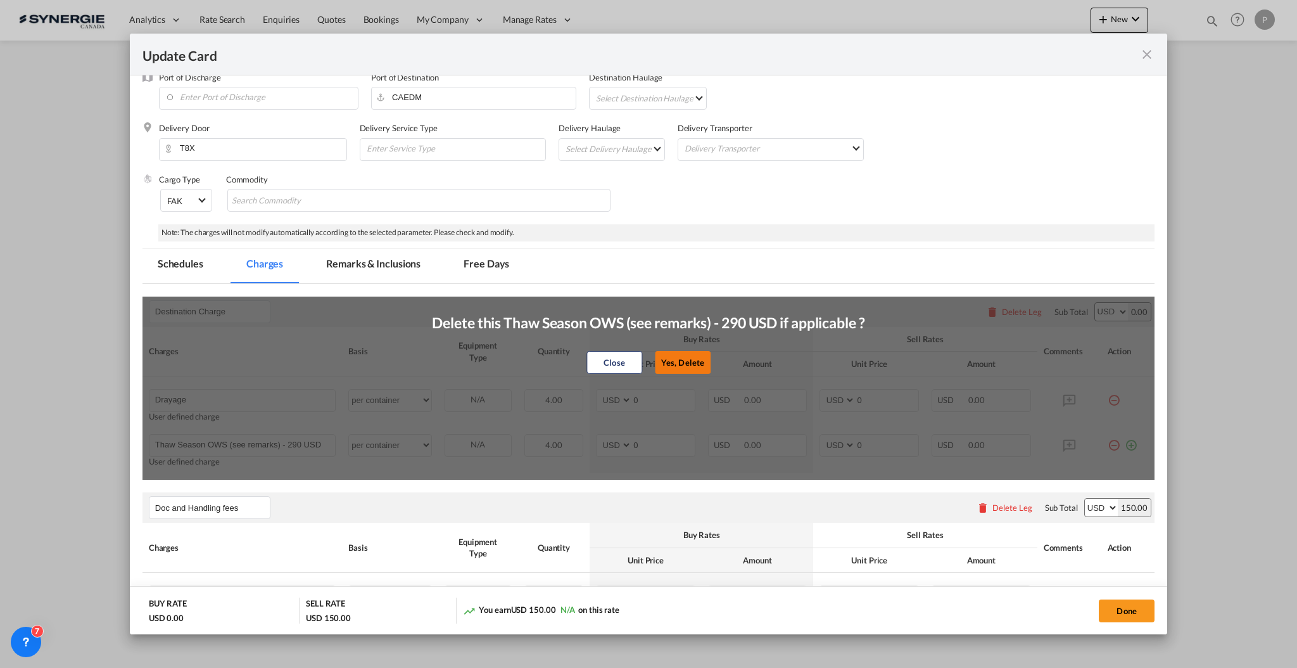
click at [688, 355] on button "Yes, Delete" at bounding box center [683, 362] width 56 height 23
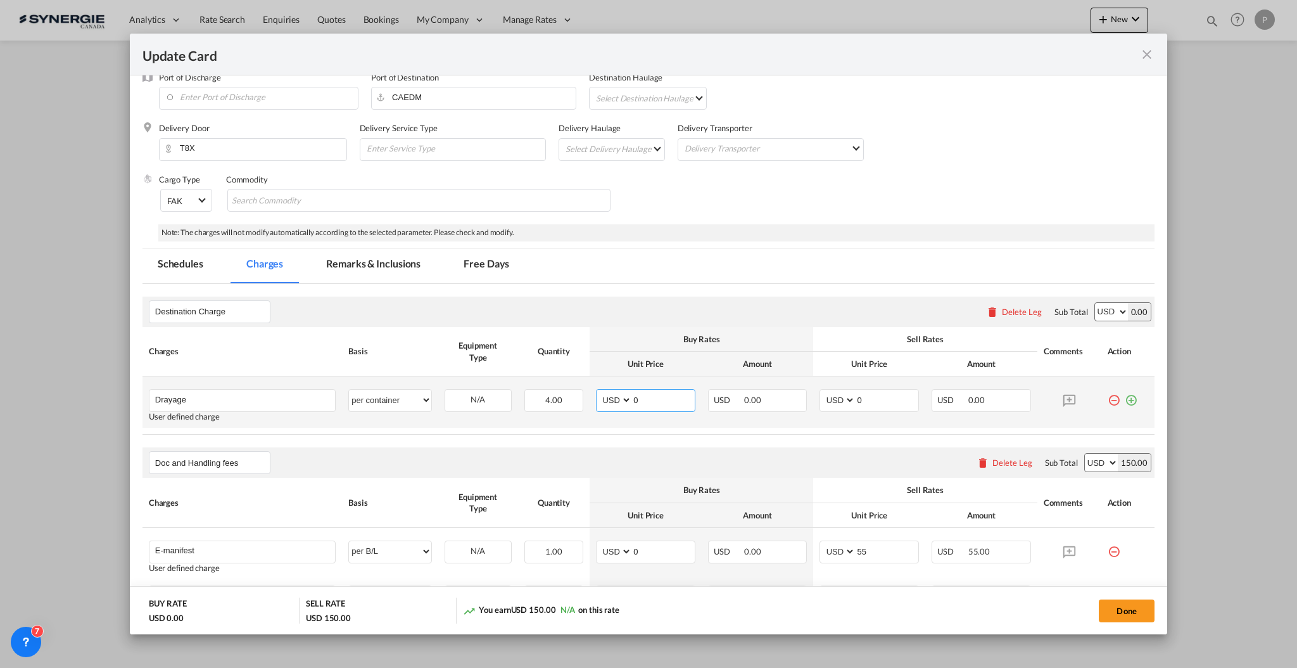
click at [643, 399] on input "0" at bounding box center [663, 399] width 63 height 19
type input "1510"
click at [863, 400] on input "0" at bounding box center [887, 399] width 63 height 19
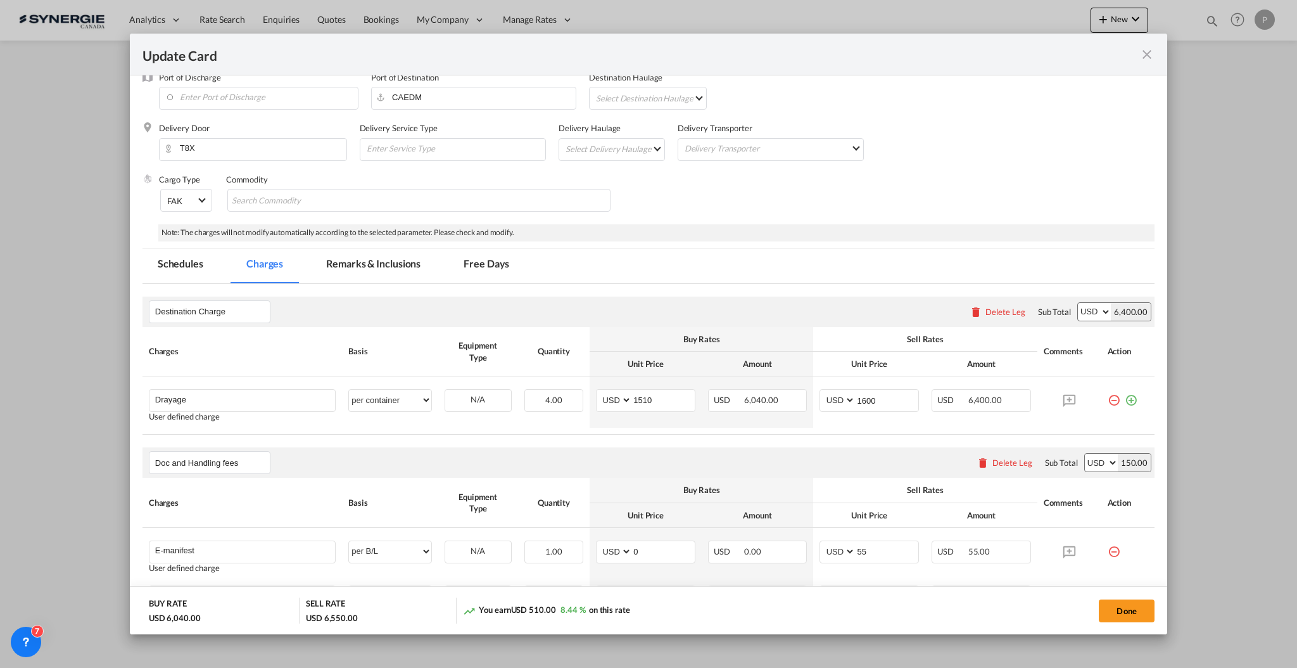
click at [876, 234] on div "Note: The charges will not modify automatically according to the selected param…" at bounding box center [656, 232] width 997 height 17
click at [862, 402] on input "1600" at bounding box center [887, 399] width 63 height 19
type input "1610"
click at [870, 297] on div "Destination Charge Please enter leg name Leg Name Already Exists Delete Leg Sub…" at bounding box center [649, 311] width 1012 height 30
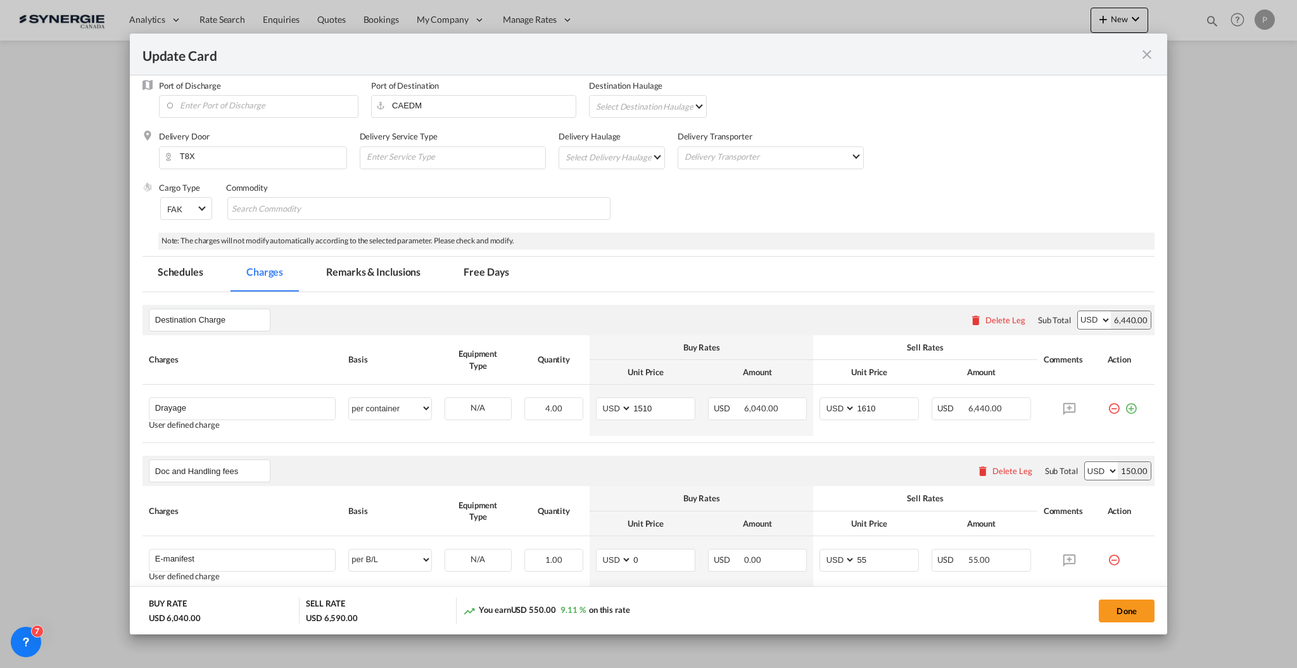
scroll to position [0, 0]
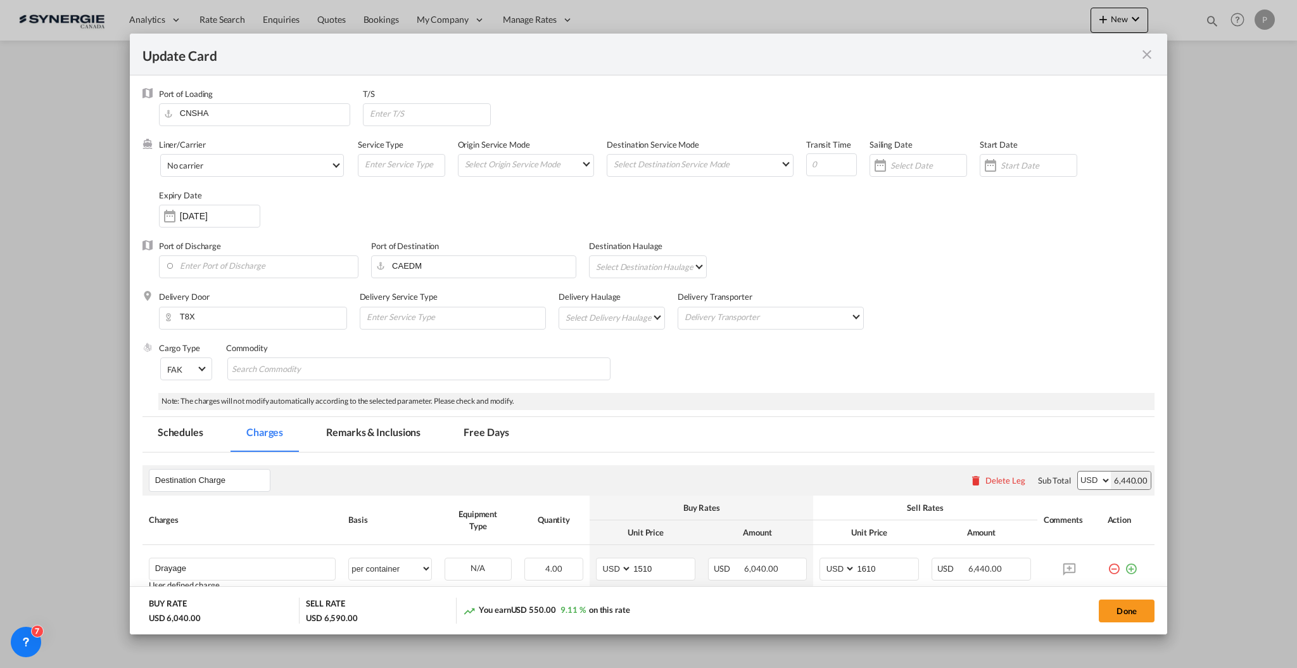
click at [386, 436] on md-tab-item "Remarks & Inclusions" at bounding box center [373, 434] width 125 height 35
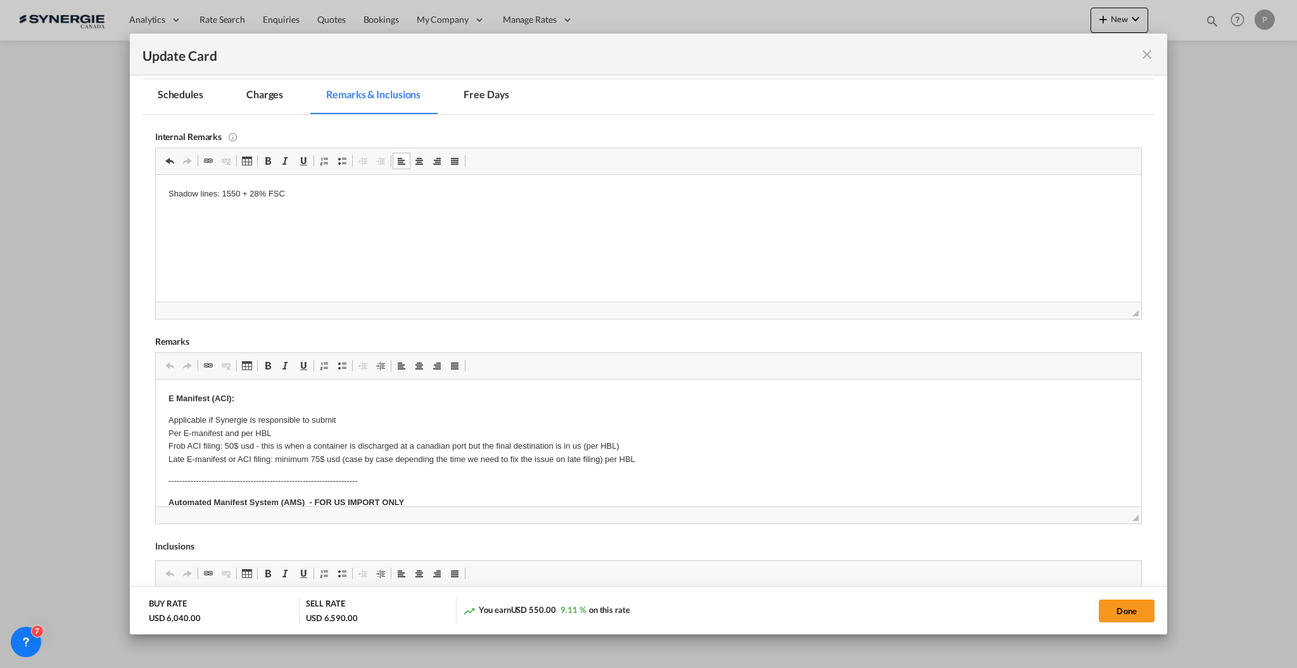
scroll to position [422, 0]
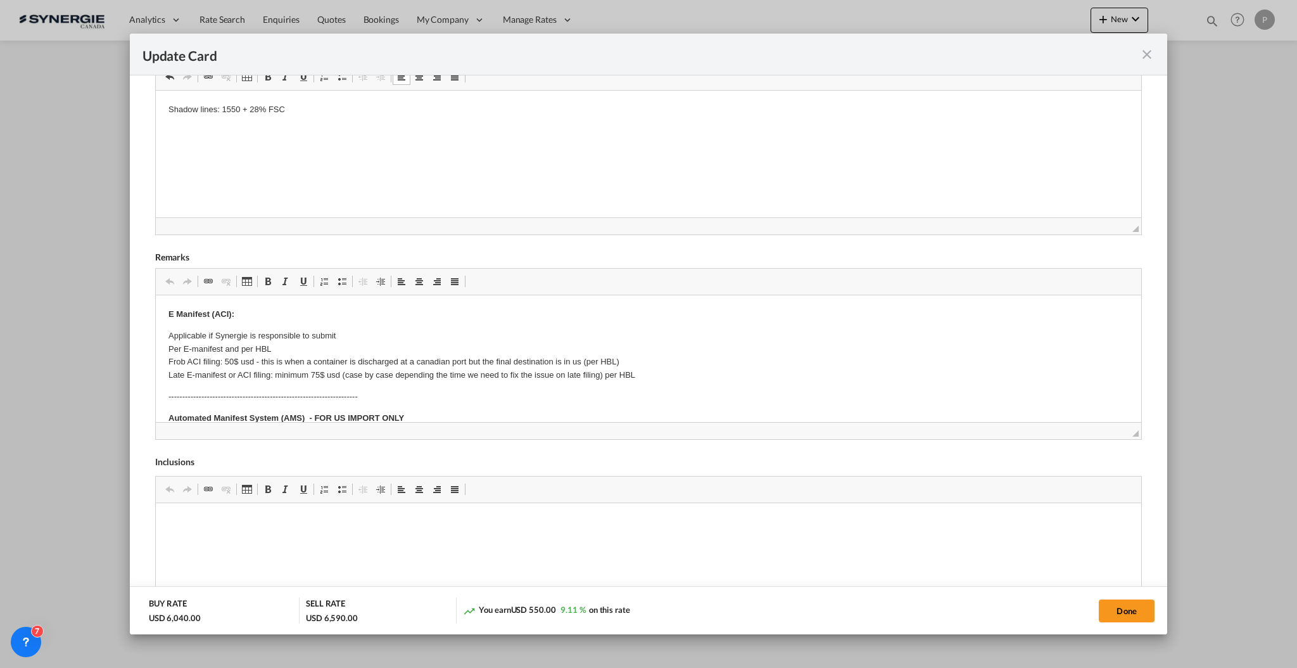
click at [1126, 435] on span "◢" at bounding box center [649, 430] width 986 height 17
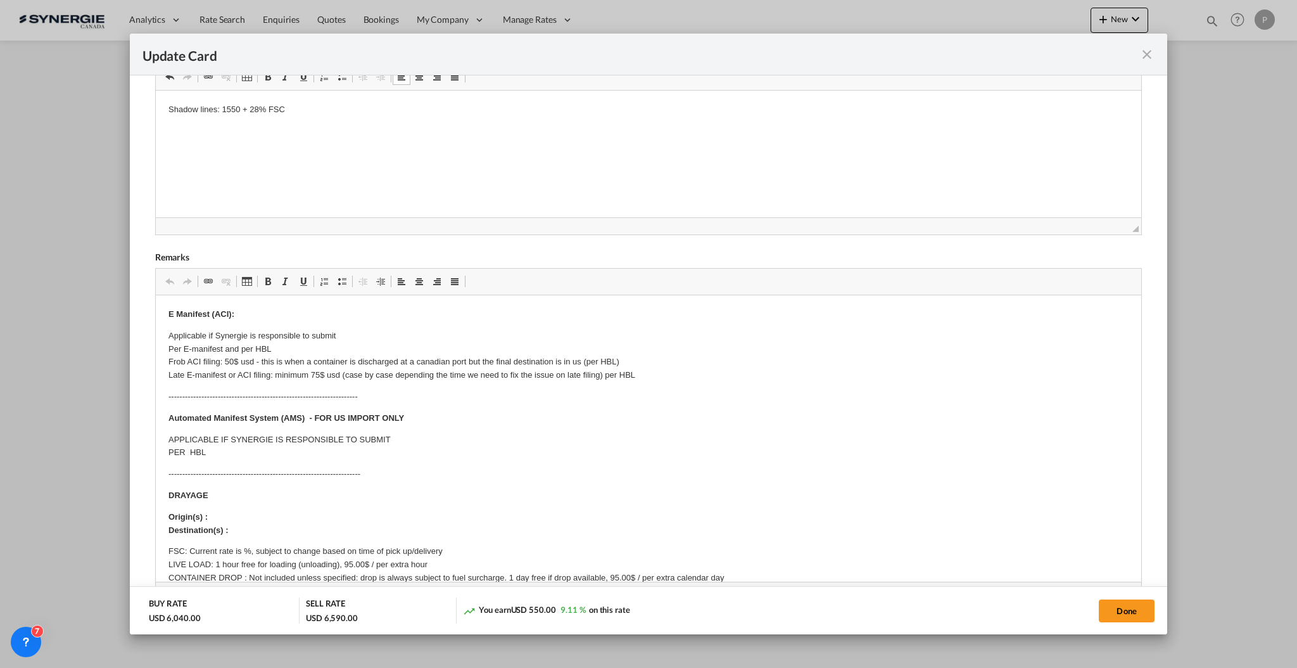
drag, startPoint x: 1123, startPoint y: 435, endPoint x: 1123, endPoint y: 655, distance: 220.5
click at [1123, 655] on div "Update Card Port of Loading CNSHA T/S Liner/Carrier No carrier 2HM LOGISTICS D.…" at bounding box center [648, 334] width 1297 height 668
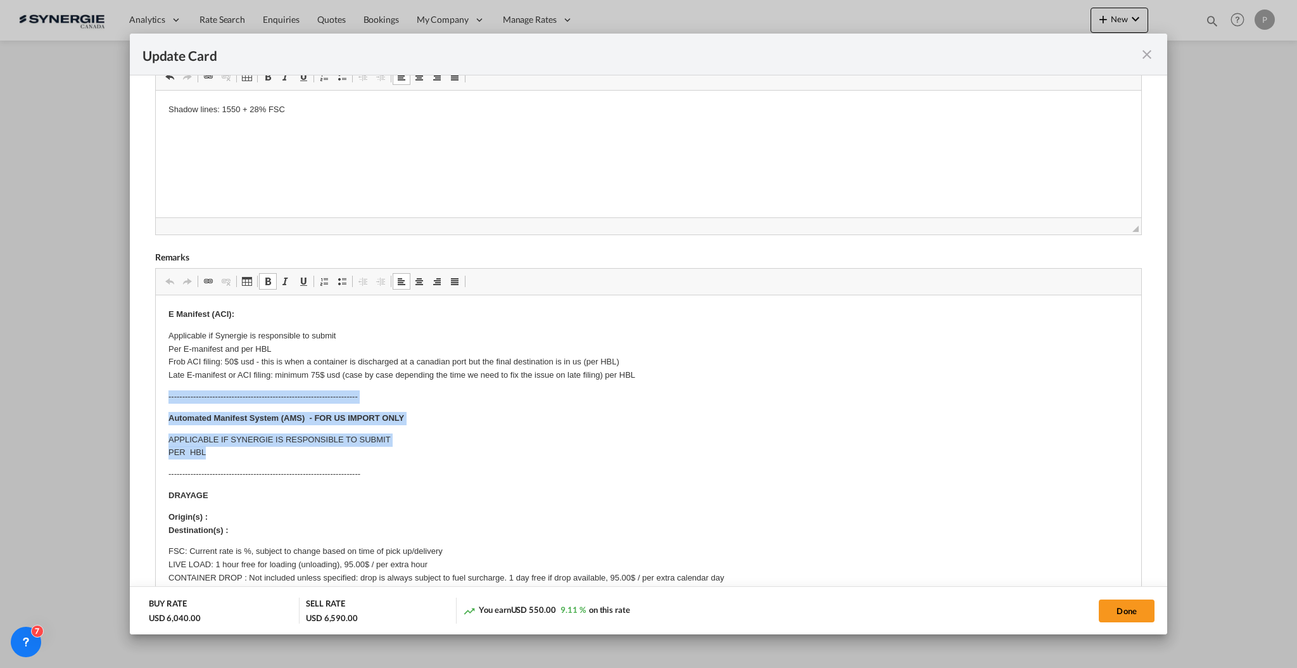
drag, startPoint x: 222, startPoint y: 455, endPoint x: 306, endPoint y: 695, distance: 253.6
click at [155, 400] on html "E Manifest (ACI): Applicable if Synergie is responsible to submit Per E-manifes…" at bounding box center [648, 636] width 986 height 682
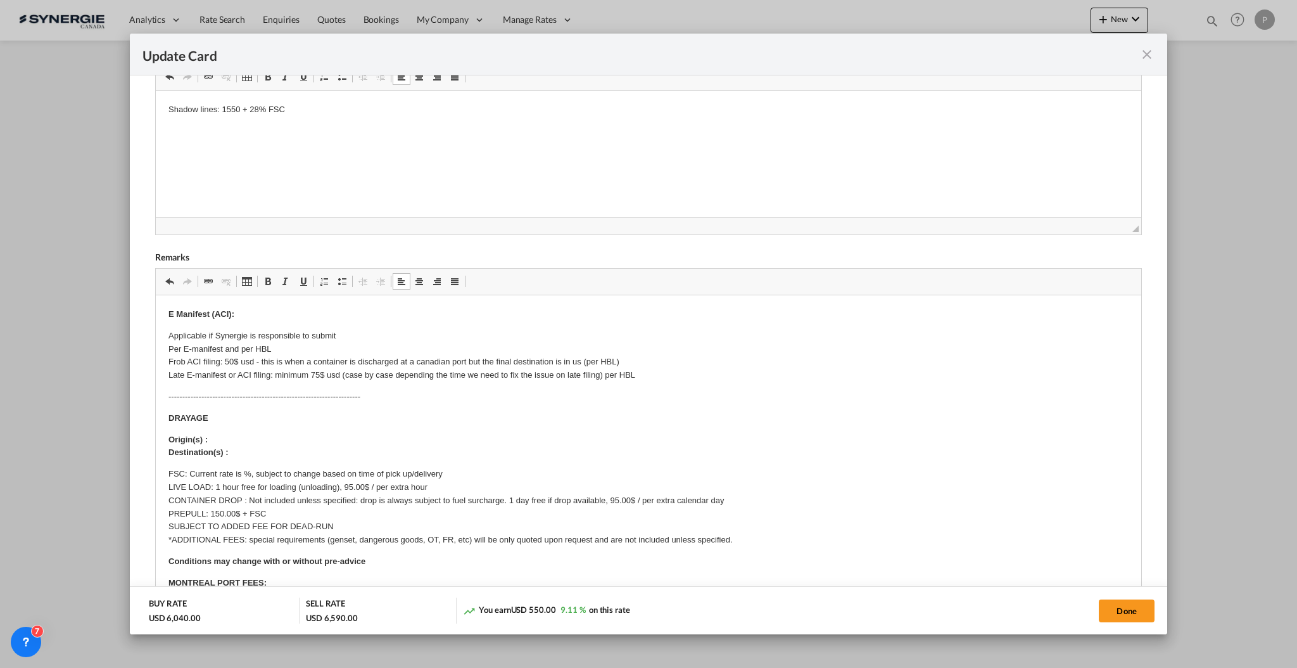
click at [250, 440] on p "Origin(s) : Destination(s) :" at bounding box center [648, 446] width 960 height 27
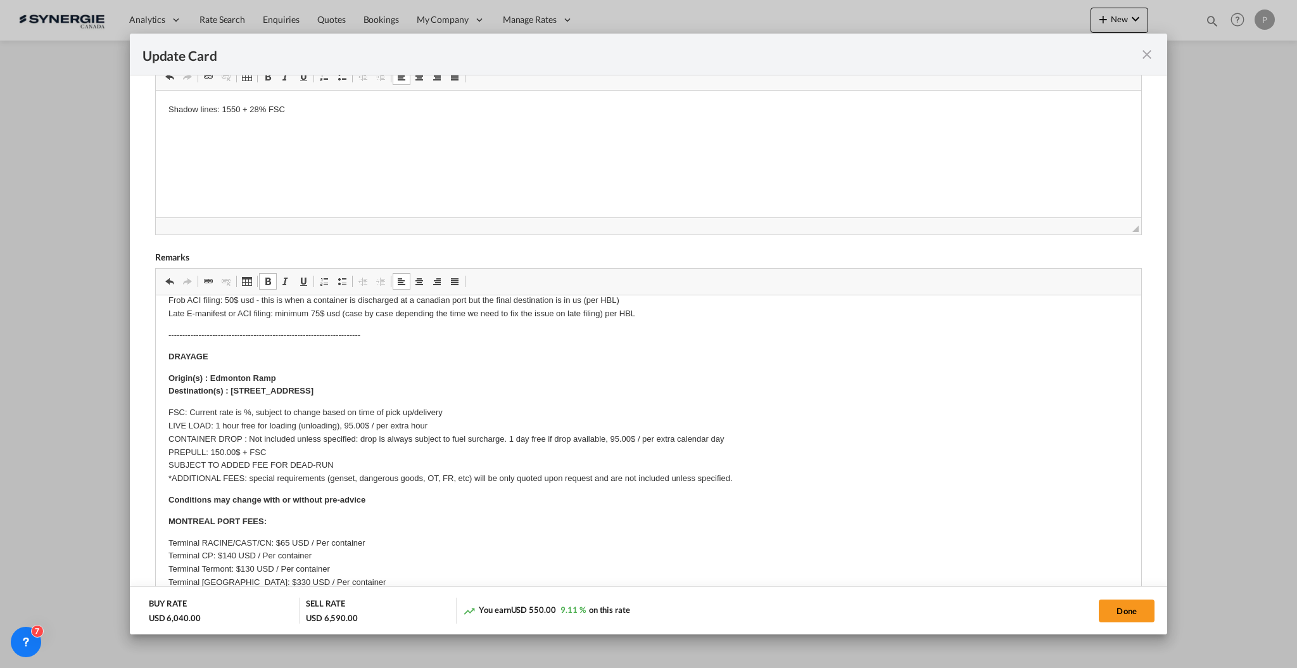
scroll to position [84, 0]
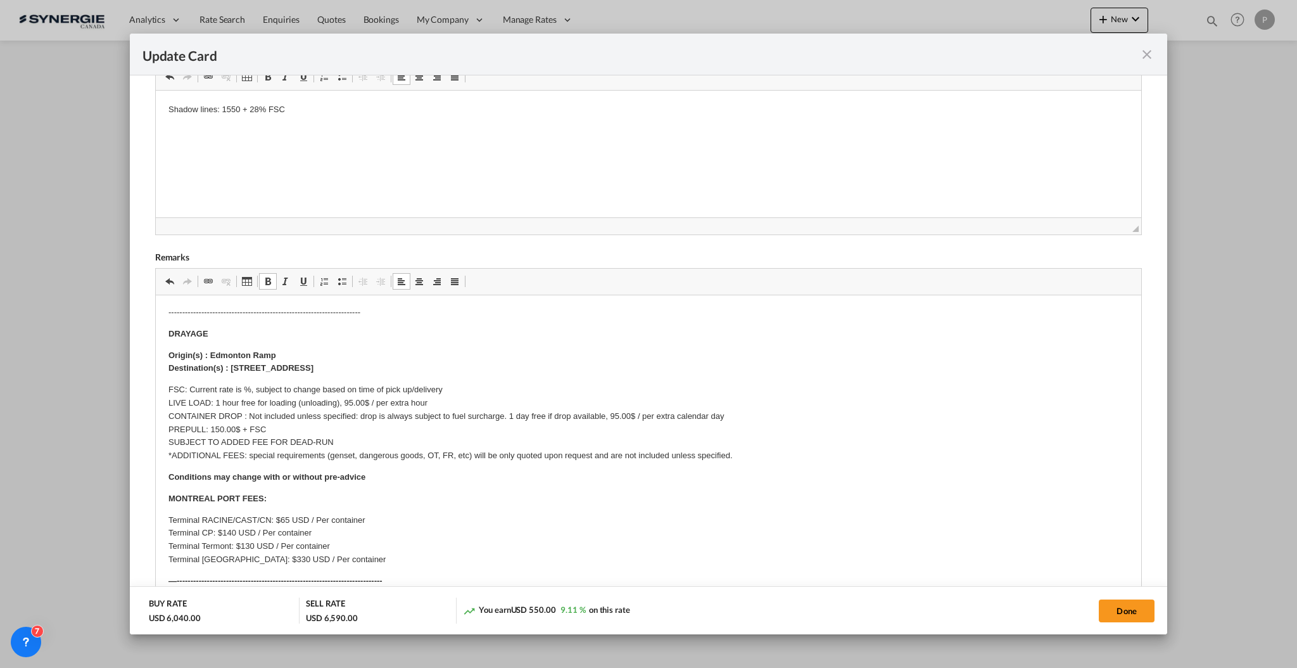
click at [245, 385] on p "FSC: Current rate is %, subject to change based on time of pick up/delivery LIV…" at bounding box center [648, 422] width 960 height 79
click at [217, 398] on p "FSC: Current rate is 28%, subject to change based on time of pick up/delivery L…" at bounding box center [648, 422] width 960 height 79
click at [193, 412] on p "FSC: Current rate is 28%, subject to change based on time of pick up/delivery L…" at bounding box center [648, 422] width 960 height 79
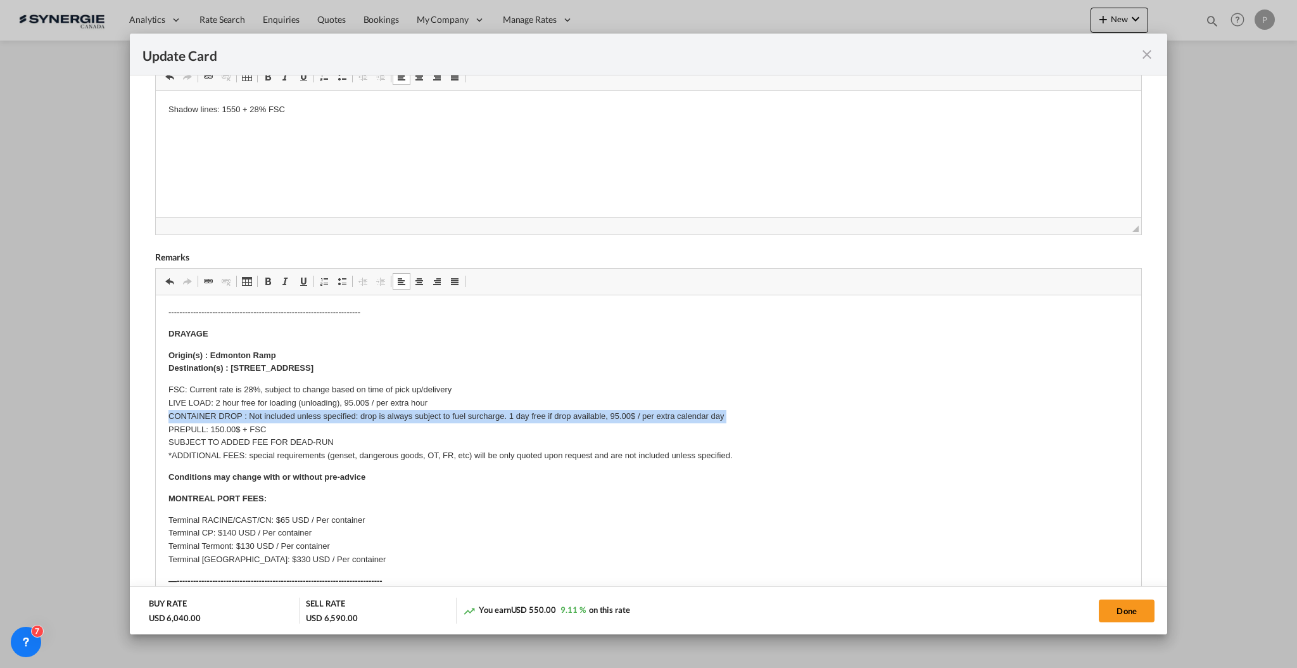
click at [193, 412] on p "FSC: Current rate is 28%, subject to change based on time of pick up/delivery L…" at bounding box center [648, 422] width 960 height 79
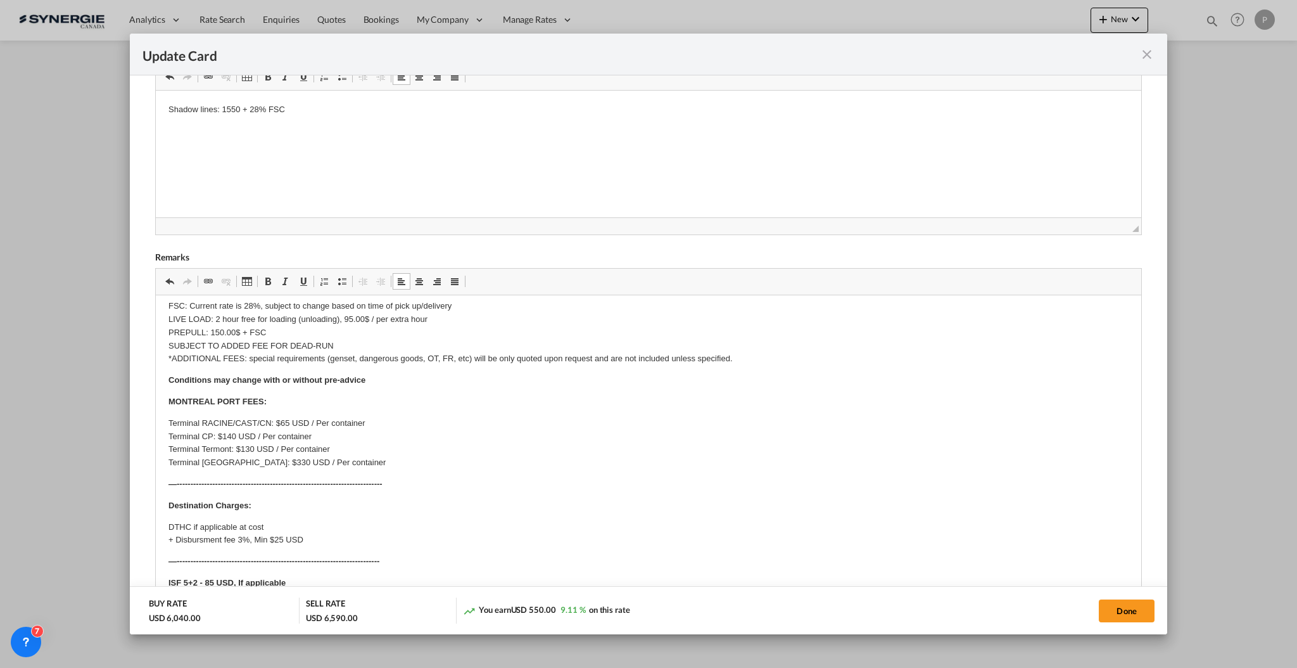
scroll to position [169, 0]
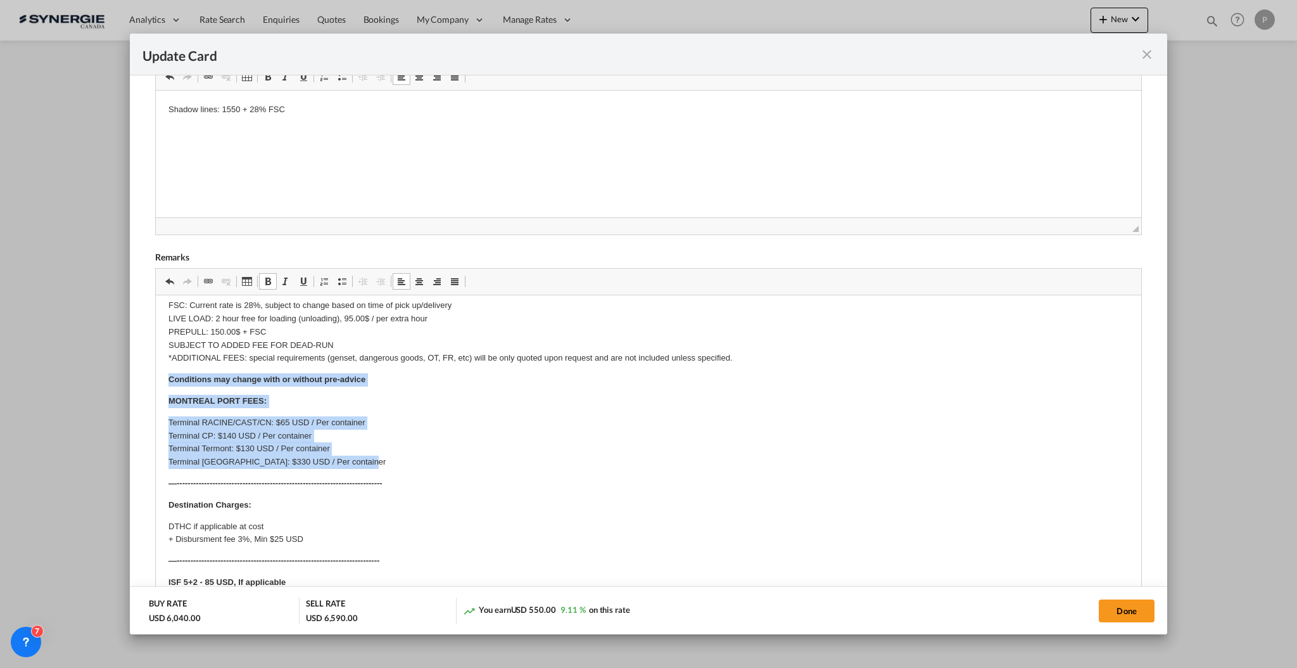
drag, startPoint x: 167, startPoint y: 376, endPoint x: 385, endPoint y: 462, distance: 234.7
click at [385, 462] on html "E Manifest (ACI): Applicable if Synergie is responsible to submit Per E-manifes…" at bounding box center [648, 422] width 986 height 592
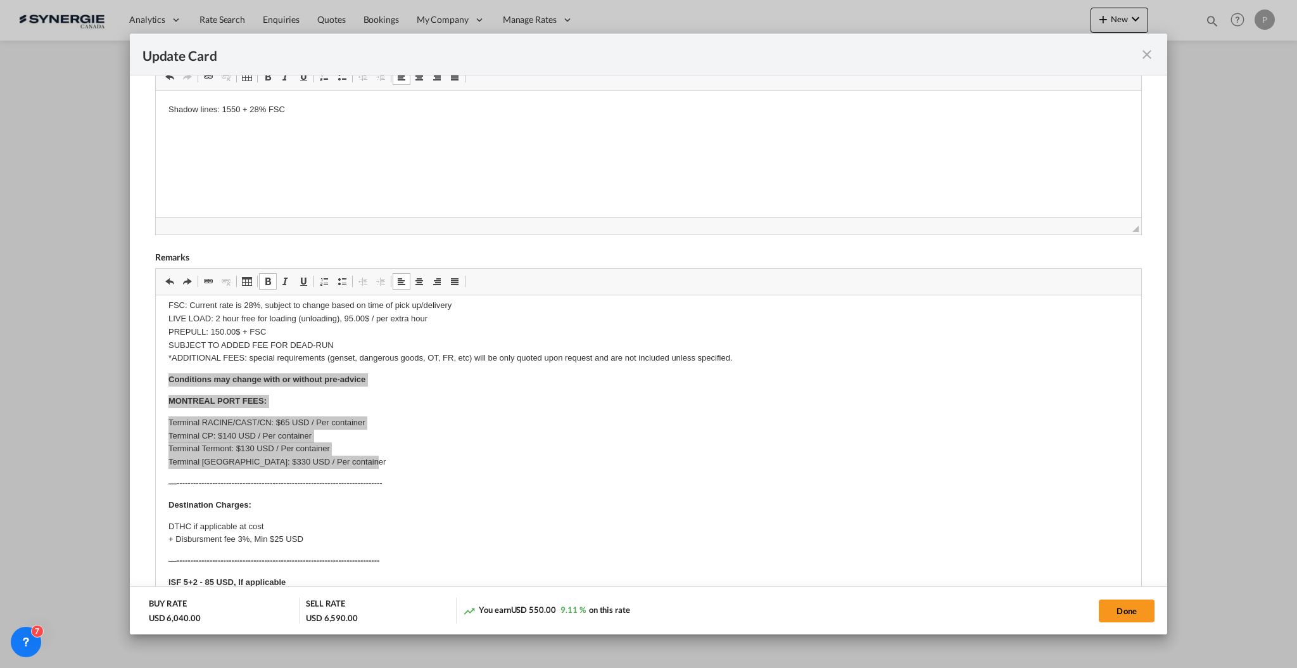
click at [132, 385] on md-dialog-content "Port of Loading CNSHA T/S Liner/Carrier No carrier 2HM LOGISTICS D.O.O AAXL GLO…" at bounding box center [649, 354] width 1038 height 559
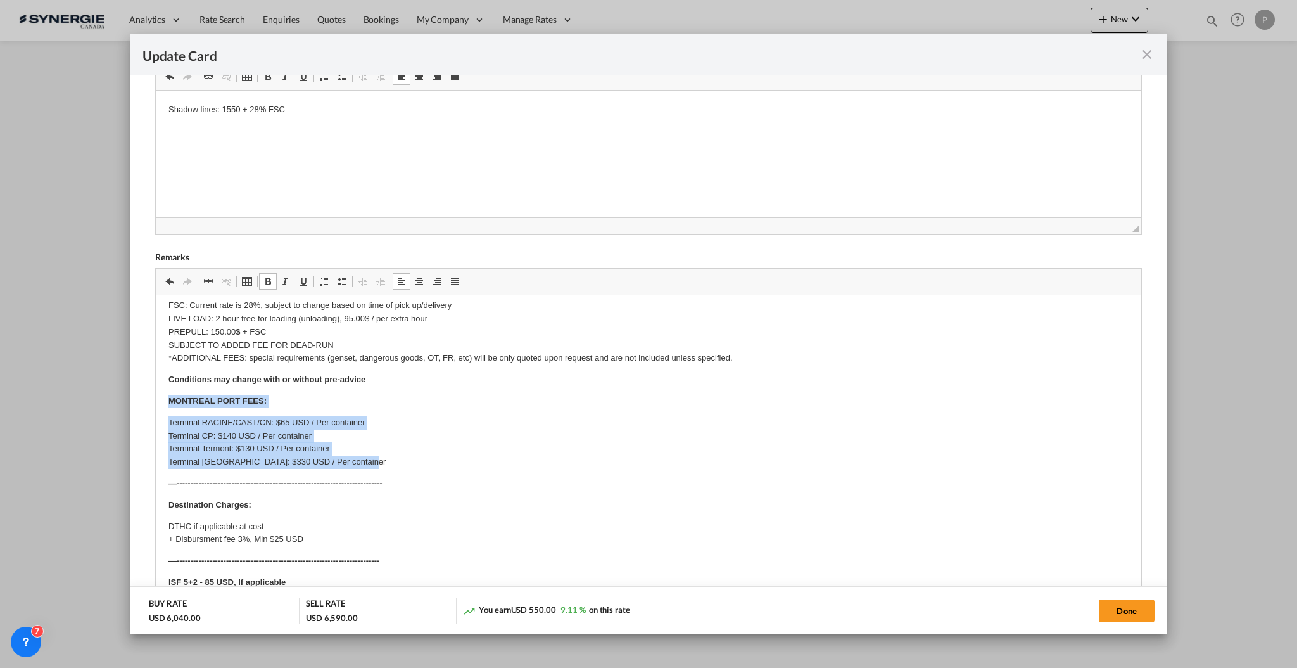
drag, startPoint x: 165, startPoint y: 398, endPoint x: 397, endPoint y: 460, distance: 239.3
click at [397, 460] on html "E Manifest (ACI): Applicable if Synergie is responsible to submit Per E-manifes…" at bounding box center [648, 422] width 986 height 592
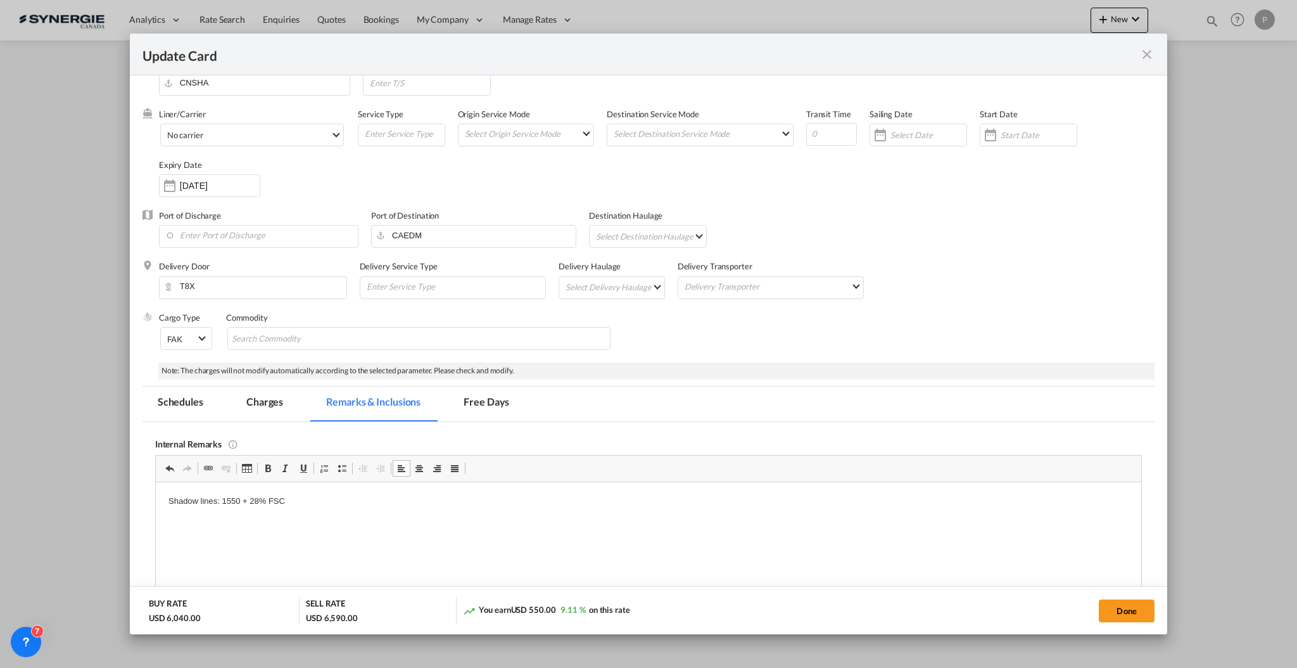
scroll to position [0, 0]
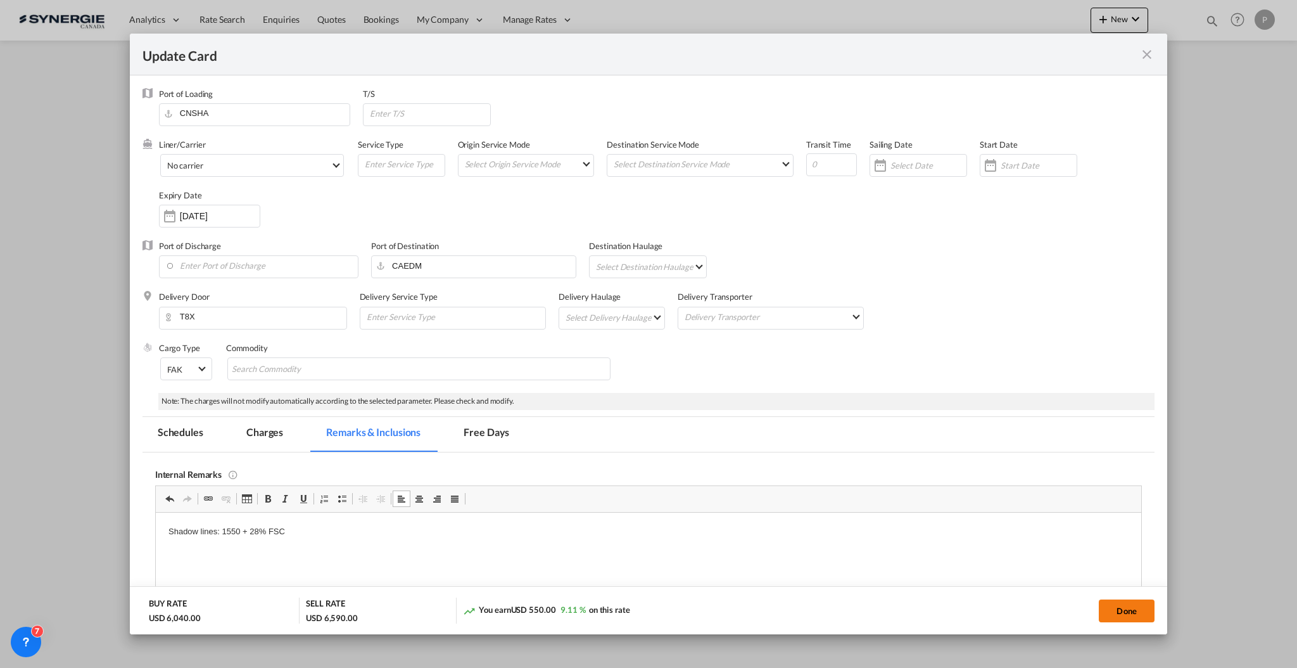
click at [1133, 614] on button "Done" at bounding box center [1127, 610] width 56 height 23
type input "18 Oct 2025"
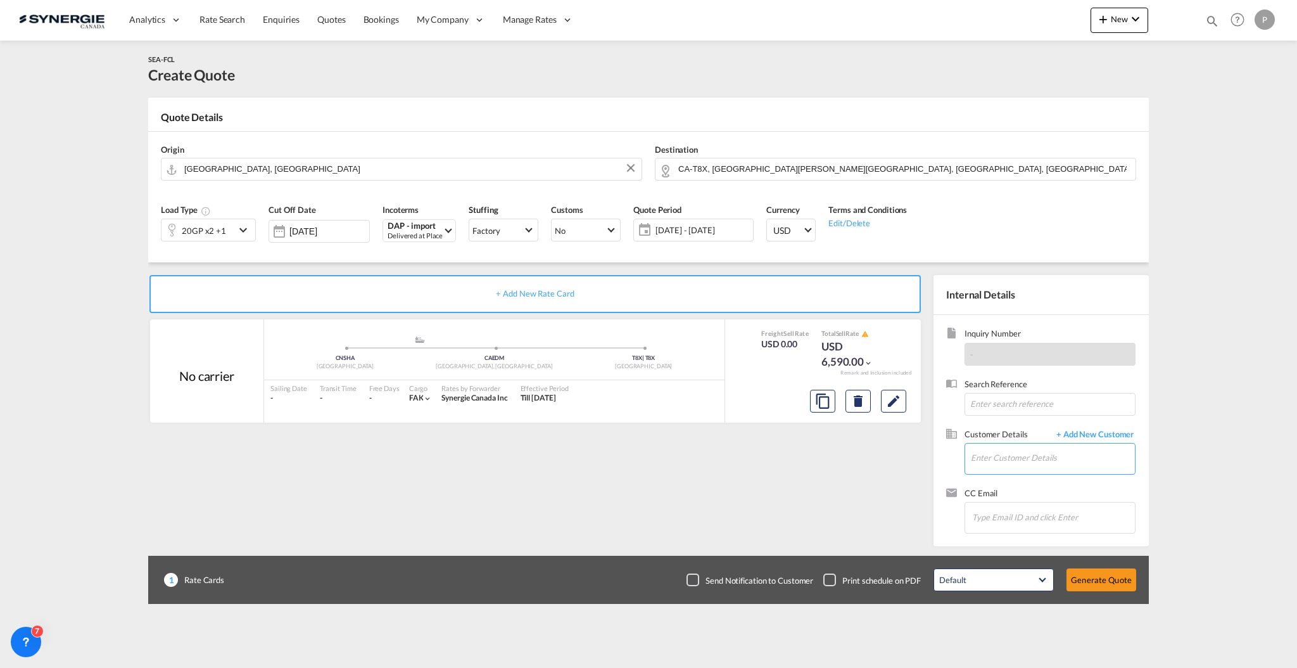
click at [1054, 457] on input "Enter Customer Details" at bounding box center [1053, 457] width 164 height 29
click at [1102, 449] on input "Enter Customer Details" at bounding box center [1053, 457] width 164 height 29
paste input "tufan.aksahin@dbgroup.net"
click at [1066, 474] on div "Tufan Aksahin tufan.aksahin@dbgroup.net | DB Group" at bounding box center [1091, 479] width 241 height 34
type input "DB Group, Tufan Aksahin, tufan.aksahin@dbgroup.net"
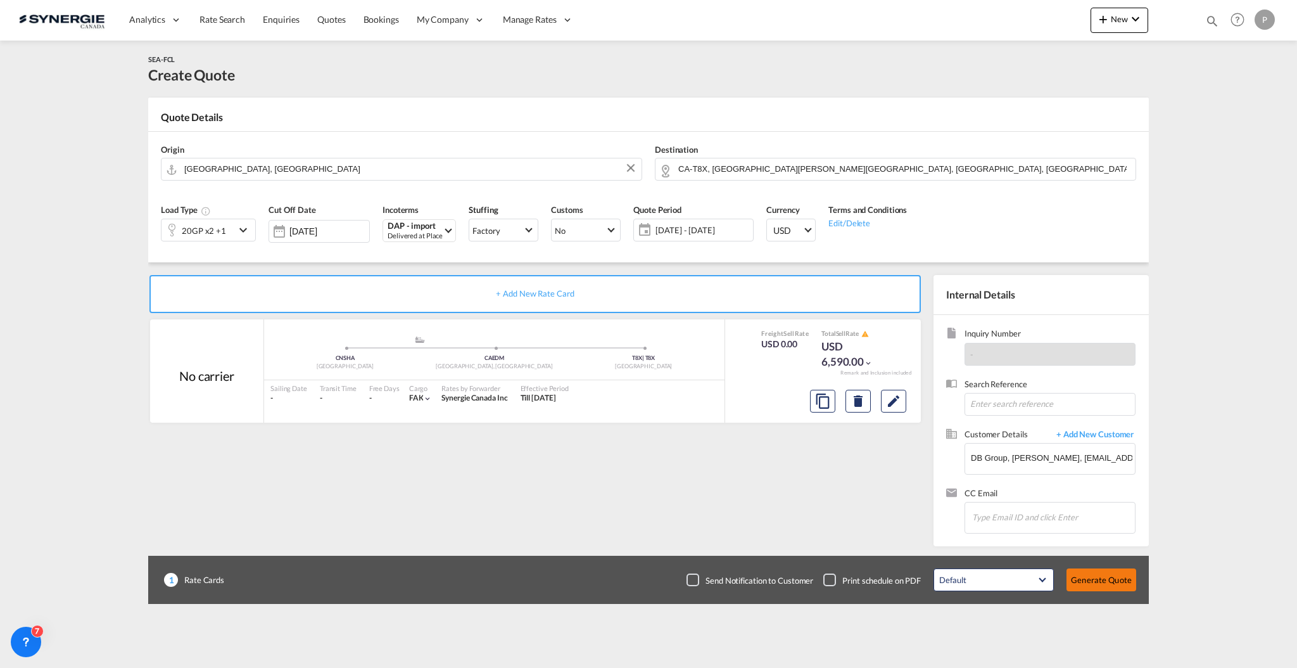
click at [1113, 575] on button "Generate Quote" at bounding box center [1102, 579] width 70 height 23
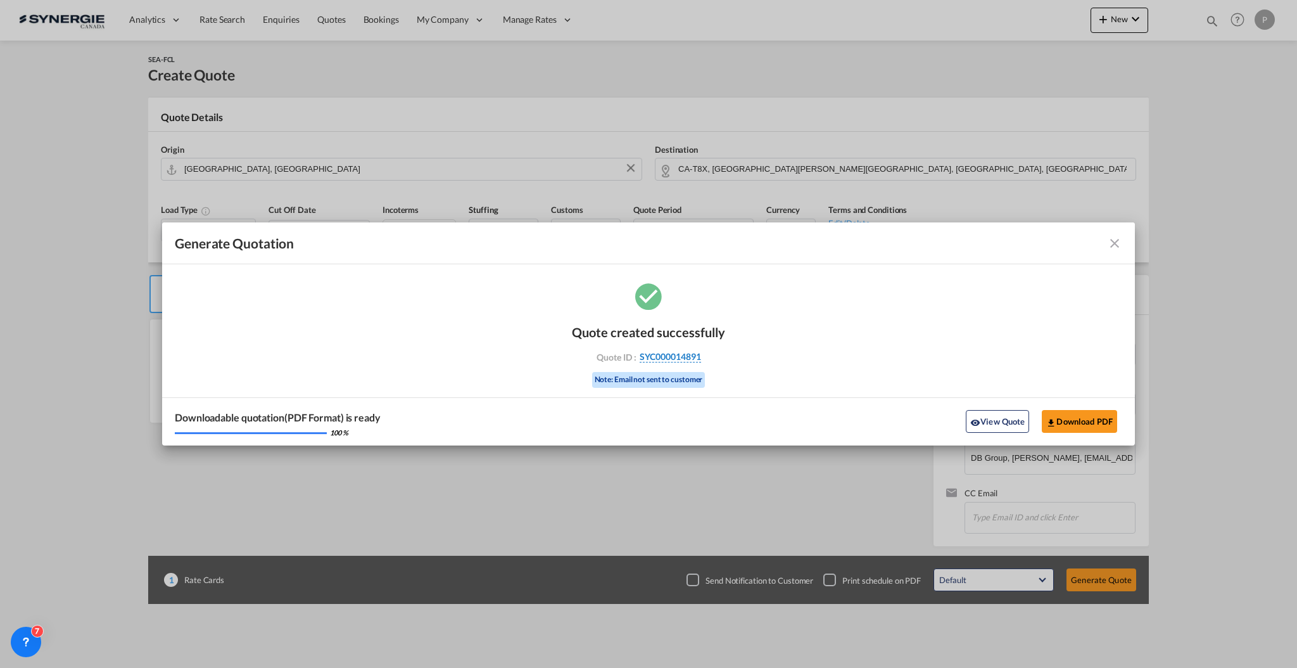
drag, startPoint x: 708, startPoint y: 357, endPoint x: 701, endPoint y: 362, distance: 8.3
click at [701, 362] on div "Quote ID : SYC000014891" at bounding box center [648, 356] width 147 height 11
copy div "SYC000014891"
click at [1062, 418] on button "Download PDF" at bounding box center [1079, 421] width 75 height 23
